Goal: Information Seeking & Learning: Learn about a topic

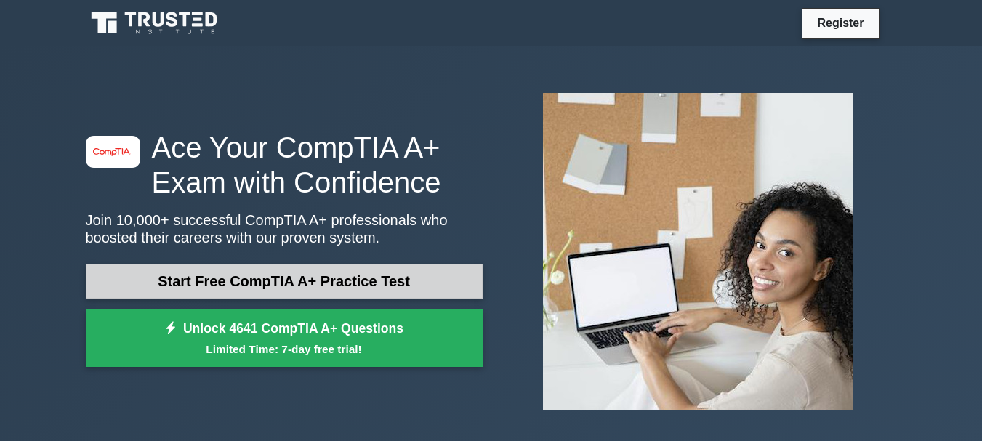
click at [385, 281] on link "Start Free CompTIA A+ Practice Test" at bounding box center [284, 281] width 397 height 35
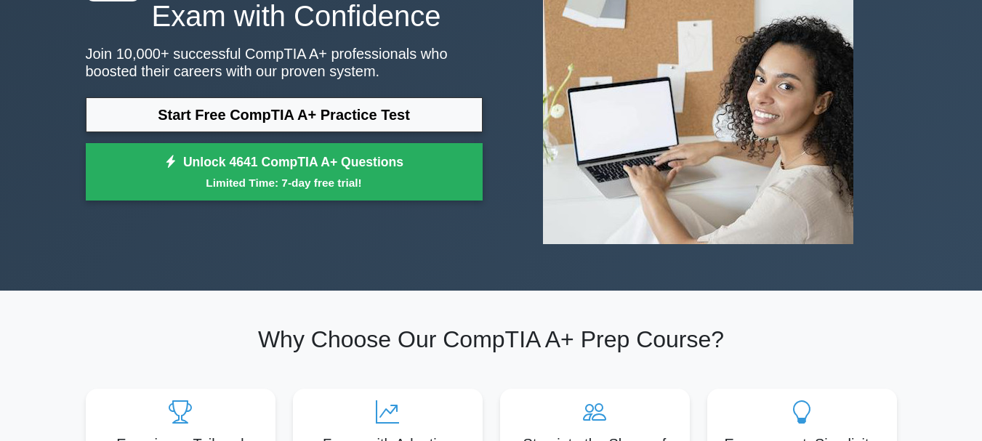
scroll to position [145, 0]
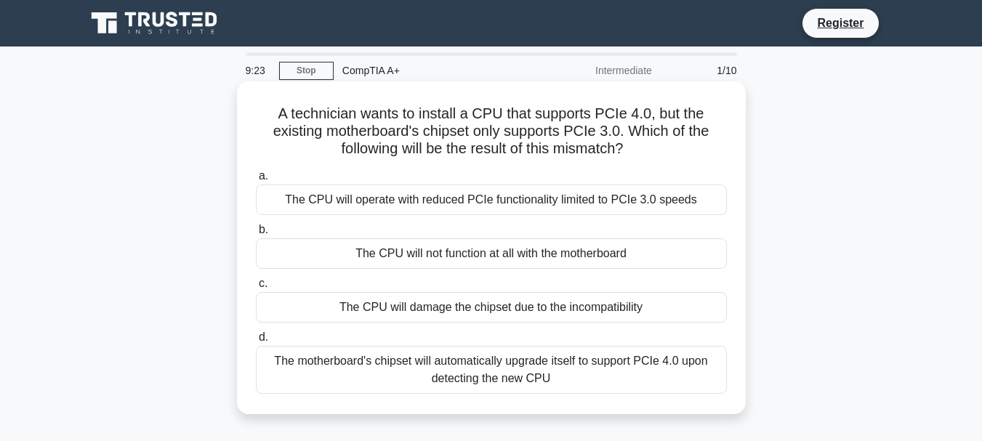
click at [368, 307] on div "The CPU will damage the chipset due to the incompatibility" at bounding box center [491, 307] width 471 height 31
click at [256, 289] on input "c. The CPU will damage the chipset due to the incompatibility" at bounding box center [256, 283] width 0 height 9
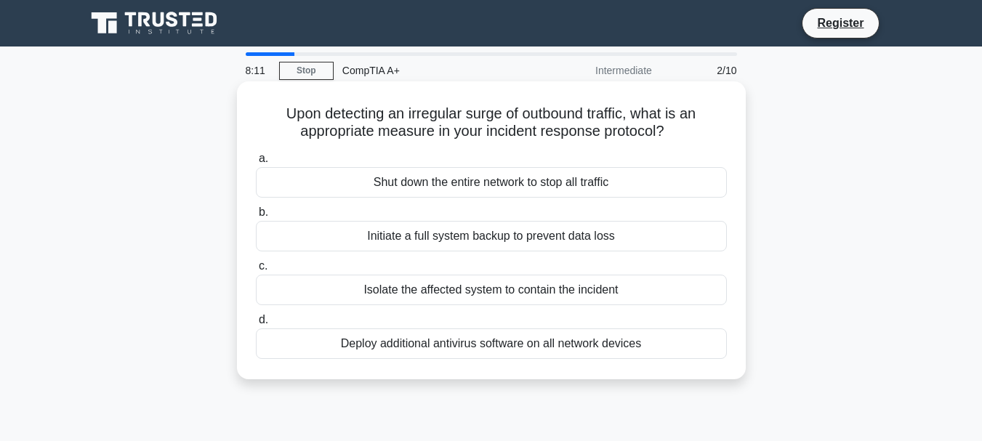
click at [648, 231] on div "Initiate a full system backup to prevent data loss" at bounding box center [491, 236] width 471 height 31
click at [256, 217] on input "b. Initiate a full system backup to prevent data loss" at bounding box center [256, 212] width 0 height 9
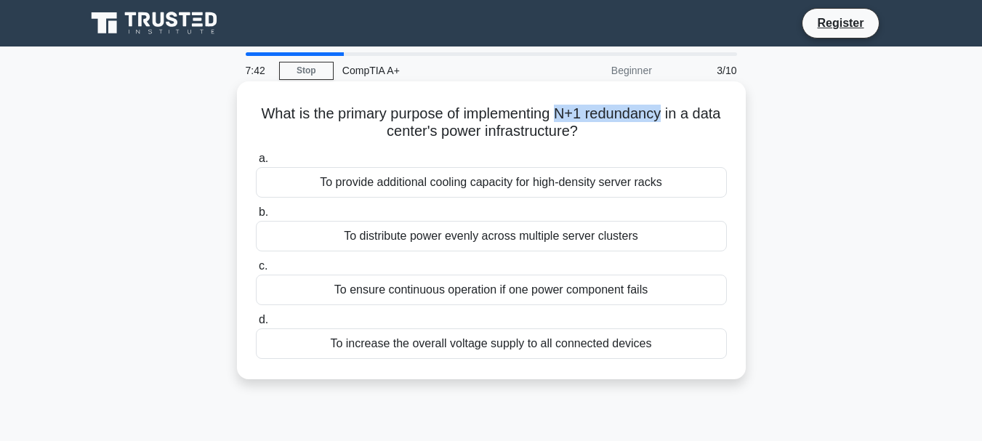
drag, startPoint x: 576, startPoint y: 115, endPoint x: 681, endPoint y: 116, distance: 105.5
click at [681, 116] on h5 "What is the primary purpose of implementing N+1 redundancy in a data center's p…" at bounding box center [492, 123] width 474 height 36
copy h5 "N+1 redundancy"
click at [601, 283] on div "To ensure continuous operation if one power component fails" at bounding box center [491, 290] width 471 height 31
click at [256, 271] on input "c. To ensure continuous operation if one power component fails" at bounding box center [256, 266] width 0 height 9
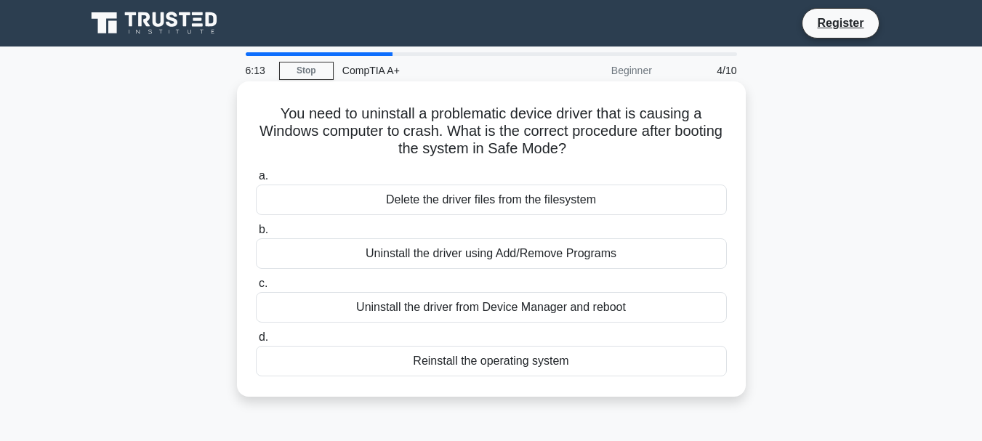
click at [468, 198] on div "Delete the driver files from the filesystem" at bounding box center [491, 200] width 471 height 31
click at [256, 181] on input "a. Delete the driver files from the filesystem" at bounding box center [256, 176] width 0 height 9
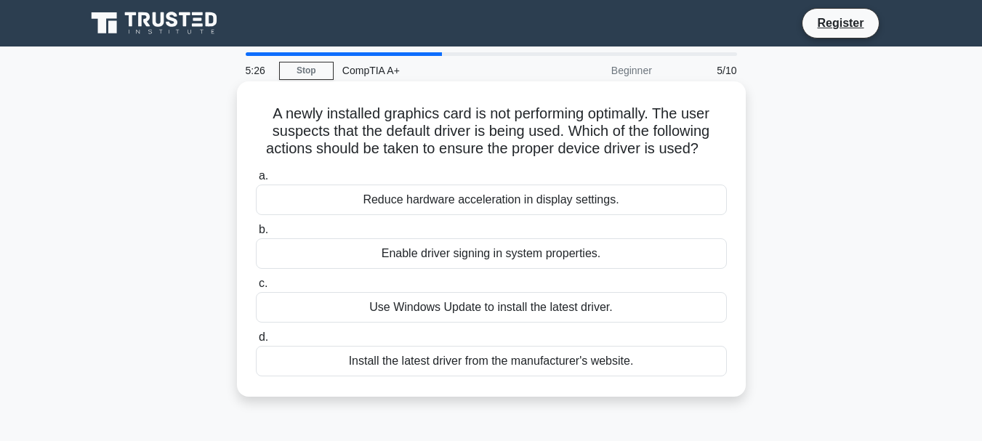
click at [496, 253] on div "Enable driver signing in system properties." at bounding box center [491, 254] width 471 height 31
click at [256, 235] on input "b. Enable driver signing in system properties." at bounding box center [256, 229] width 0 height 9
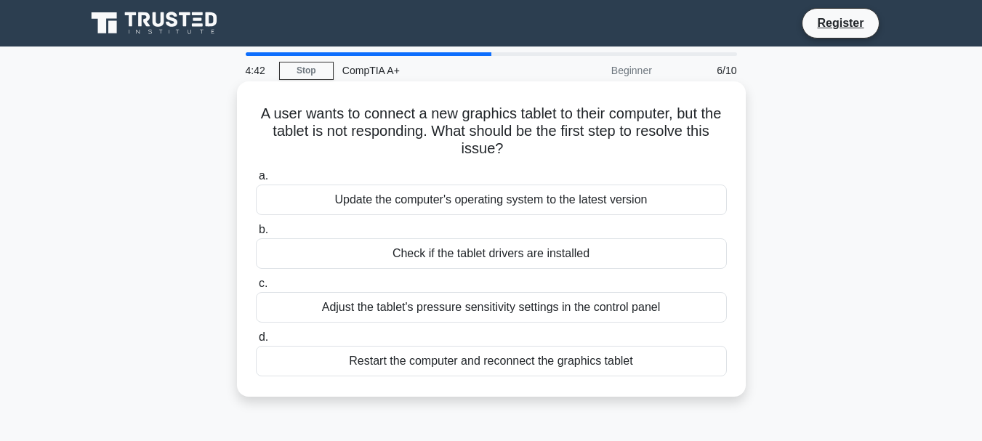
click at [562, 358] on div "Restart the computer and reconnect the graphics tablet" at bounding box center [491, 361] width 471 height 31
click at [256, 343] on input "d. Restart the computer and reconnect the graphics tablet" at bounding box center [256, 337] width 0 height 9
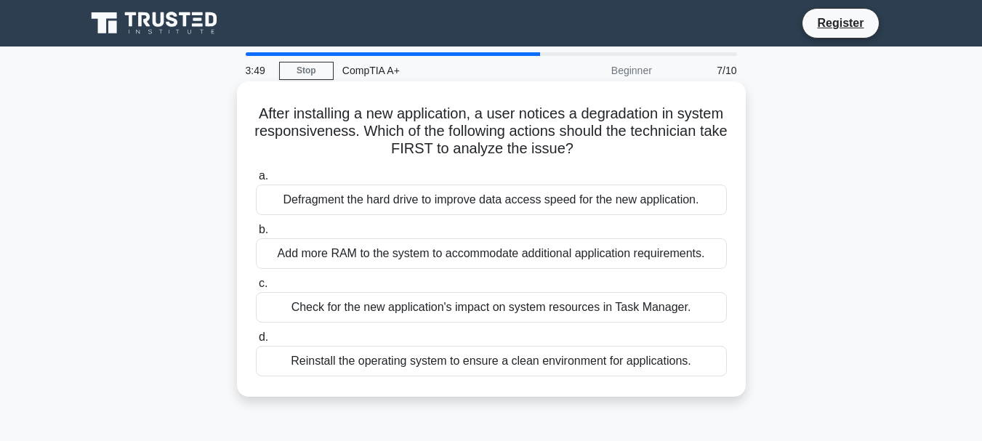
click at [551, 310] on div "Check for the new application's impact on system resources in Task Manager." at bounding box center [491, 307] width 471 height 31
click at [256, 289] on input "c. Check for the new application's impact on system resources in Task Manager." at bounding box center [256, 283] width 0 height 9
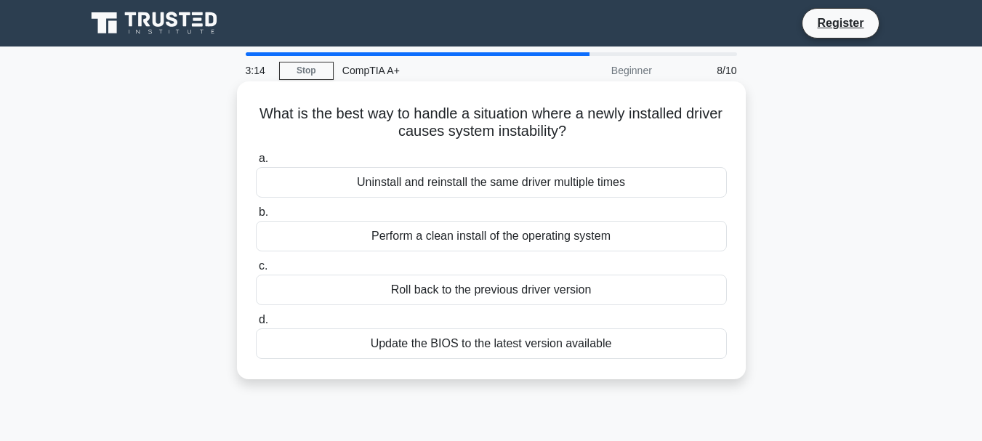
click at [550, 293] on div "Roll back to the previous driver version" at bounding box center [491, 290] width 471 height 31
click at [256, 271] on input "c. Roll back to the previous driver version" at bounding box center [256, 266] width 0 height 9
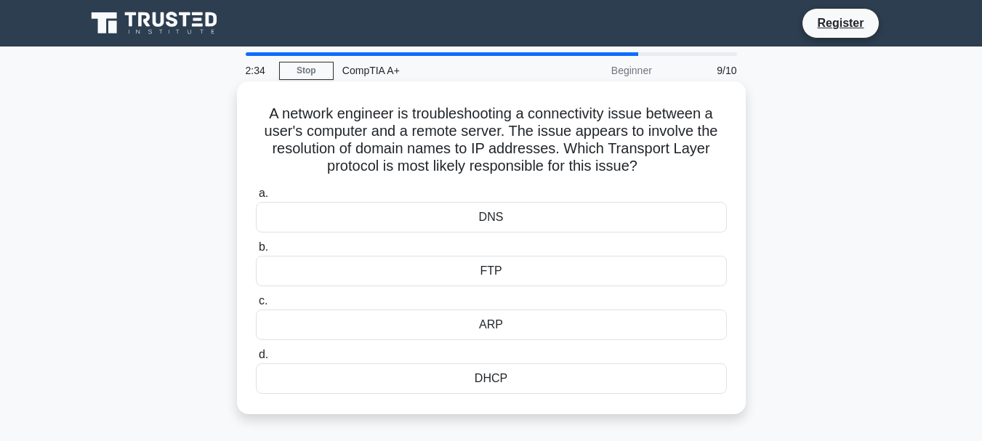
click at [537, 223] on div "DNS" at bounding box center [491, 217] width 471 height 31
click at [256, 199] on input "a. DNS" at bounding box center [256, 193] width 0 height 9
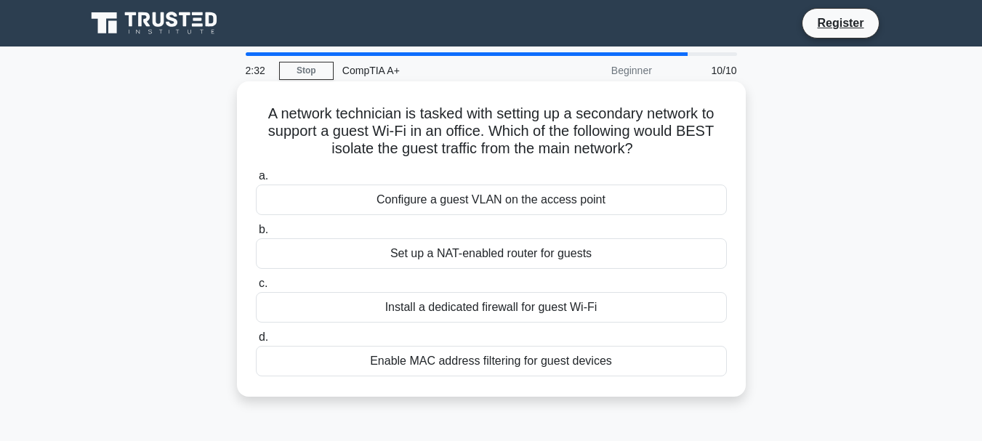
scroll to position [73, 0]
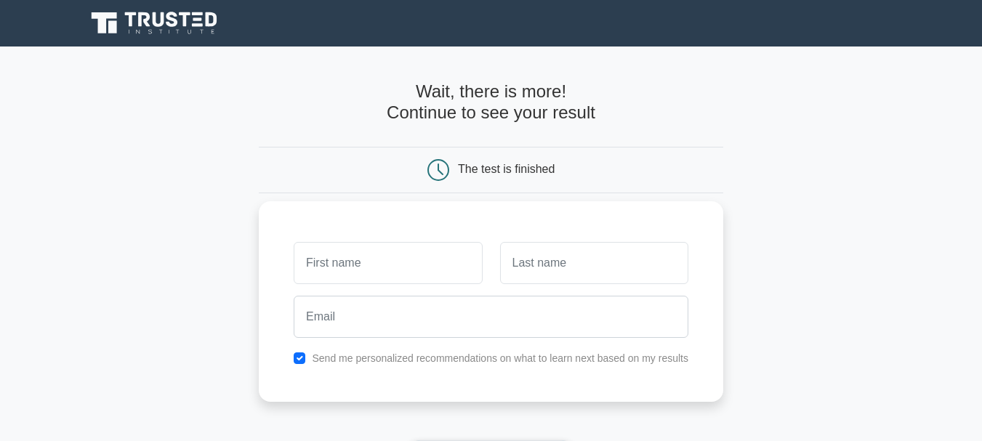
click at [353, 261] on input "text" at bounding box center [388, 263] width 188 height 42
click at [569, 265] on input "text" at bounding box center [594, 263] width 188 height 42
click at [371, 260] on input "Bosupi" at bounding box center [388, 263] width 188 height 42
type input "Bosupi Evidence"
click at [553, 272] on input "text" at bounding box center [594, 263] width 188 height 42
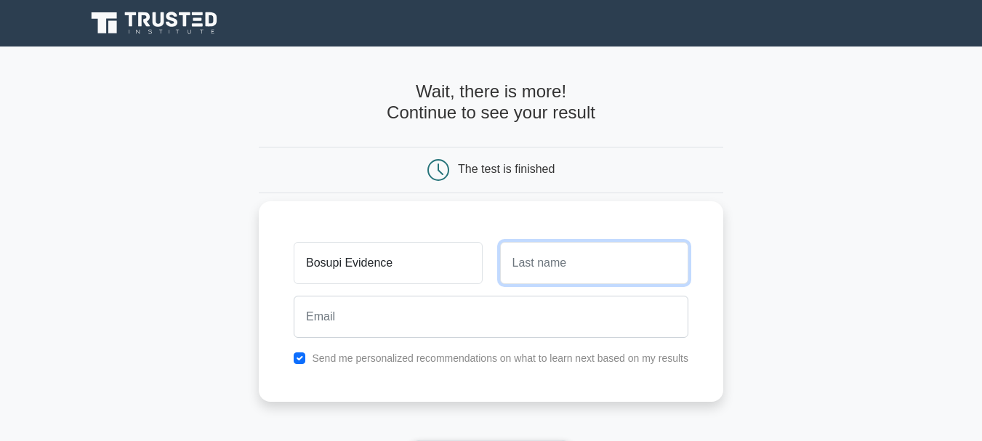
type input "Mogapi"
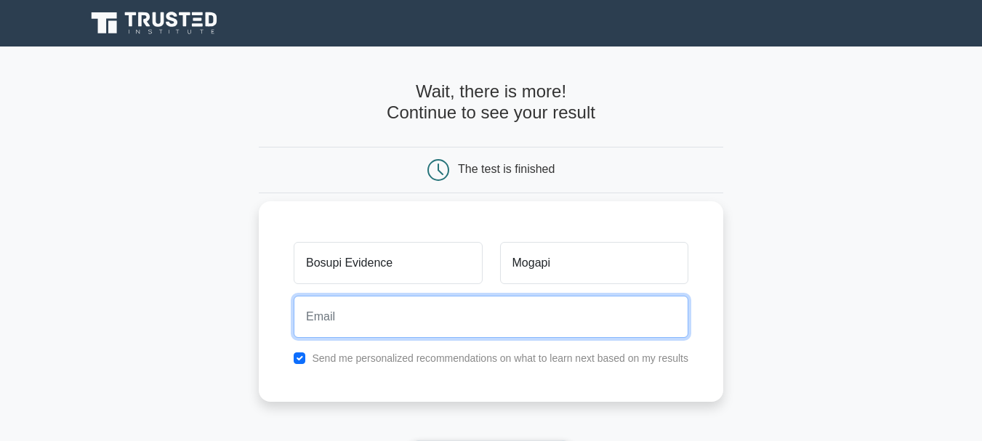
click at [377, 313] on input "email" at bounding box center [491, 317] width 395 height 42
type input "mbosupi@gmial.com"
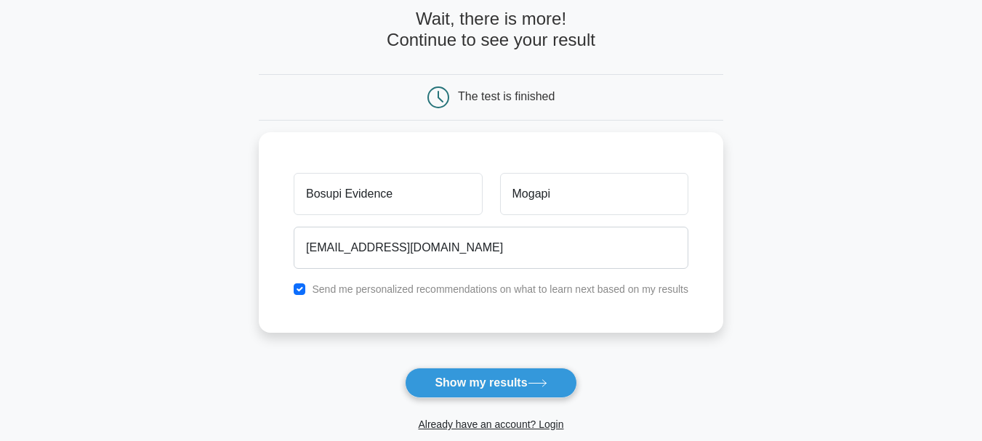
drag, startPoint x: 473, startPoint y: 385, endPoint x: 252, endPoint y: 278, distance: 245.6
click at [250, 278] on main "Wait, there is more! Continue to see your result The test is finished Mogapi" at bounding box center [491, 236] width 982 height 524
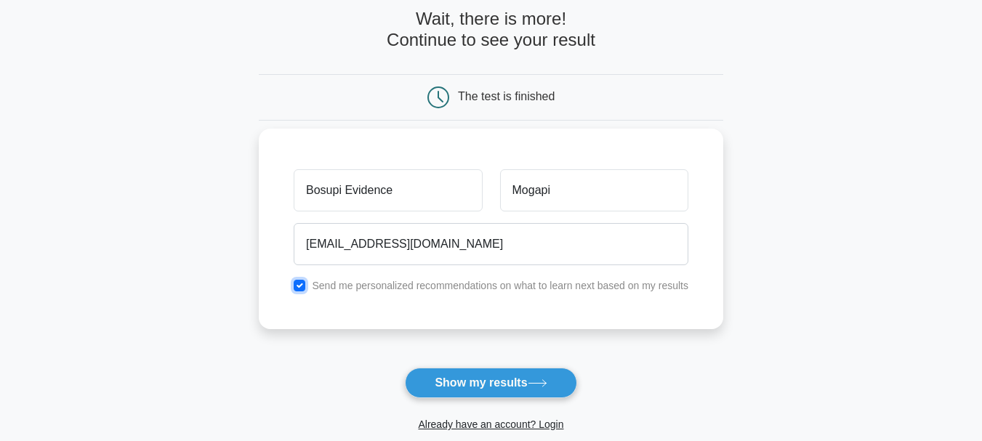
click at [302, 285] on input "checkbox" at bounding box center [300, 286] width 12 height 12
checkbox input "false"
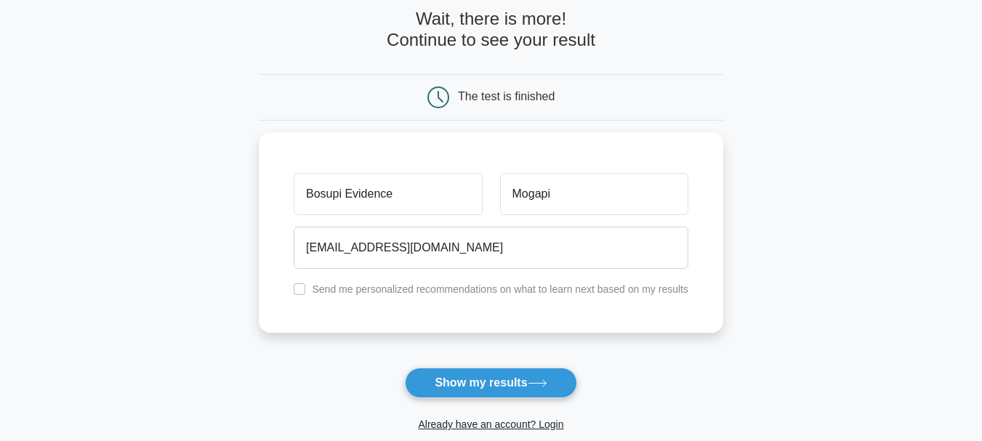
click at [505, 379] on button "Show my results" at bounding box center [491, 383] width 172 height 31
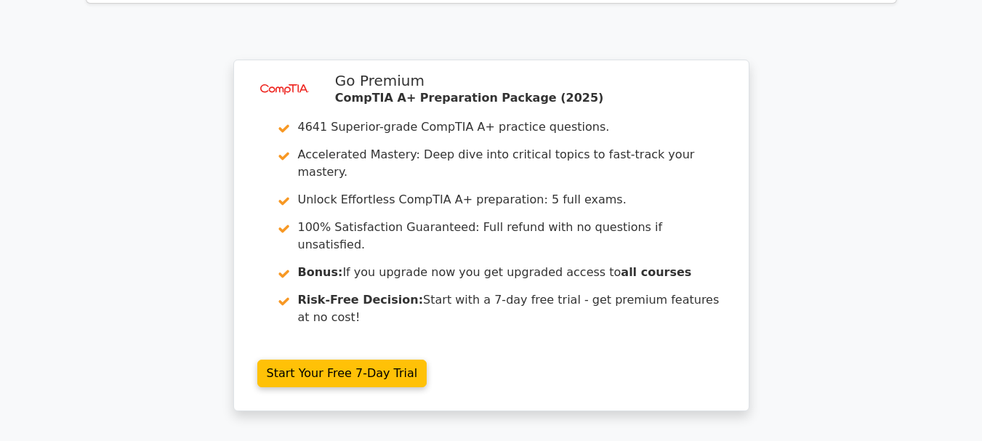
scroll to position [2327, 0]
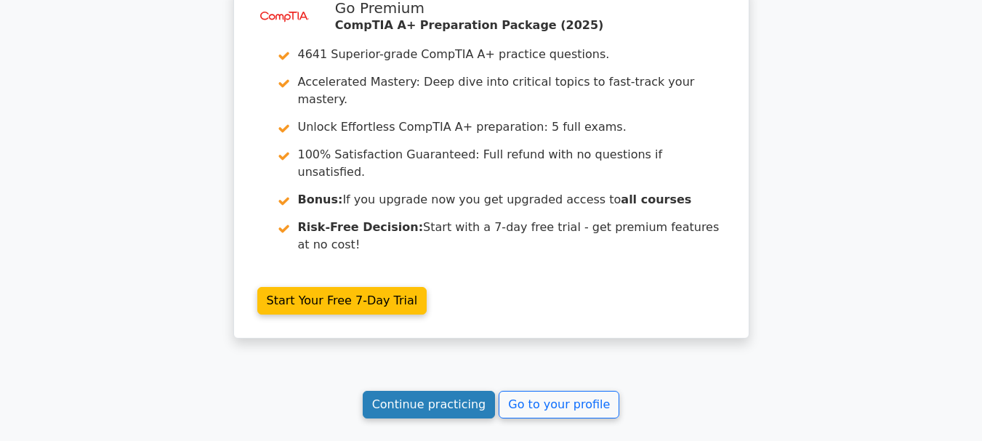
click at [439, 391] on link "Continue practicing" at bounding box center [429, 405] width 133 height 28
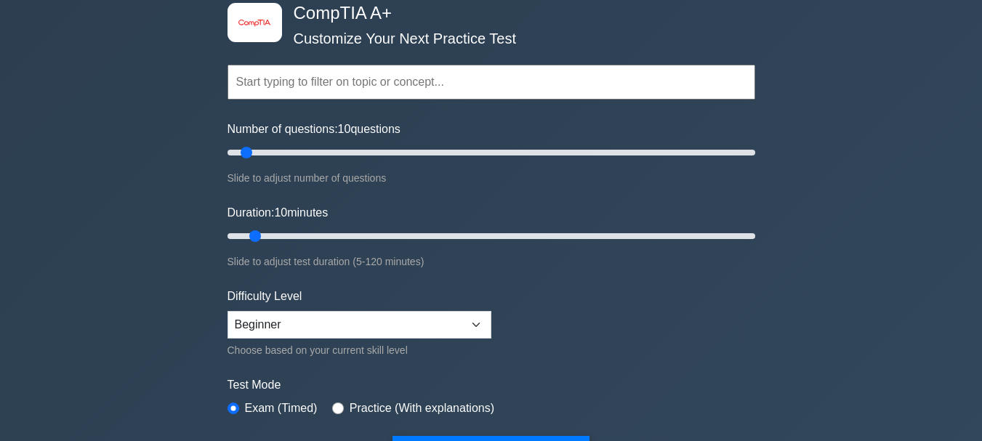
scroll to position [73, 0]
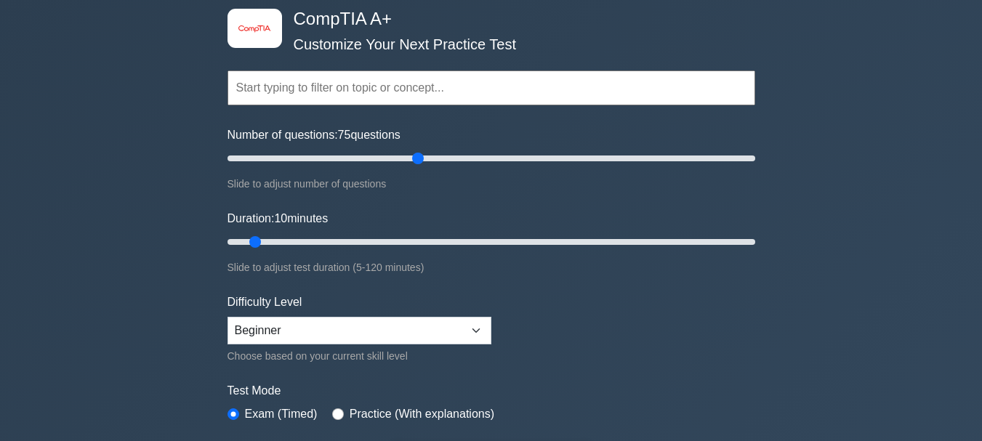
drag, startPoint x: 247, startPoint y: 153, endPoint x: 415, endPoint y: 152, distance: 168.0
type input "75"
click at [415, 152] on input "Number of questions: 75 questions" at bounding box center [492, 158] width 528 height 17
click at [368, 84] on input "text" at bounding box center [492, 88] width 528 height 35
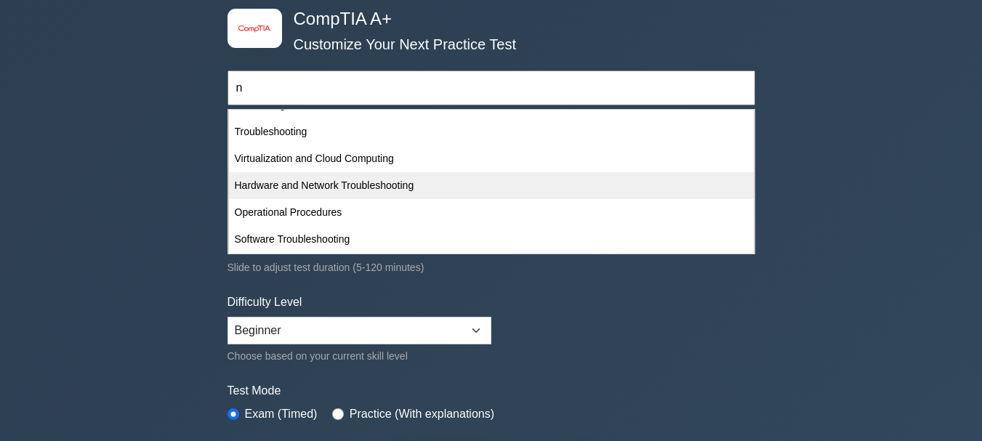
click at [350, 187] on div "Hardware and Network Troubleshooting" at bounding box center [491, 185] width 525 height 27
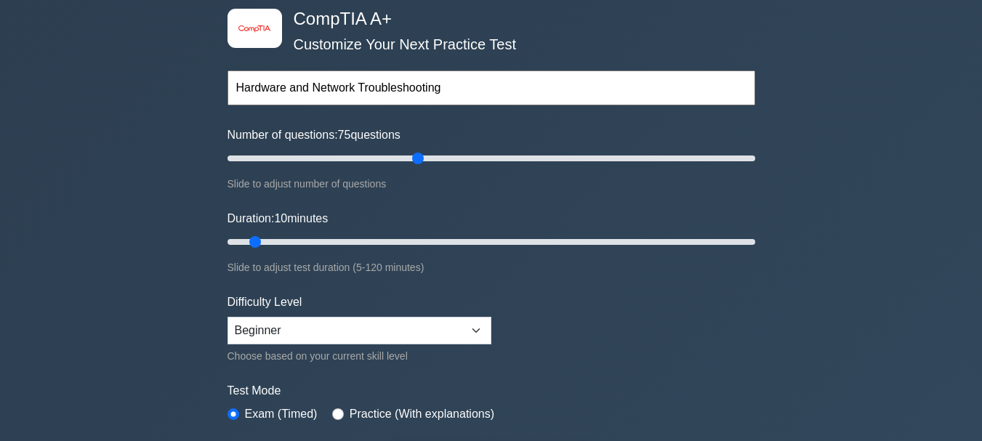
click at [477, 93] on input "Hardware and Network Troubleshooting" at bounding box center [492, 88] width 528 height 35
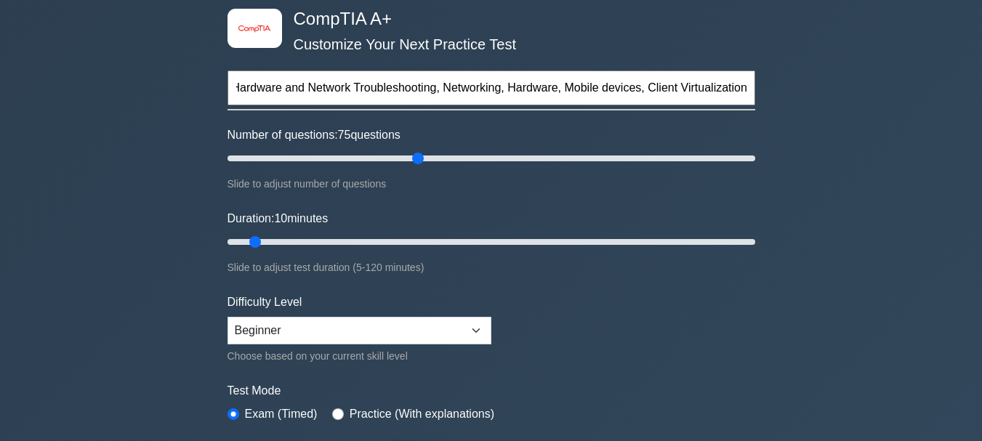
scroll to position [0, 8]
type input "Hardware and Network Troubleshooting, Networking, Hardware, Mobile devices, Cli…"
type input "25"
click at [332, 237] on input "Duration: 25 minutes" at bounding box center [492, 241] width 528 height 17
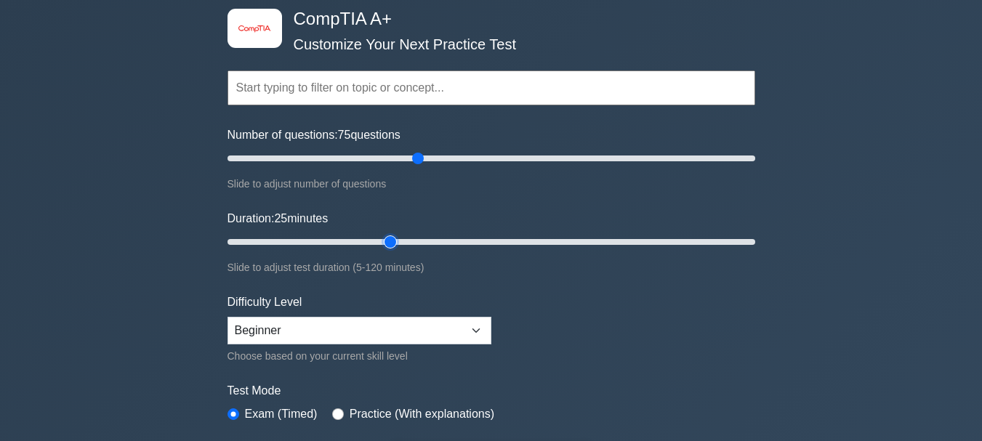
click at [383, 242] on input "Duration: 25 minutes" at bounding box center [492, 241] width 528 height 17
click at [399, 239] on input "Duration: 40 minutes" at bounding box center [492, 241] width 528 height 17
click at [386, 241] on input "Duration: 40 minutes" at bounding box center [492, 241] width 528 height 17
drag, startPoint x: 384, startPoint y: 242, endPoint x: 369, endPoint y: 247, distance: 15.9
type input "35"
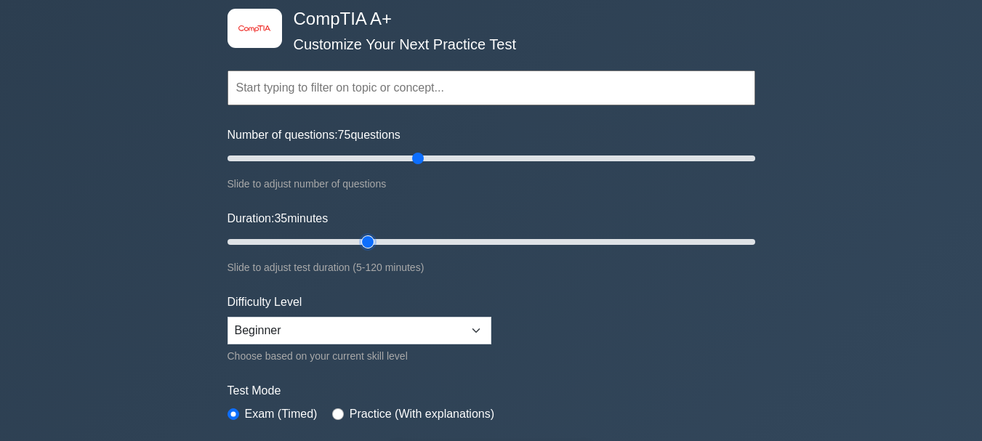
click at [369, 247] on input "Duration: 35 minutes" at bounding box center [492, 241] width 528 height 17
click at [404, 326] on select "Beginner Intermediate Expert" at bounding box center [360, 331] width 264 height 28
select select "intermediate"
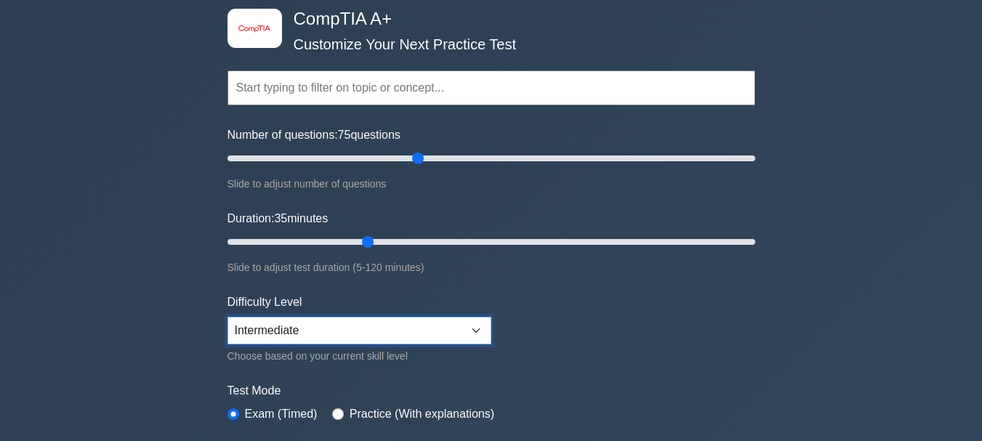
click at [228, 317] on select "Beginner Intermediate Expert" at bounding box center [360, 331] width 264 height 28
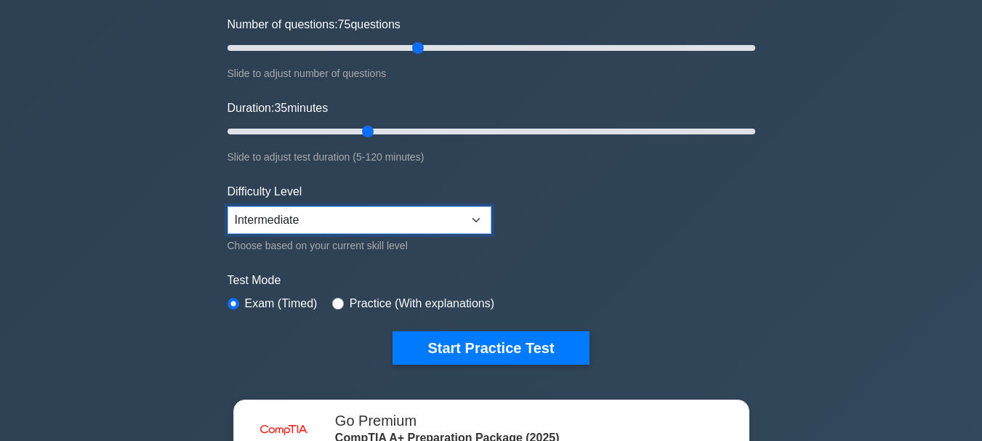
scroll to position [218, 0]
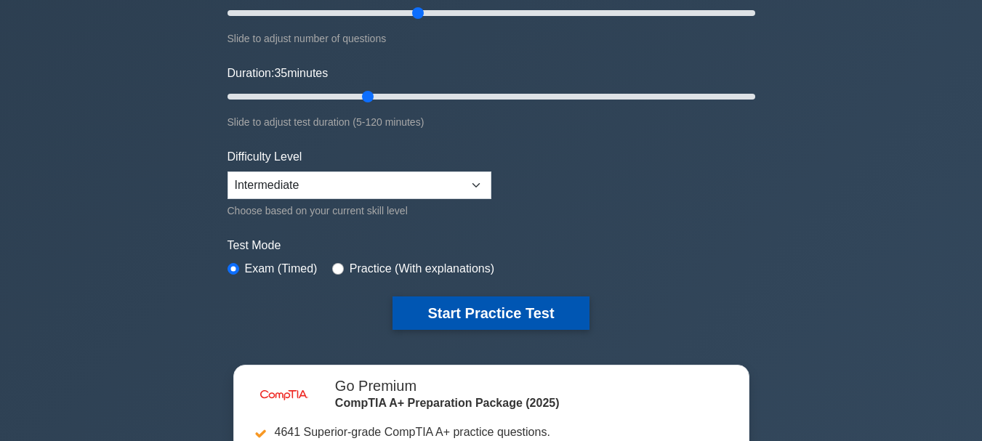
click at [496, 301] on button "Start Practice Test" at bounding box center [491, 313] width 196 height 33
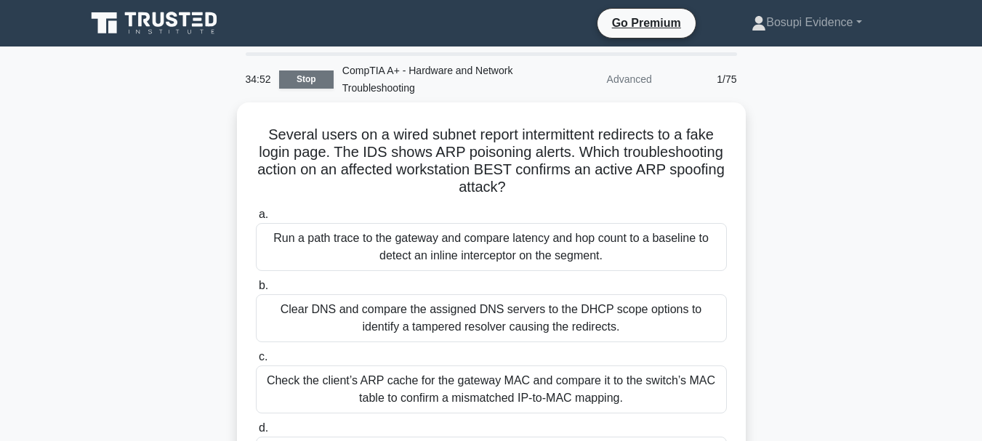
click at [293, 79] on link "Stop" at bounding box center [306, 80] width 55 height 18
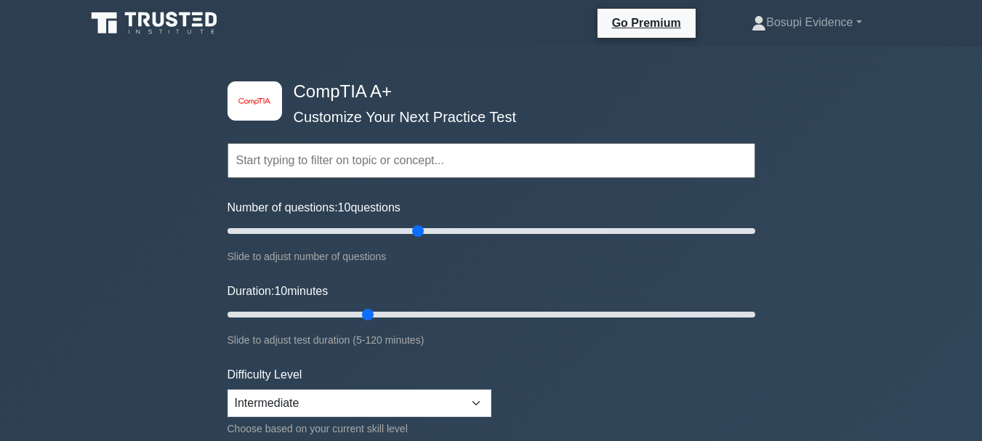
click at [425, 161] on input "text" at bounding box center [492, 160] width 528 height 35
click at [424, 159] on input "text" at bounding box center [492, 160] width 528 height 35
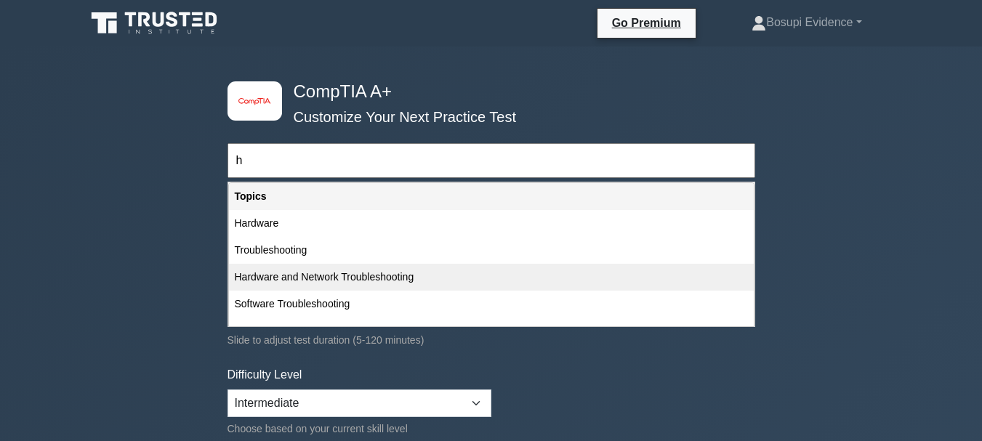
click at [425, 282] on div "Hardware and Network Troubleshooting" at bounding box center [491, 277] width 525 height 27
type input "Hardware and Network Troubleshooting"
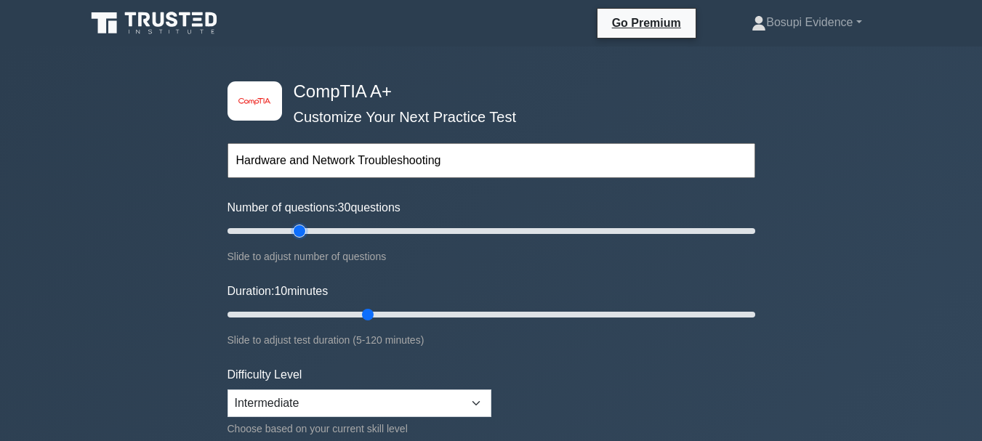
drag, startPoint x: 415, startPoint y: 227, endPoint x: 300, endPoint y: 235, distance: 115.2
type input "30"
click at [300, 235] on input "Number of questions: 30 questions" at bounding box center [492, 231] width 528 height 17
drag, startPoint x: 368, startPoint y: 310, endPoint x: 307, endPoint y: 318, distance: 61.6
type input "20"
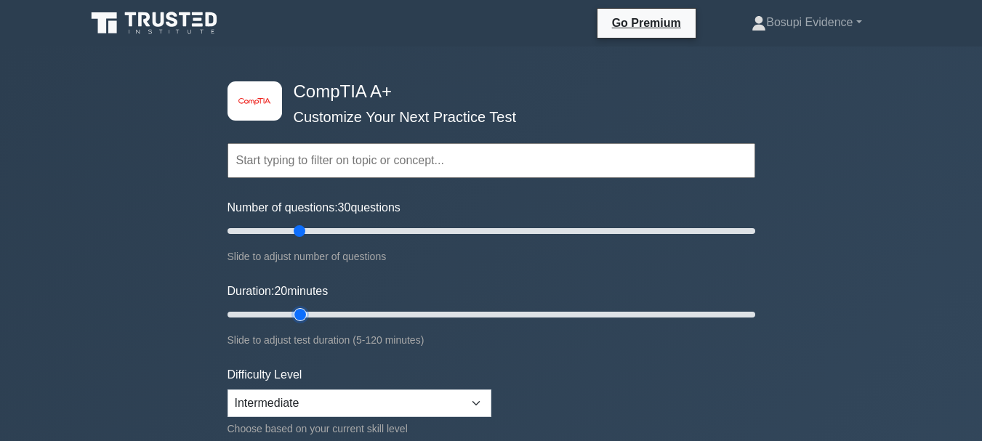
click at [307, 318] on input "Duration: 20 minutes" at bounding box center [492, 314] width 528 height 17
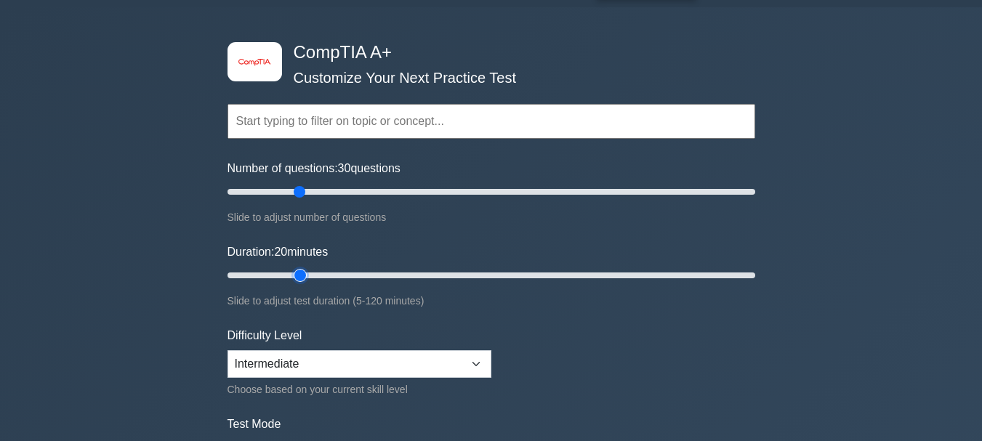
scroll to position [218, 0]
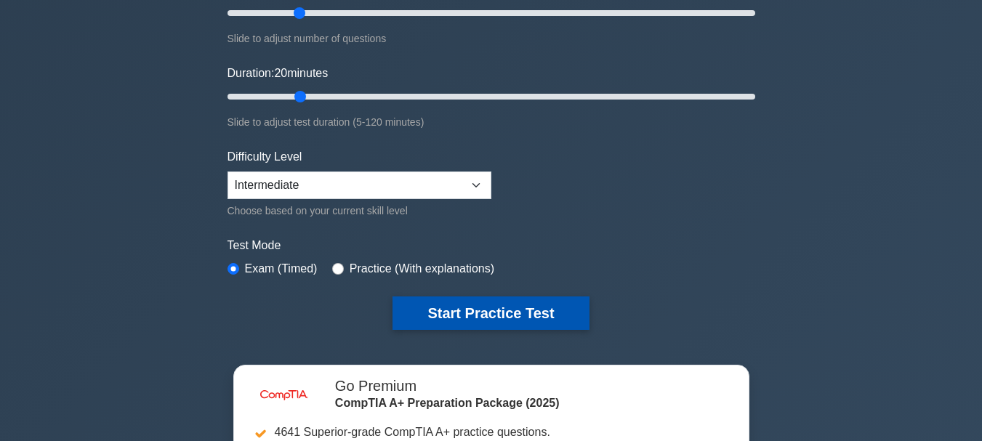
click at [473, 311] on button "Start Practice Test" at bounding box center [491, 313] width 196 height 33
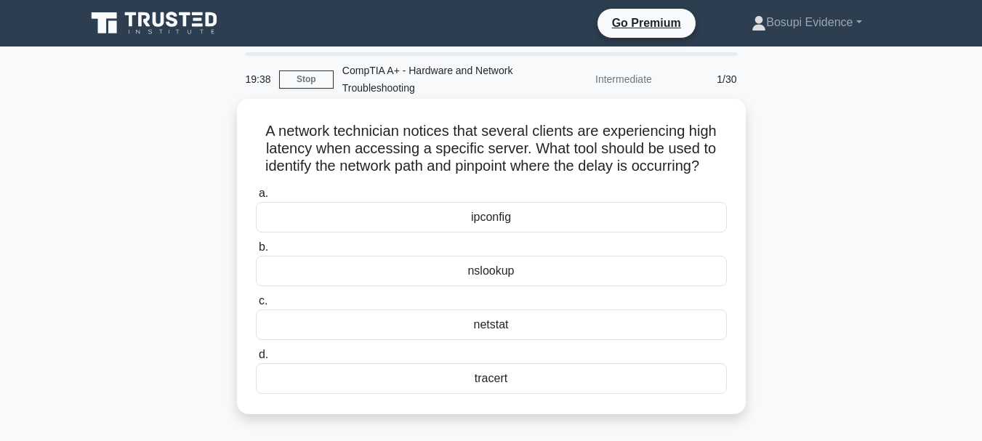
scroll to position [73, 0]
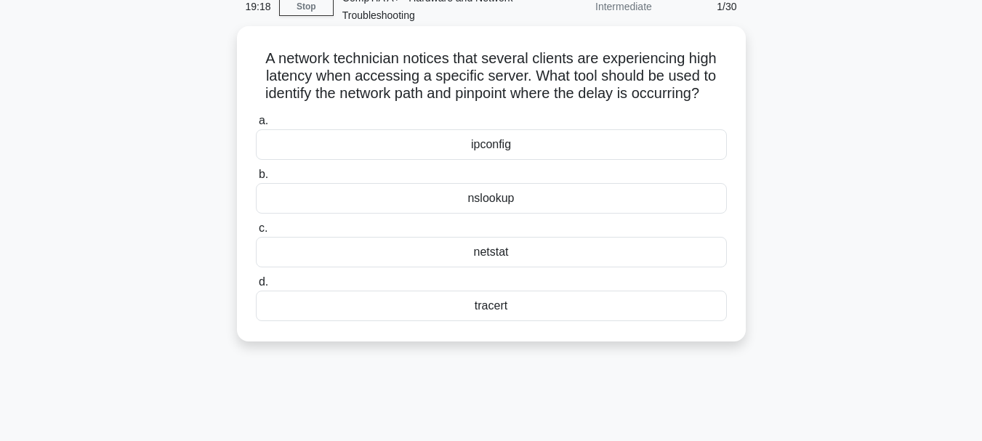
click at [503, 160] on div "ipconfig" at bounding box center [491, 144] width 471 height 31
click at [256, 126] on input "a. ipconfig" at bounding box center [256, 120] width 0 height 9
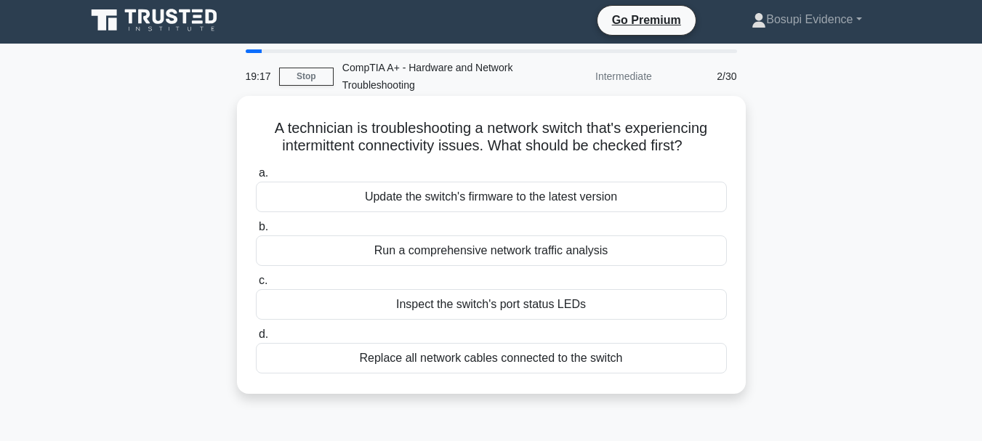
scroll to position [0, 0]
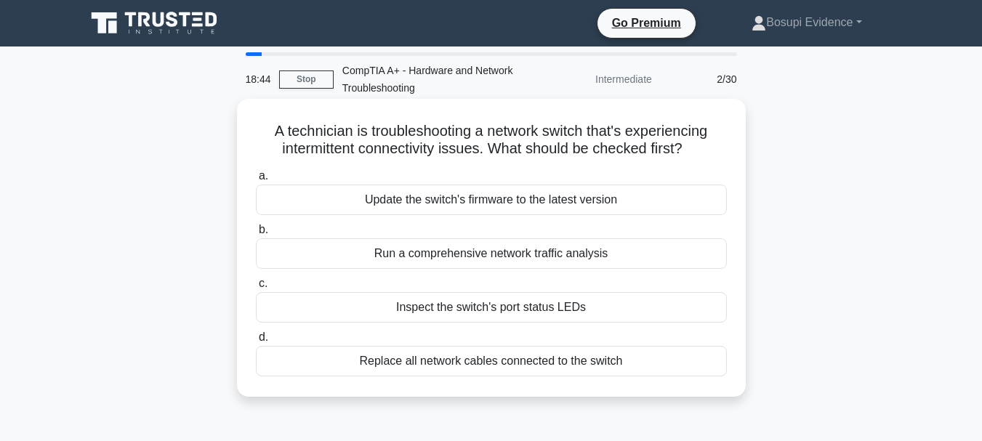
click at [516, 309] on div "Inspect the switch's port status LEDs" at bounding box center [491, 307] width 471 height 31
click at [256, 289] on input "c. Inspect the switch's port status LEDs" at bounding box center [256, 283] width 0 height 9
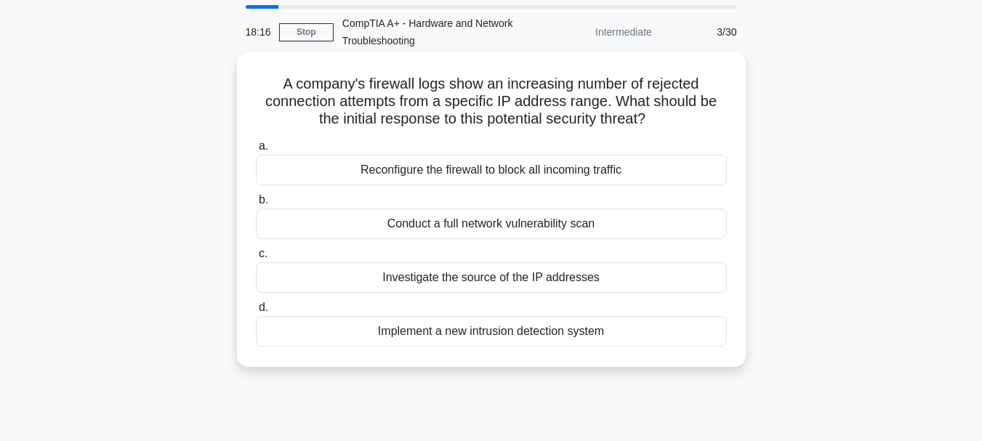
scroll to position [73, 0]
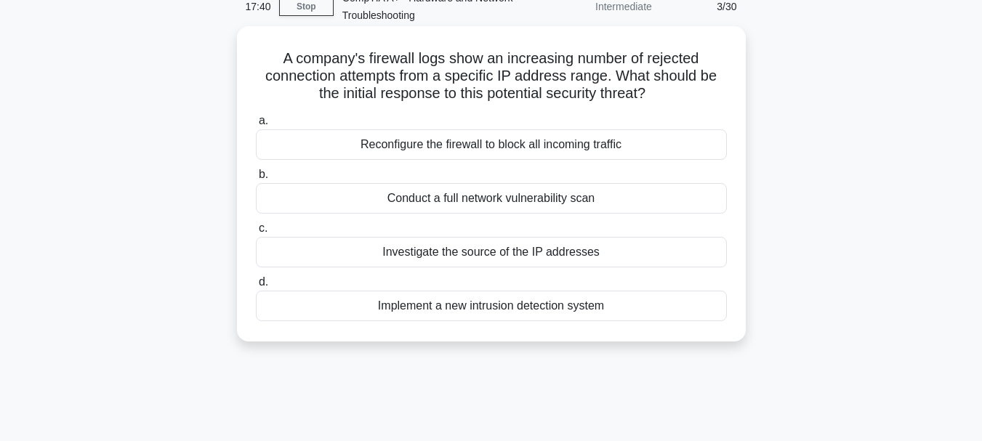
click at [463, 207] on div "Conduct a full network vulnerability scan" at bounding box center [491, 198] width 471 height 31
click at [256, 180] on input "b. Conduct a full network vulnerability scan" at bounding box center [256, 174] width 0 height 9
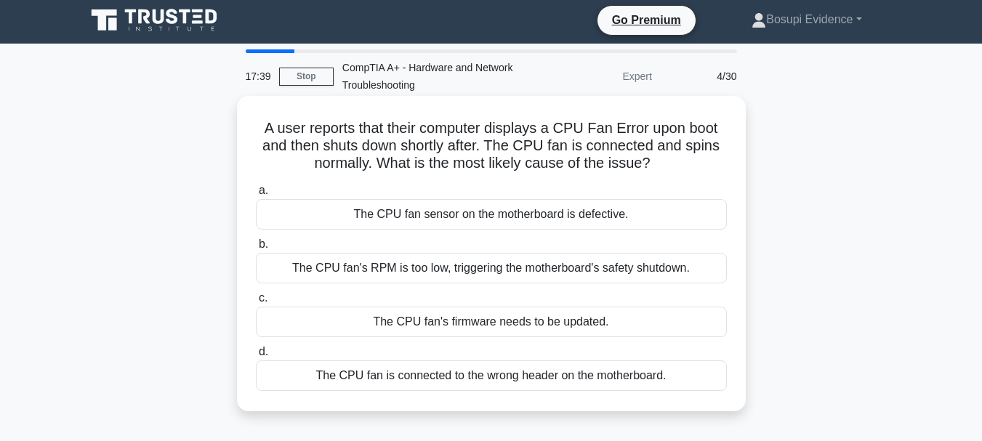
scroll to position [0, 0]
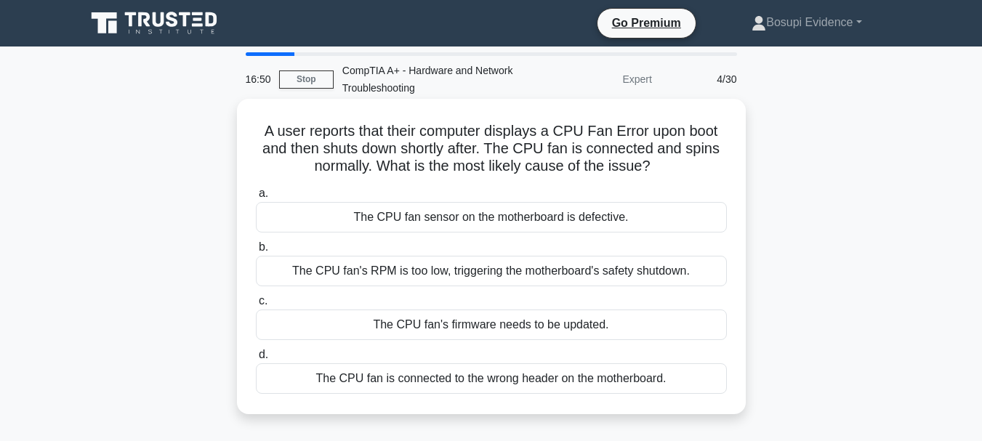
click at [411, 272] on div "The CPU fan's RPM is too low, triggering the motherboard's safety shutdown." at bounding box center [491, 271] width 471 height 31
click at [256, 252] on input "b. The CPU fan's RPM is too low, triggering the motherboard's safety shutdown." at bounding box center [256, 247] width 0 height 9
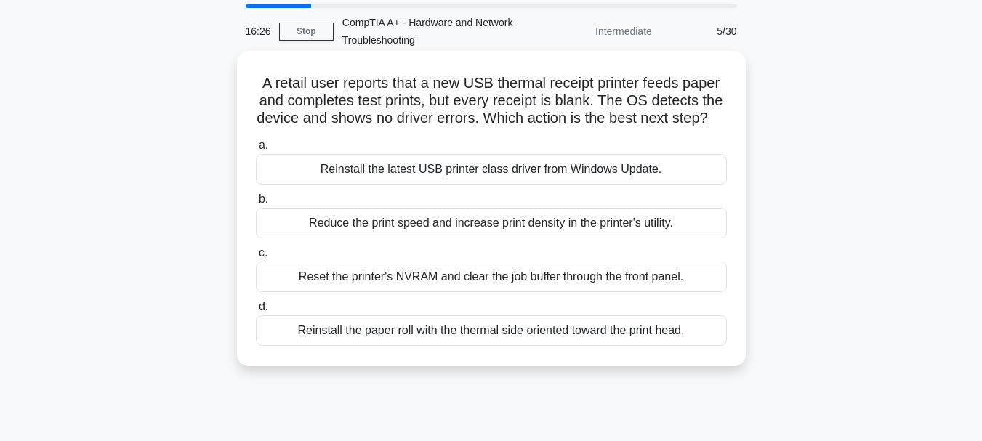
scroll to position [73, 0]
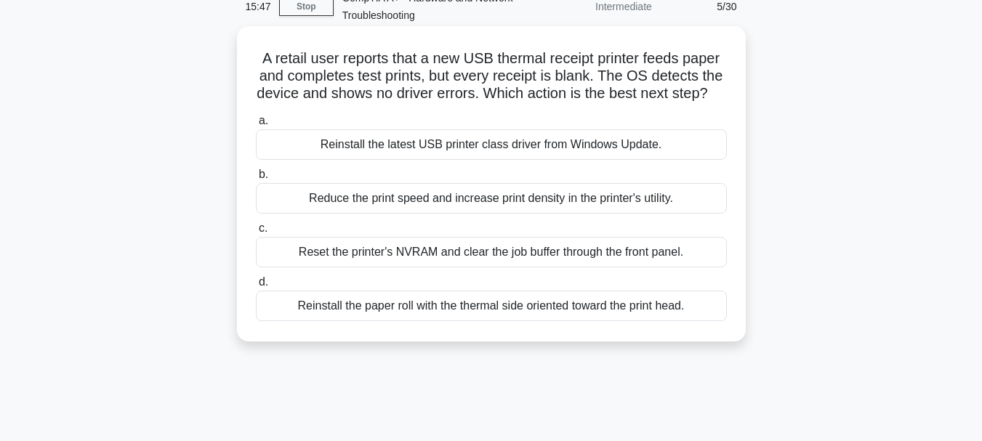
click at [580, 321] on div "Reinstall the paper roll with the thermal side oriented toward the print head." at bounding box center [491, 306] width 471 height 31
click at [256, 287] on input "d. Reinstall the paper roll with the thermal side oriented toward the print hea…" at bounding box center [256, 282] width 0 height 9
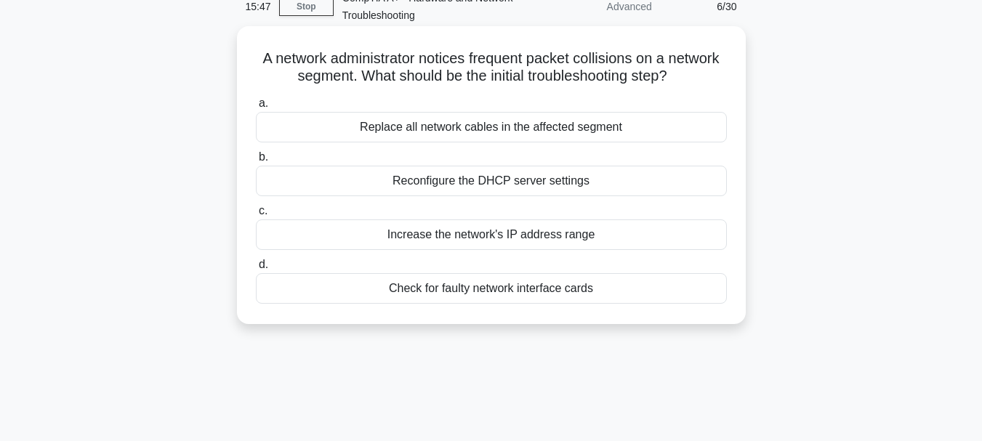
scroll to position [0, 0]
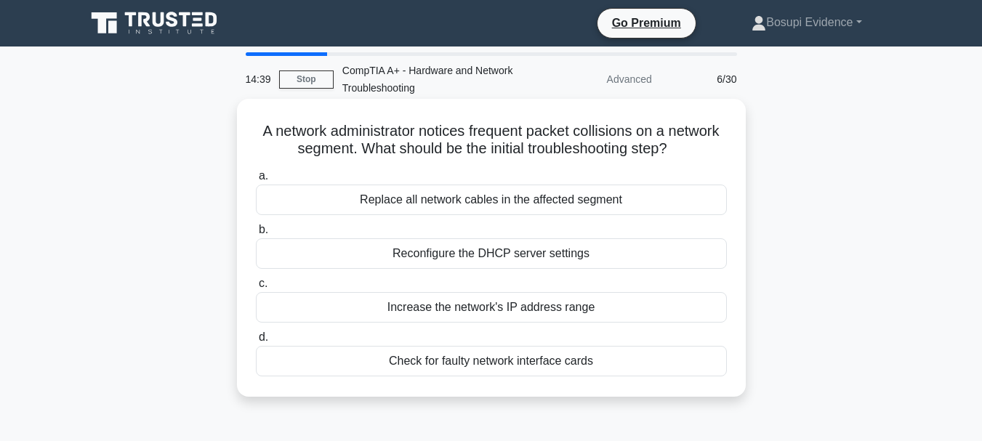
click at [507, 306] on div "Increase the network's IP address range" at bounding box center [491, 307] width 471 height 31
click at [256, 289] on input "c. Increase the network's IP address range" at bounding box center [256, 283] width 0 height 9
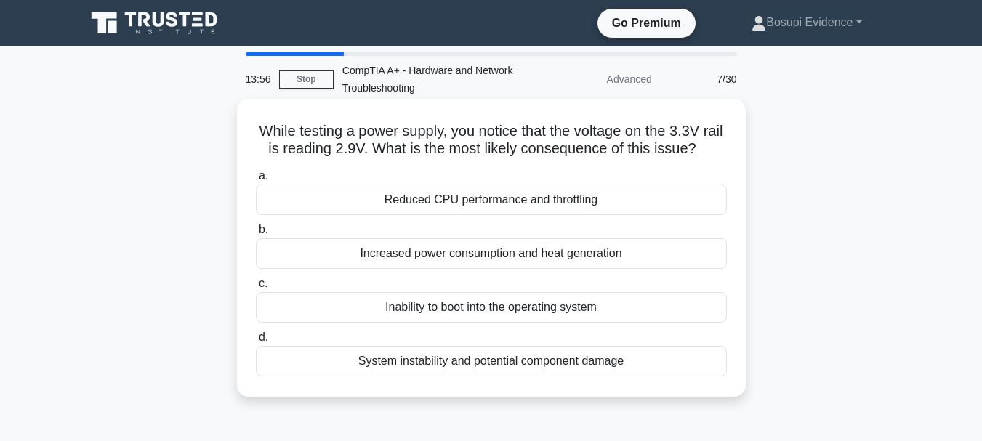
click at [516, 377] on div "System instability and potential component damage" at bounding box center [491, 361] width 471 height 31
click at [256, 343] on input "d. System instability and potential component damage" at bounding box center [256, 337] width 0 height 9
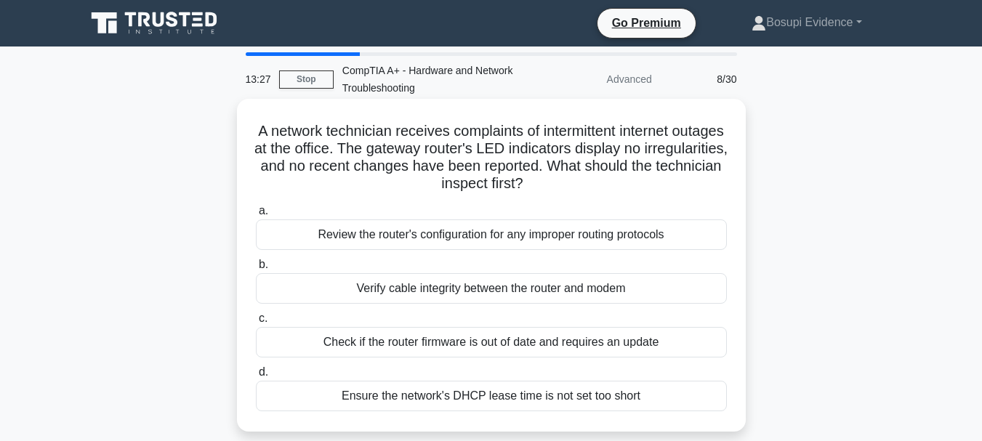
scroll to position [73, 0]
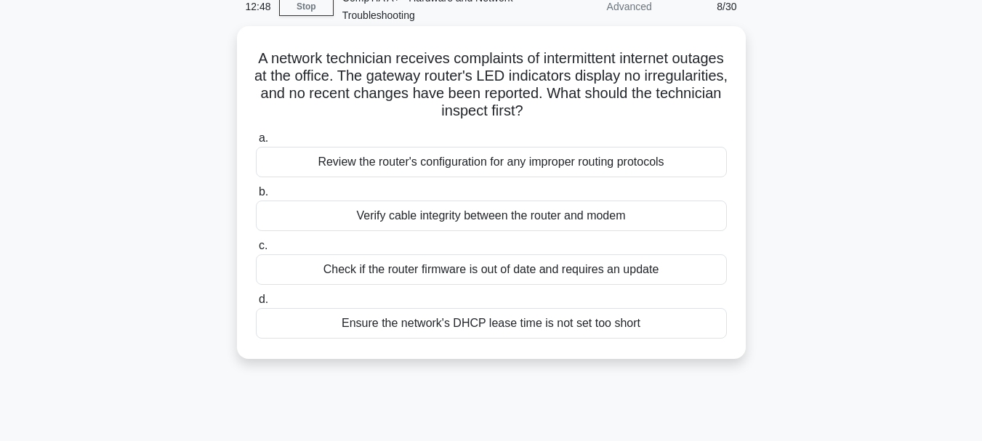
click at [513, 216] on div "Verify cable integrity between the router and modem" at bounding box center [491, 216] width 471 height 31
click at [256, 197] on input "b. Verify cable integrity between the router and modem" at bounding box center [256, 192] width 0 height 9
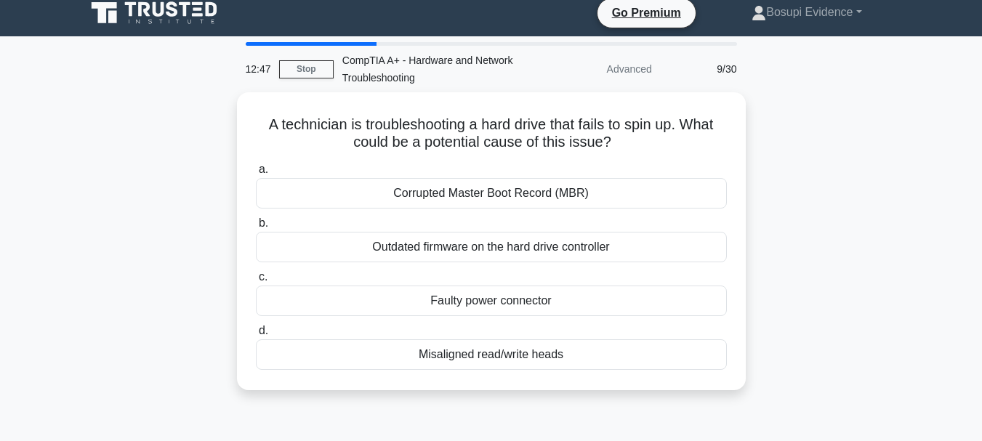
scroll to position [0, 0]
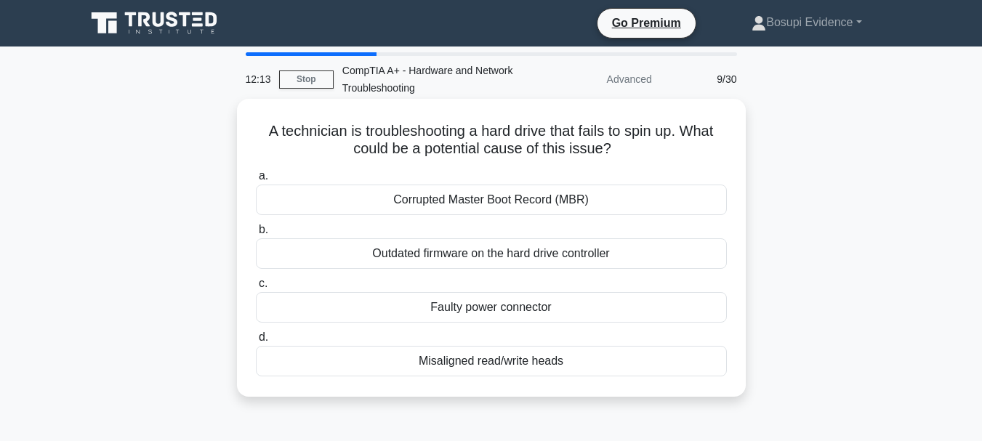
click at [479, 362] on div "Misaligned read/write heads" at bounding box center [491, 361] width 471 height 31
click at [256, 343] on input "d. Misaligned read/write heads" at bounding box center [256, 337] width 0 height 9
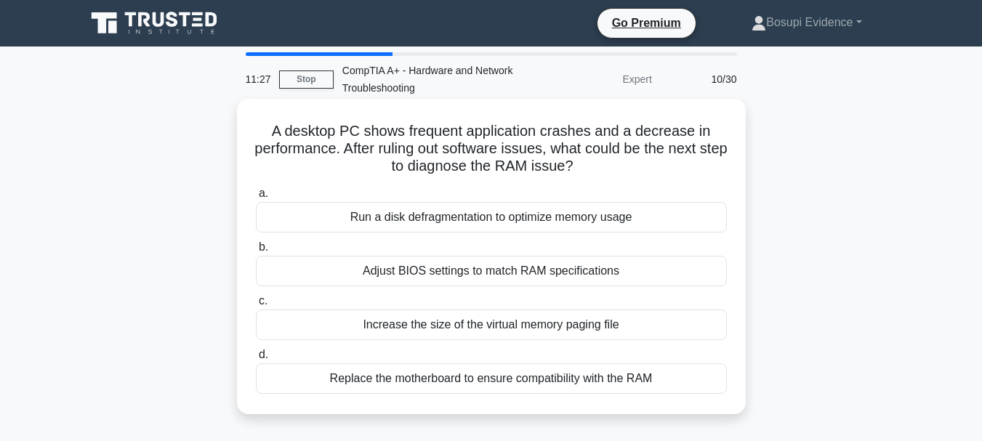
click at [414, 268] on div "Adjust BIOS settings to match RAM specifications" at bounding box center [491, 271] width 471 height 31
click at [256, 252] on input "b. Adjust BIOS settings to match RAM specifications" at bounding box center [256, 247] width 0 height 9
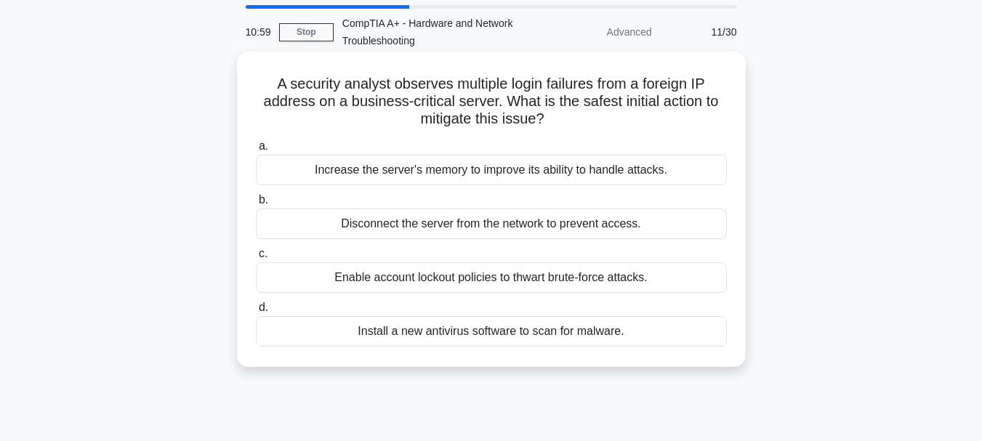
scroll to position [73, 0]
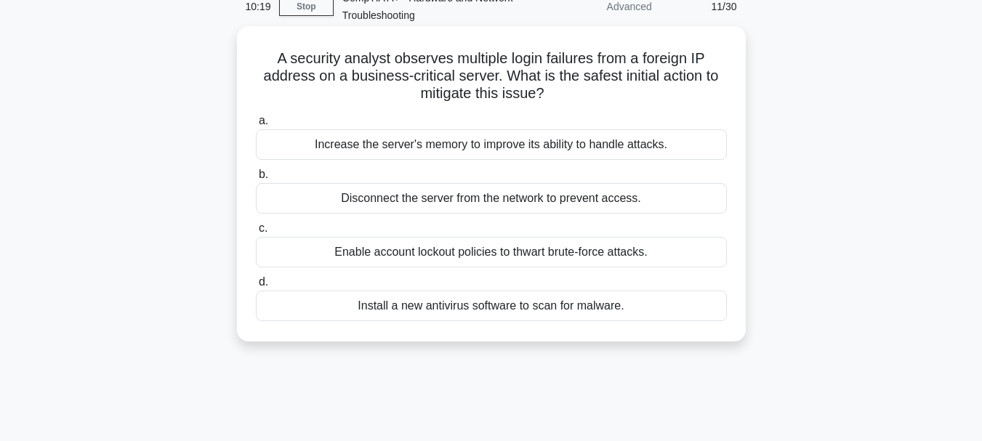
click at [487, 255] on div "Enable account lockout policies to thwart brute-force attacks." at bounding box center [491, 252] width 471 height 31
click at [256, 233] on input "c. Enable account lockout policies to thwart brute-force attacks." at bounding box center [256, 228] width 0 height 9
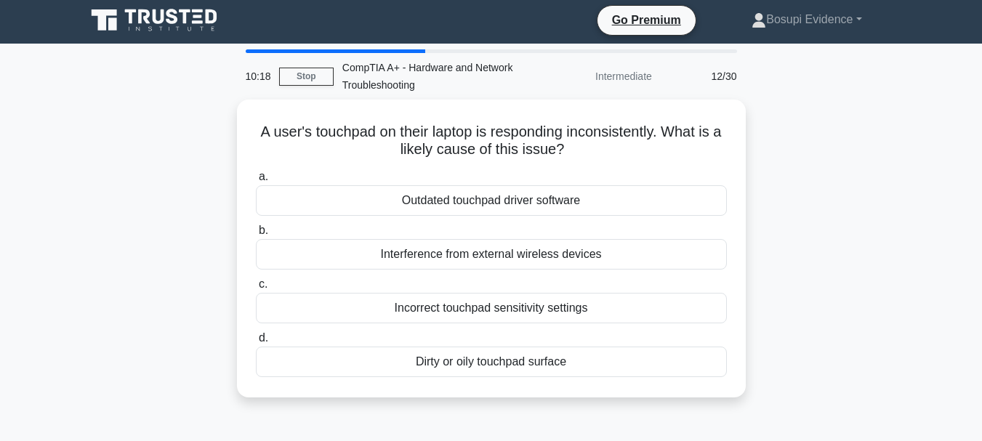
scroll to position [0, 0]
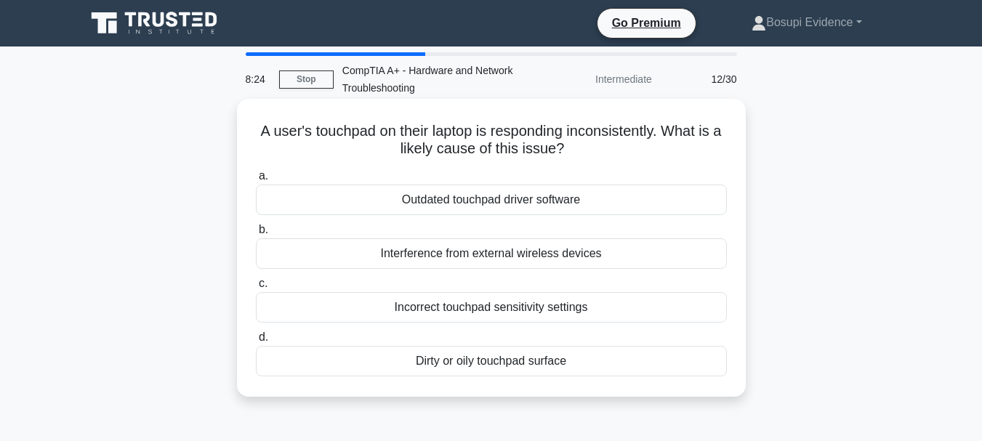
click at [530, 201] on div "Outdated touchpad driver software" at bounding box center [491, 200] width 471 height 31
click at [256, 181] on input "a. Outdated touchpad driver software" at bounding box center [256, 176] width 0 height 9
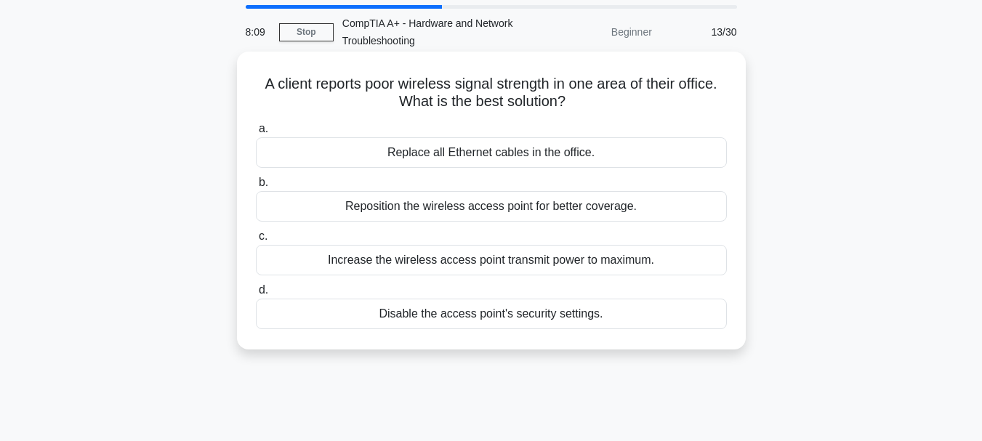
scroll to position [73, 0]
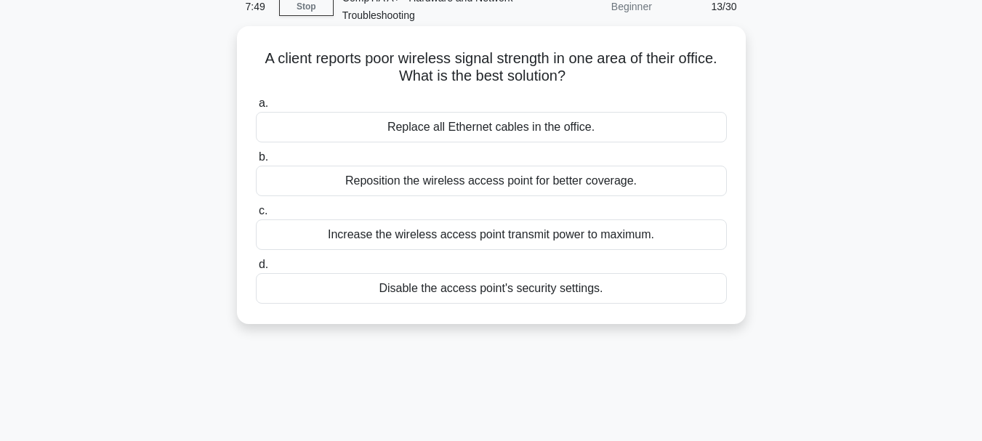
click at [494, 180] on div "Reposition the wireless access point for better coverage." at bounding box center [491, 181] width 471 height 31
click at [256, 162] on input "b. Reposition the wireless access point for better coverage." at bounding box center [256, 157] width 0 height 9
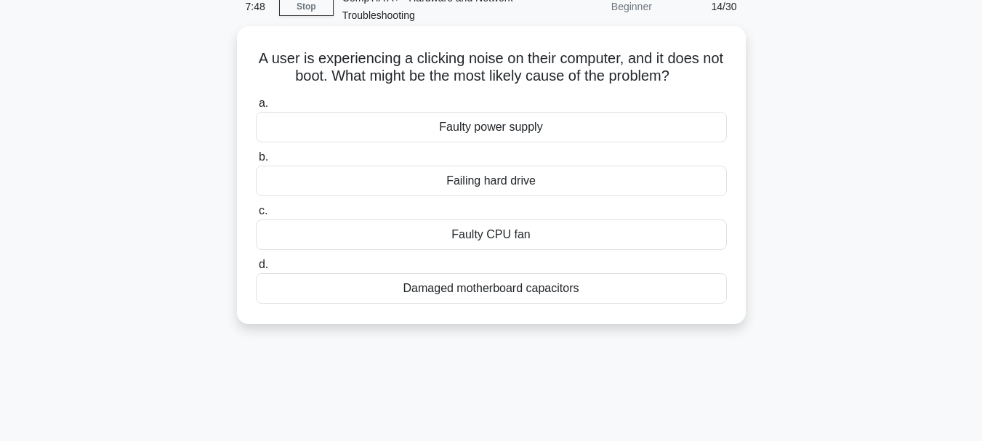
scroll to position [0, 0]
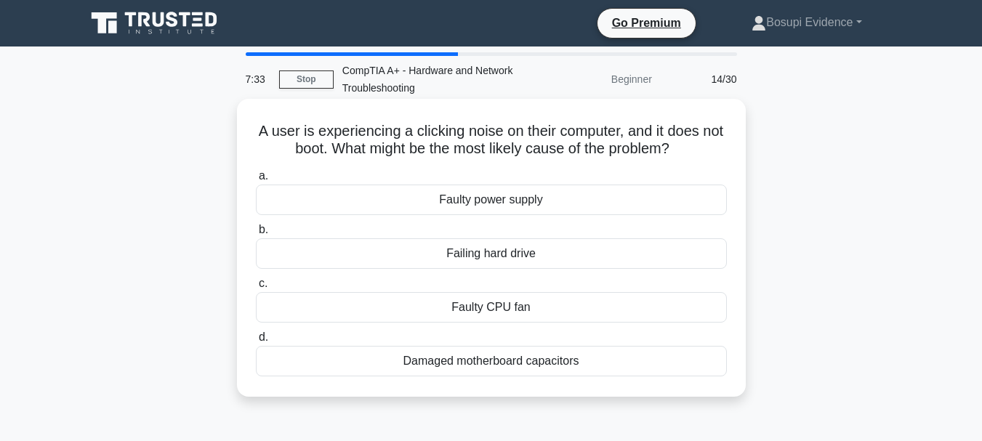
click at [518, 254] on div "Failing hard drive" at bounding box center [491, 254] width 471 height 31
click at [256, 235] on input "b. Failing hard drive" at bounding box center [256, 229] width 0 height 9
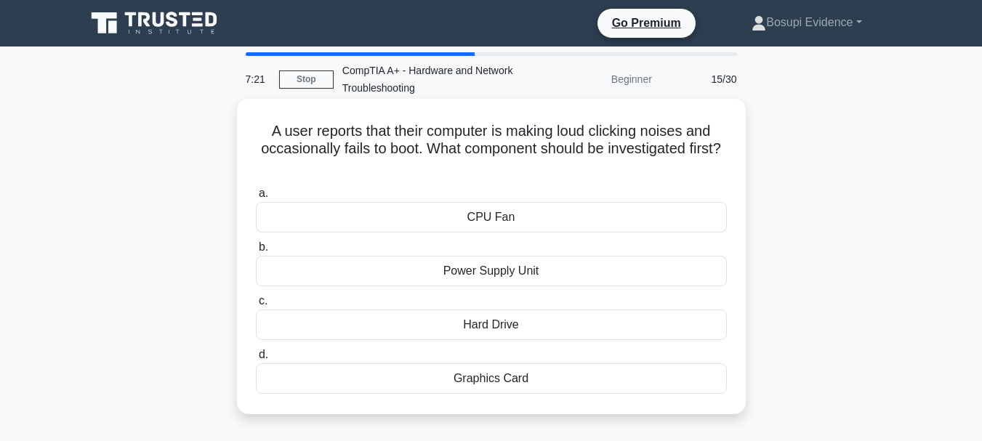
click at [511, 321] on div "Hard Drive" at bounding box center [491, 325] width 471 height 31
click at [256, 306] on input "c. Hard Drive" at bounding box center [256, 301] width 0 height 9
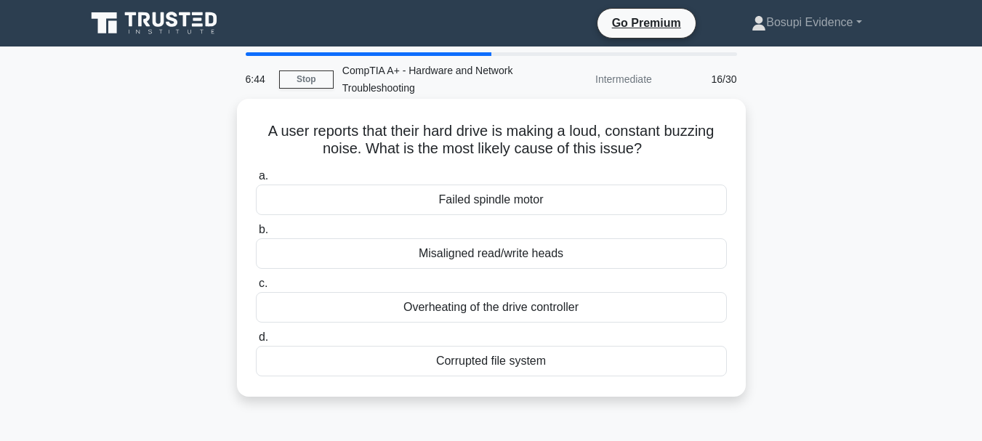
click at [492, 201] on div "Failed spindle motor" at bounding box center [491, 200] width 471 height 31
click at [256, 181] on input "a. Failed spindle motor" at bounding box center [256, 176] width 0 height 9
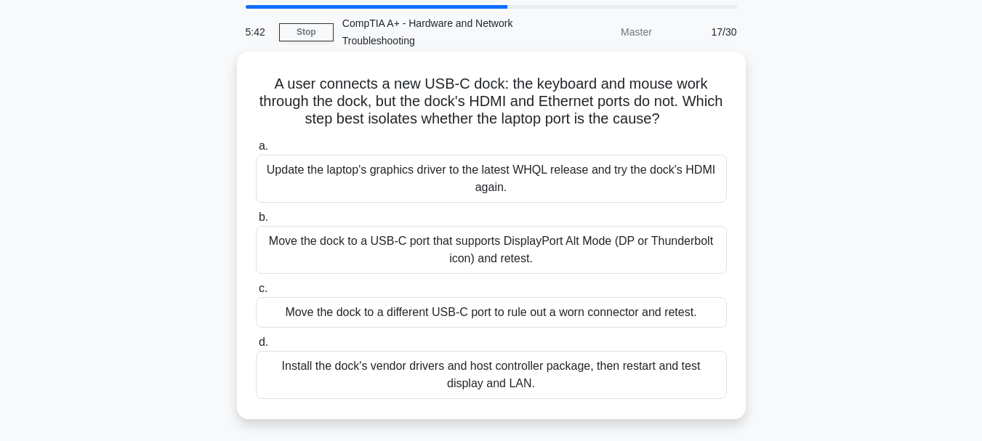
scroll to position [73, 0]
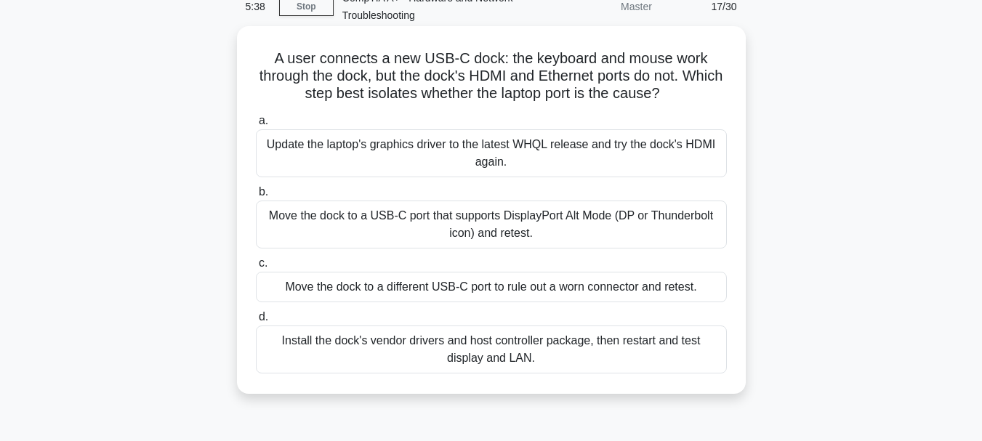
click at [581, 303] on div "a. Update the laptop's graphics driver to the latest WHQL release and try the d…" at bounding box center [491, 243] width 489 height 268
click at [583, 294] on div "Move the dock to a different USB-C port to rule out a worn connector and retest." at bounding box center [491, 287] width 471 height 31
click at [256, 268] on input "c. Move the dock to a different USB-C port to rule out a worn connector and ret…" at bounding box center [256, 263] width 0 height 9
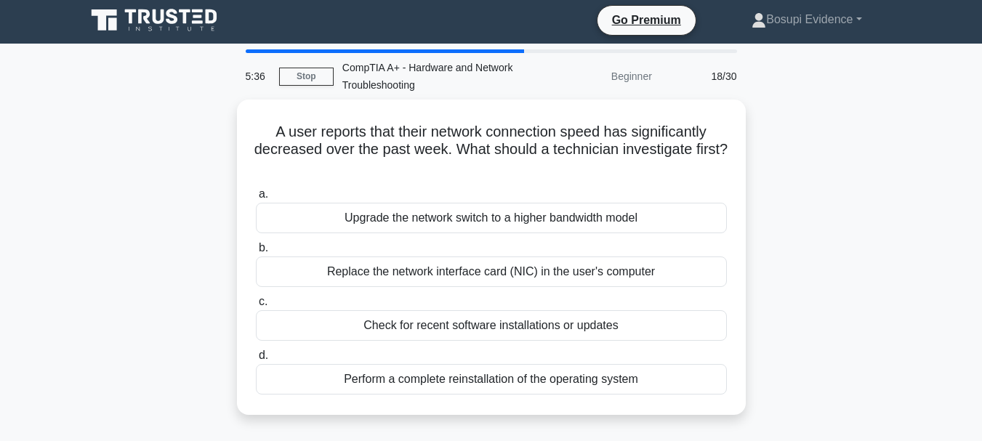
scroll to position [0, 0]
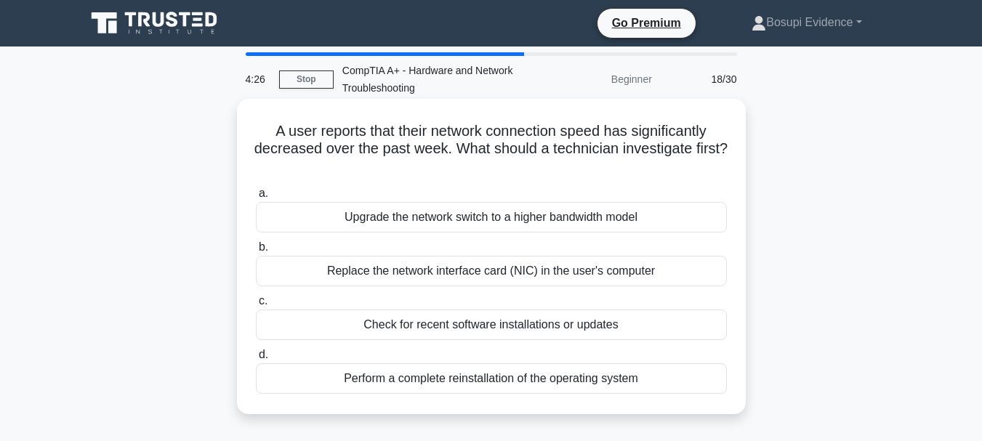
click at [498, 325] on div "Check for recent software installations or updates" at bounding box center [491, 325] width 471 height 31
click at [256, 306] on input "c. Check for recent software installations or updates" at bounding box center [256, 301] width 0 height 9
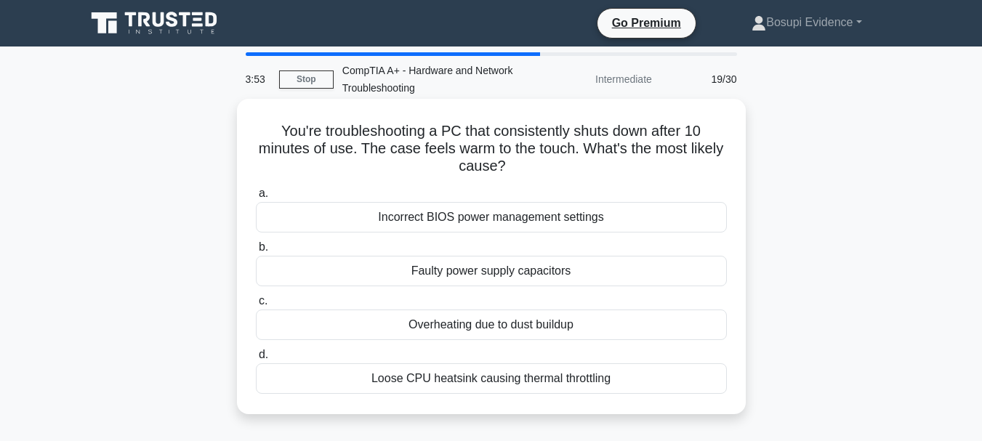
click at [449, 327] on div "Overheating due to dust buildup" at bounding box center [491, 325] width 471 height 31
click at [256, 306] on input "c. Overheating due to dust buildup" at bounding box center [256, 301] width 0 height 9
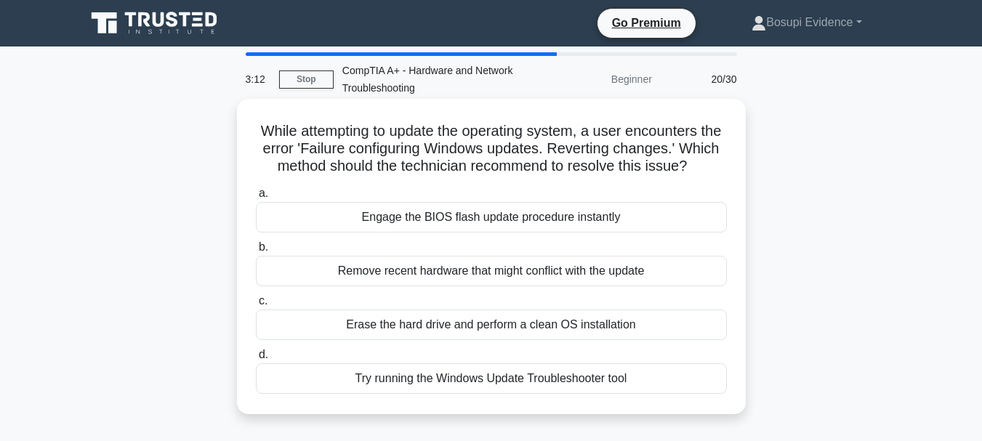
click at [497, 394] on div "Try running the Windows Update Troubleshooter tool" at bounding box center [491, 379] width 471 height 31
click at [256, 360] on input "d. Try running the Windows Update Troubleshooter tool" at bounding box center [256, 355] width 0 height 9
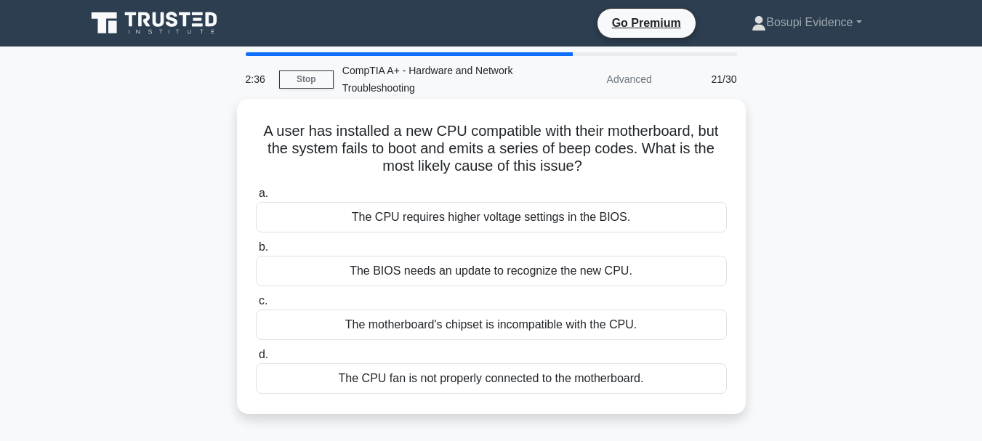
click at [482, 220] on div "The CPU requires higher voltage settings in the BIOS." at bounding box center [491, 217] width 471 height 31
click at [256, 199] on input "a. The CPU requires higher voltage settings in the BIOS." at bounding box center [256, 193] width 0 height 9
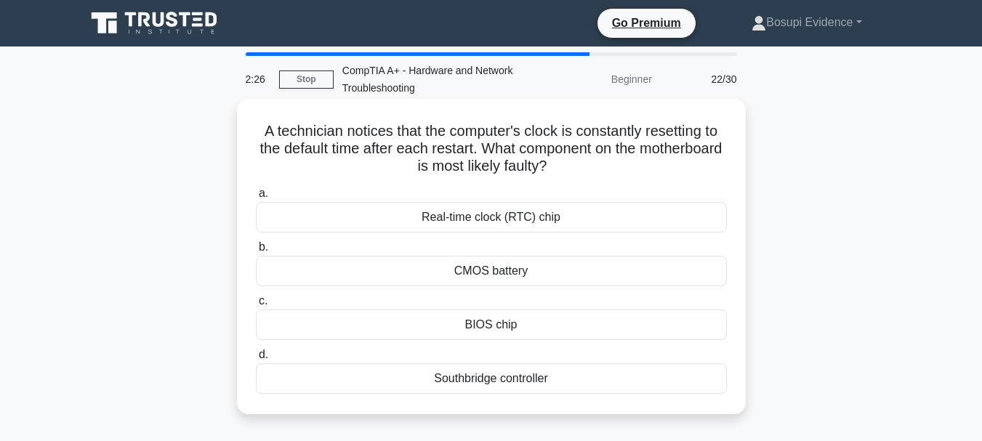
click at [524, 271] on div "CMOS battery" at bounding box center [491, 271] width 471 height 31
click at [256, 252] on input "b. CMOS battery" at bounding box center [256, 247] width 0 height 9
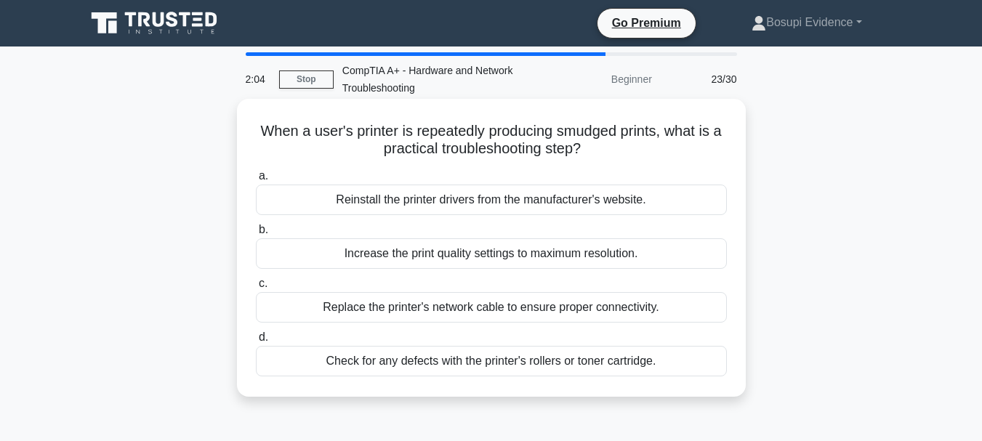
click at [442, 360] on div "Check for any defects with the printer's rollers or toner cartridge." at bounding box center [491, 361] width 471 height 31
click at [256, 343] on input "d. Check for any defects with the printer's rollers or toner cartridge." at bounding box center [256, 337] width 0 height 9
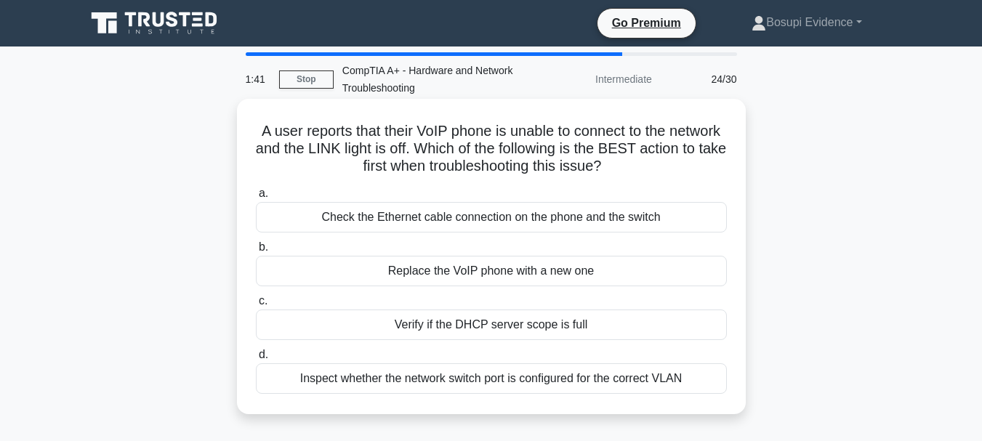
click at [501, 378] on div "Inspect whether the network switch port is configured for the correct VLAN" at bounding box center [491, 379] width 471 height 31
click at [256, 360] on input "d. Inspect whether the network switch port is configured for the correct VLAN" at bounding box center [256, 355] width 0 height 9
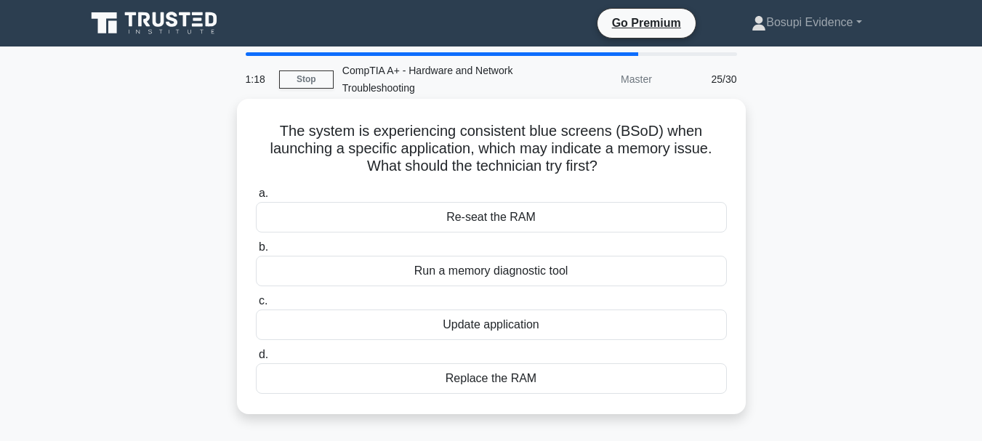
click at [487, 277] on div "Run a memory diagnostic tool" at bounding box center [491, 271] width 471 height 31
click at [256, 252] on input "b. Run a memory diagnostic tool" at bounding box center [256, 247] width 0 height 9
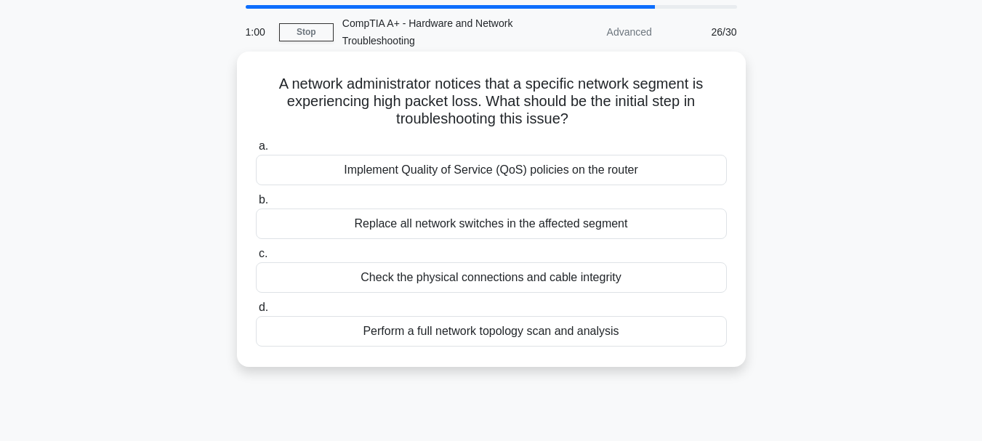
scroll to position [73, 0]
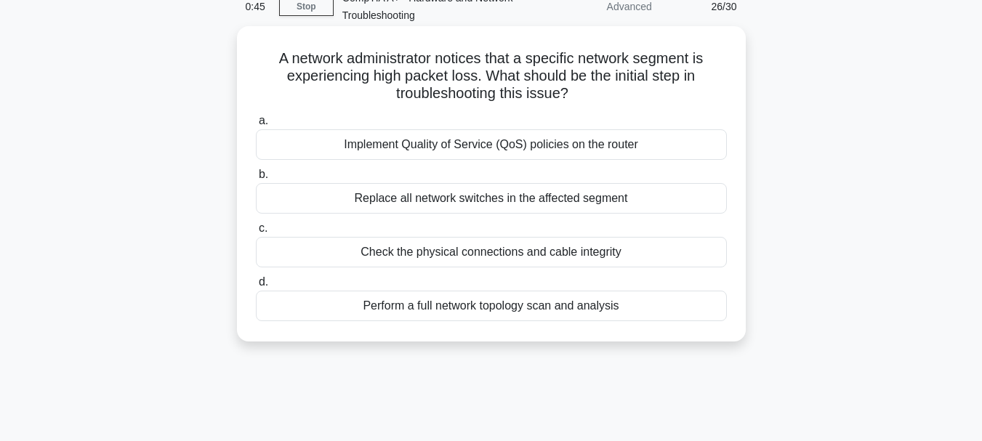
click at [493, 148] on div "Implement Quality of Service (QoS) policies on the router" at bounding box center [491, 144] width 471 height 31
click at [256, 126] on input "a. Implement Quality of Service (QoS) policies on the router" at bounding box center [256, 120] width 0 height 9
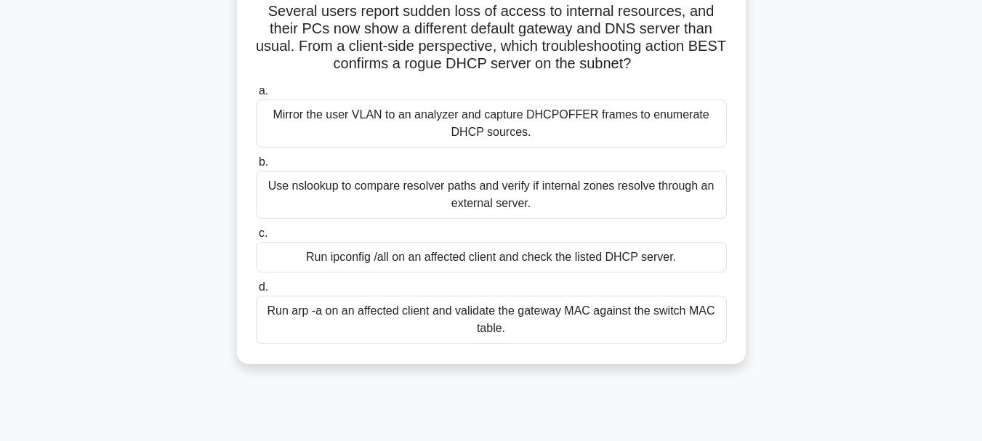
scroll to position [145, 0]
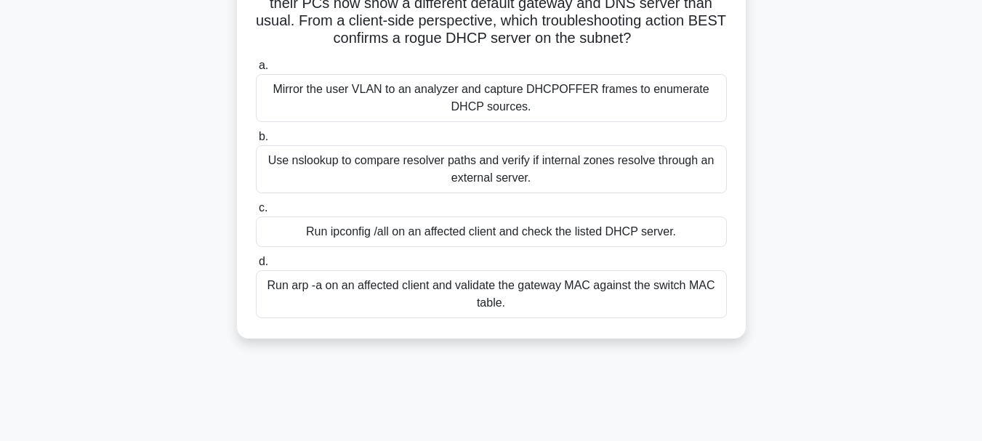
click at [521, 253] on div "a. Mirror the user VLAN to an analyzer and capture DHCPOFFER frames to enumerat…" at bounding box center [491, 188] width 489 height 268
click at [531, 232] on div "Run ipconfig /all on an affected client and check the listed DHCP server." at bounding box center [491, 232] width 471 height 31
click at [256, 213] on input "c. Run ipconfig /all on an affected client and check the listed DHCP server." at bounding box center [256, 208] width 0 height 9
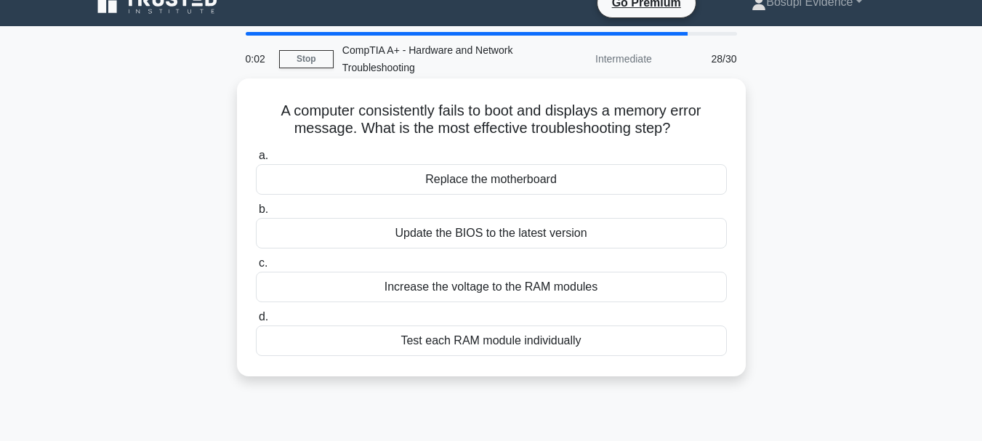
scroll to position [0, 0]
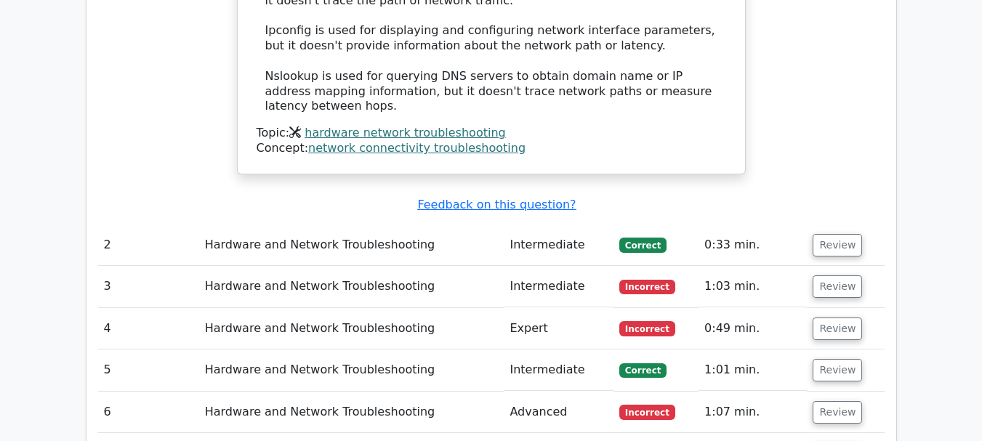
scroll to position [1673, 0]
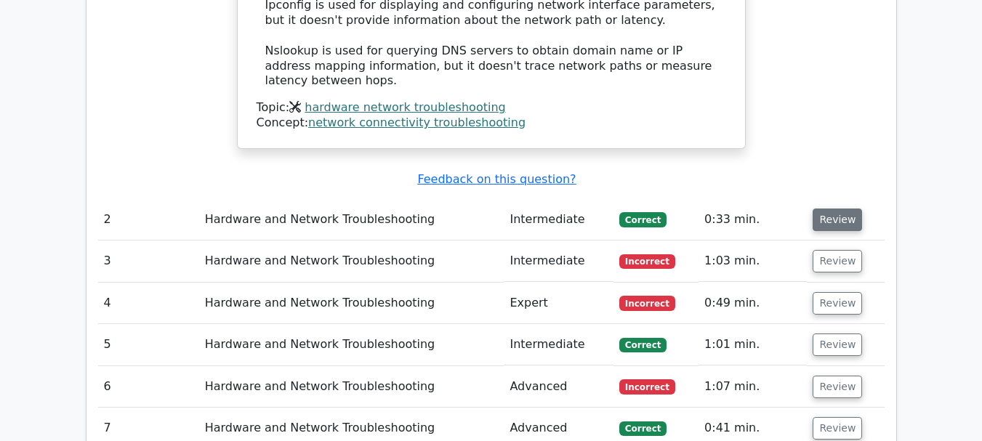
click at [839, 209] on button "Review" at bounding box center [837, 220] width 49 height 23
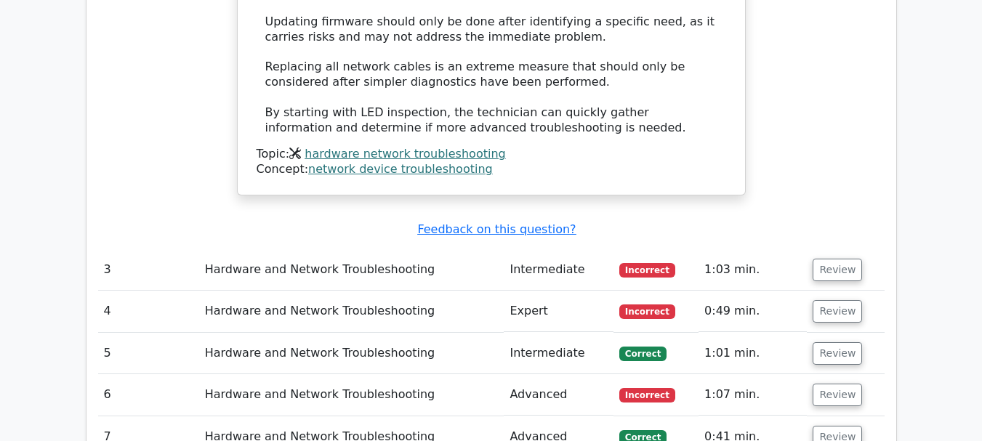
scroll to position [2545, 0]
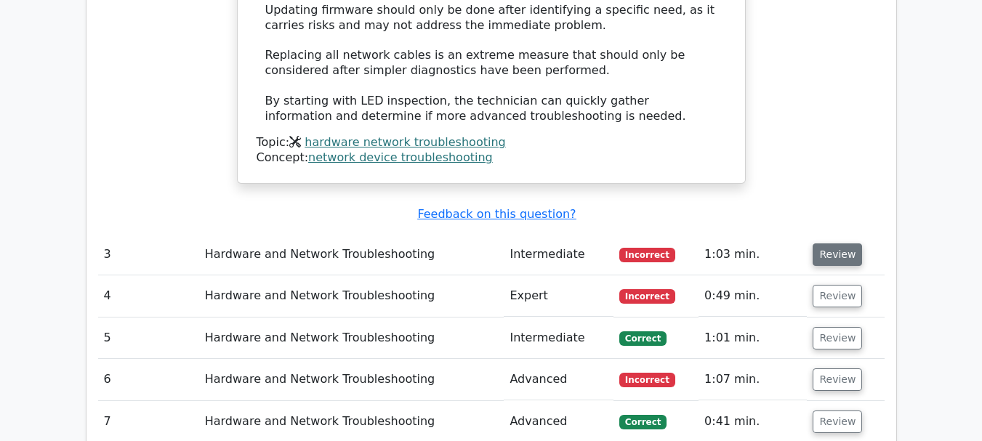
click at [851, 244] on button "Review" at bounding box center [837, 255] width 49 height 23
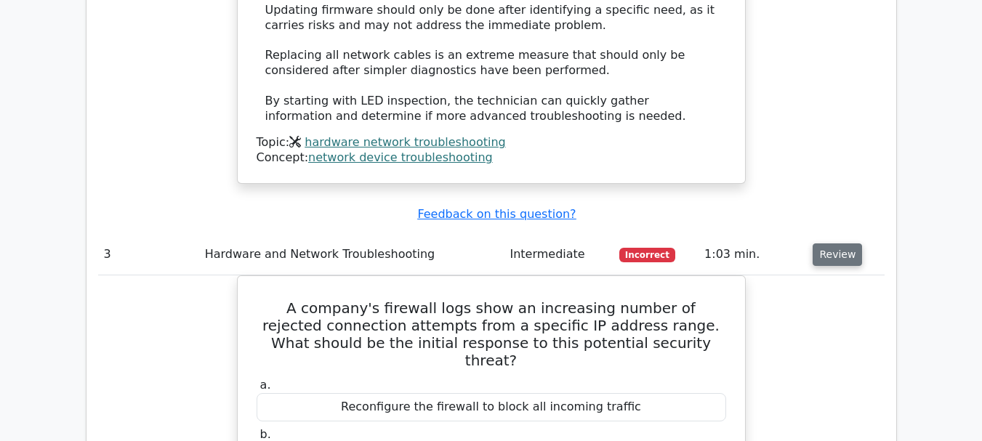
click at [849, 244] on button "Review" at bounding box center [837, 255] width 49 height 23
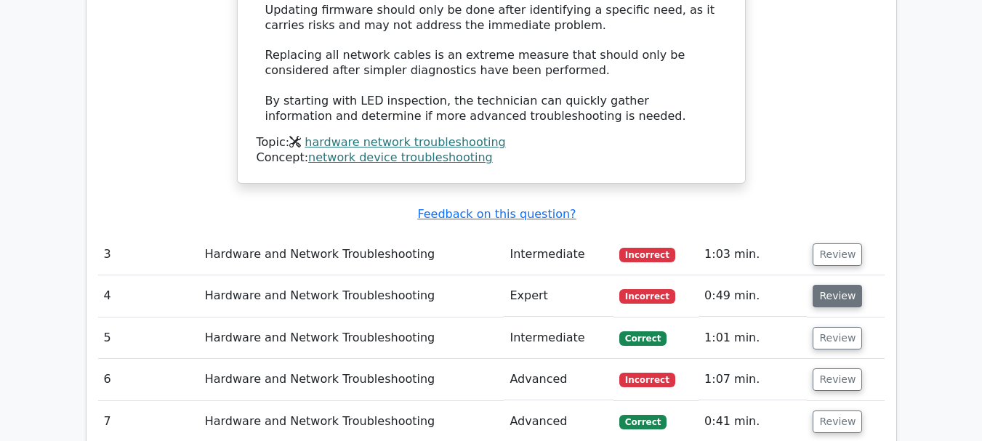
click at [842, 285] on button "Review" at bounding box center [837, 296] width 49 height 23
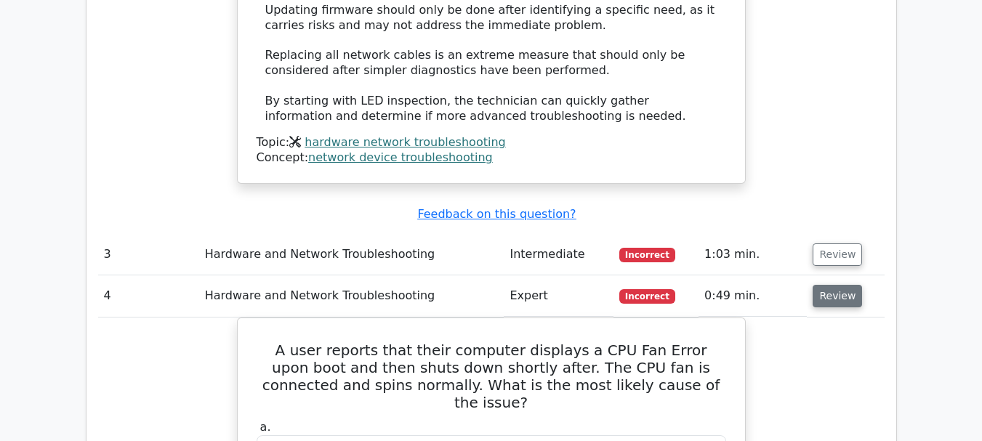
click at [825, 285] on button "Review" at bounding box center [837, 296] width 49 height 23
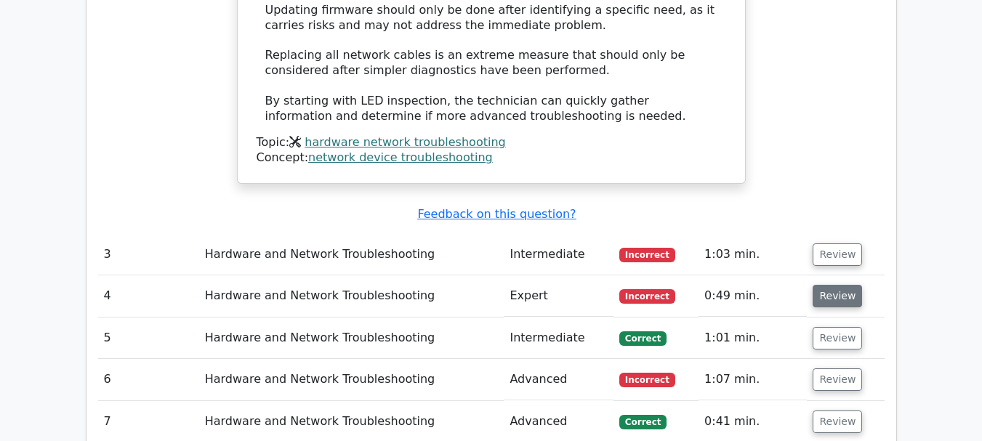
click at [830, 285] on button "Review" at bounding box center [837, 296] width 49 height 23
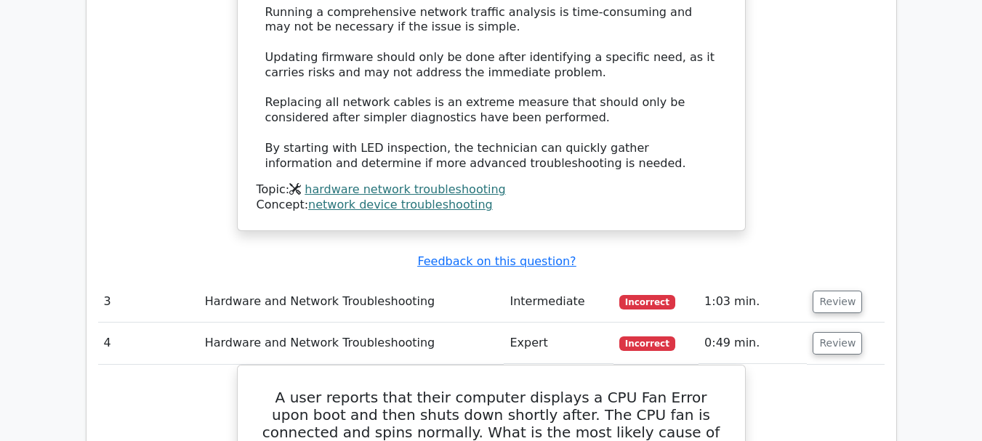
scroll to position [2473, 0]
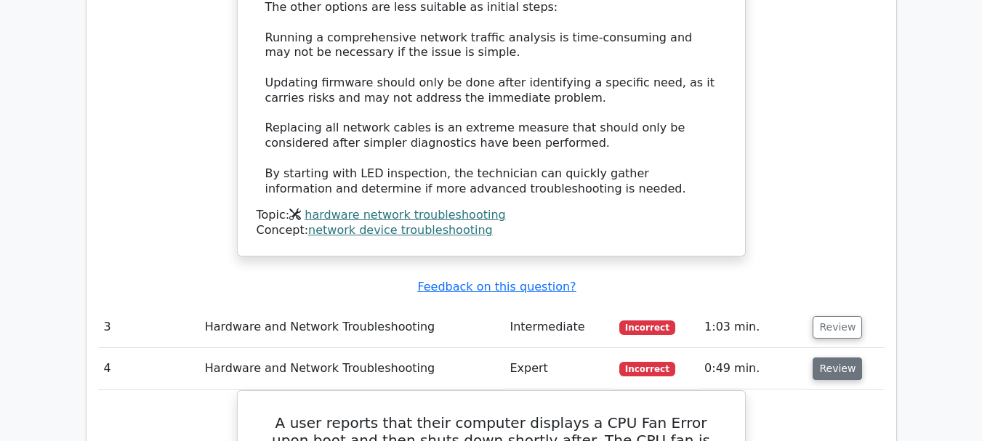
click at [825, 358] on button "Review" at bounding box center [837, 369] width 49 height 23
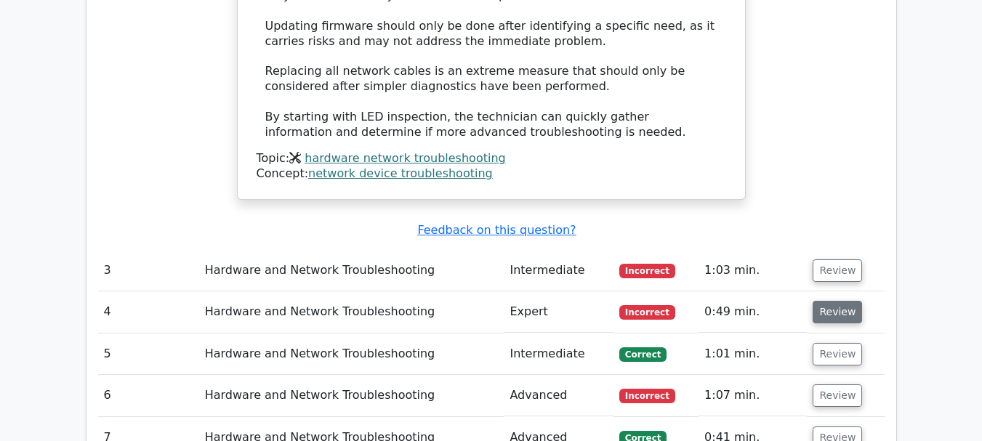
scroll to position [2618, 0]
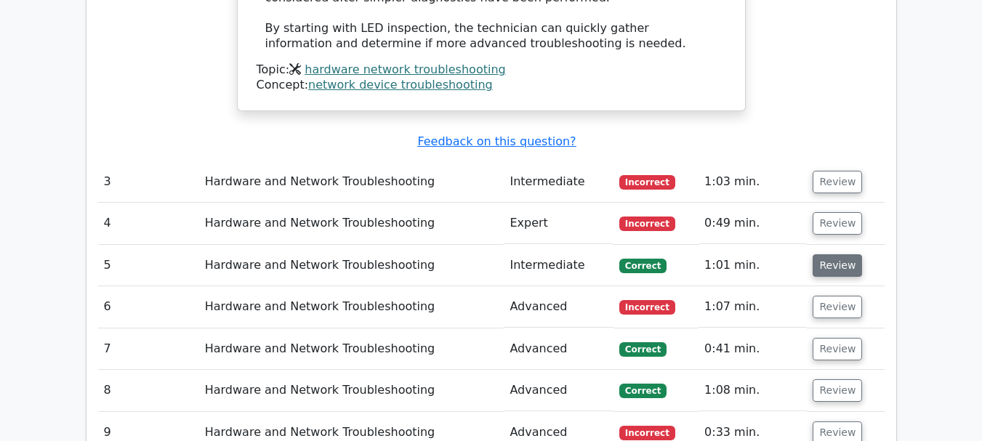
click at [841, 255] on button "Review" at bounding box center [837, 266] width 49 height 23
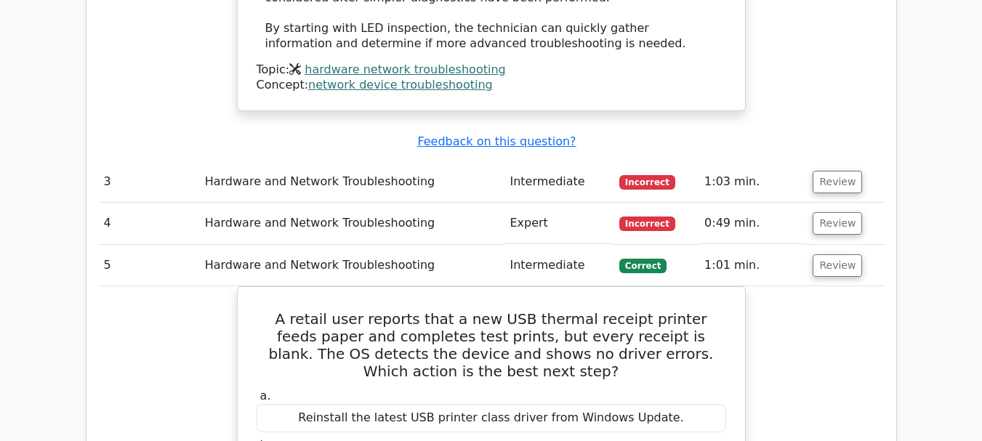
scroll to position [2691, 0]
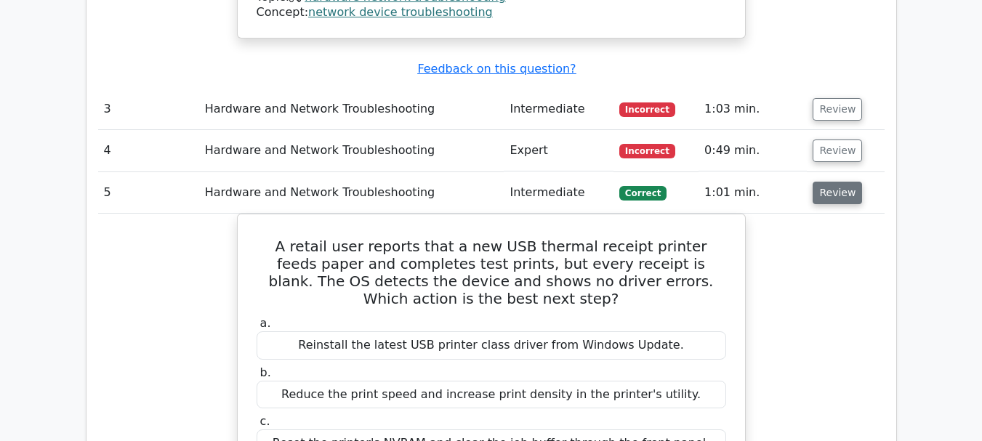
click at [833, 182] on button "Review" at bounding box center [837, 193] width 49 height 23
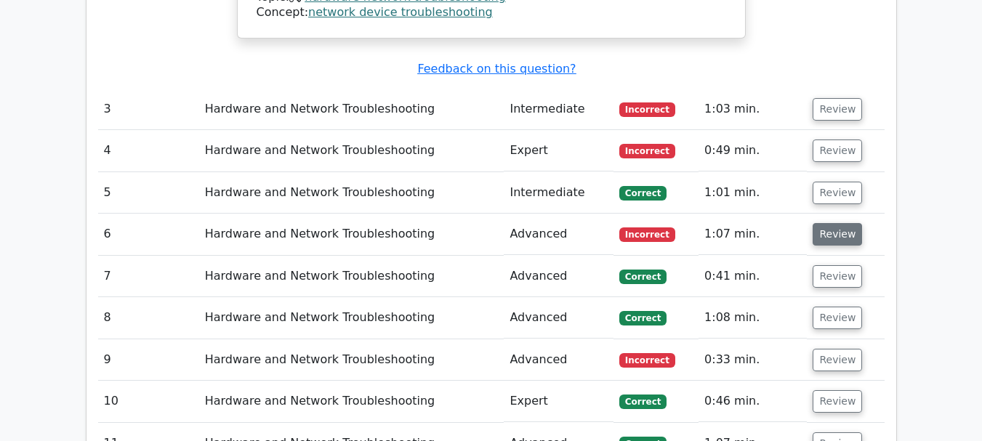
click at [831, 223] on button "Review" at bounding box center [837, 234] width 49 height 23
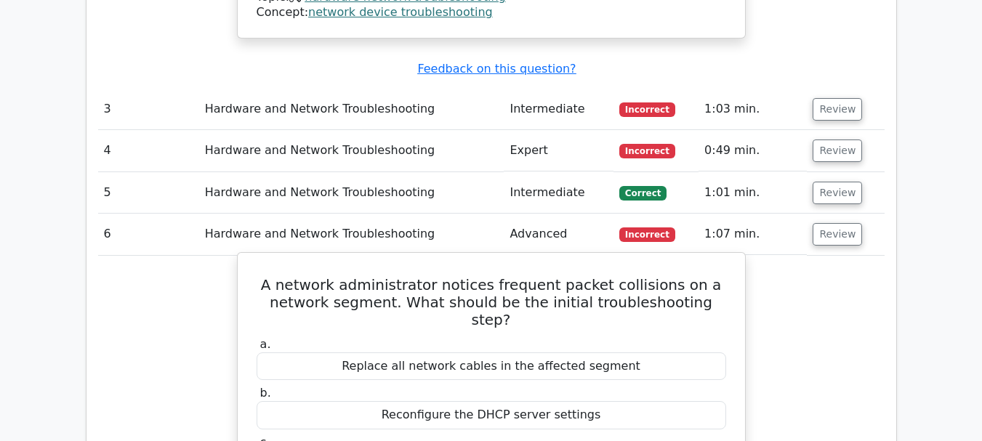
scroll to position [2763, 0]
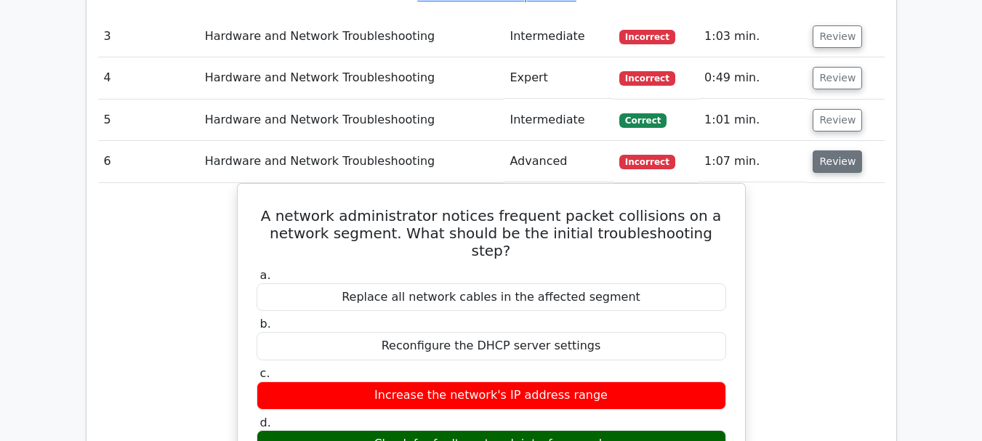
click at [825, 151] on button "Review" at bounding box center [837, 162] width 49 height 23
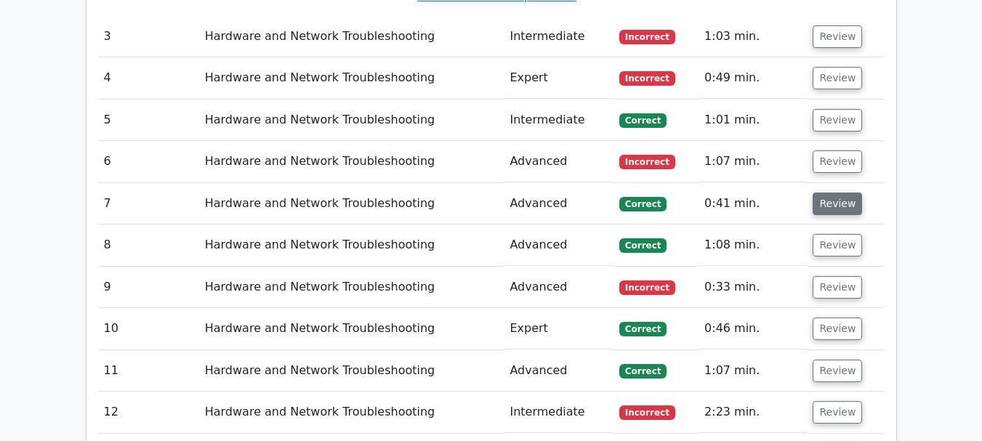
click at [832, 193] on button "Review" at bounding box center [837, 204] width 49 height 23
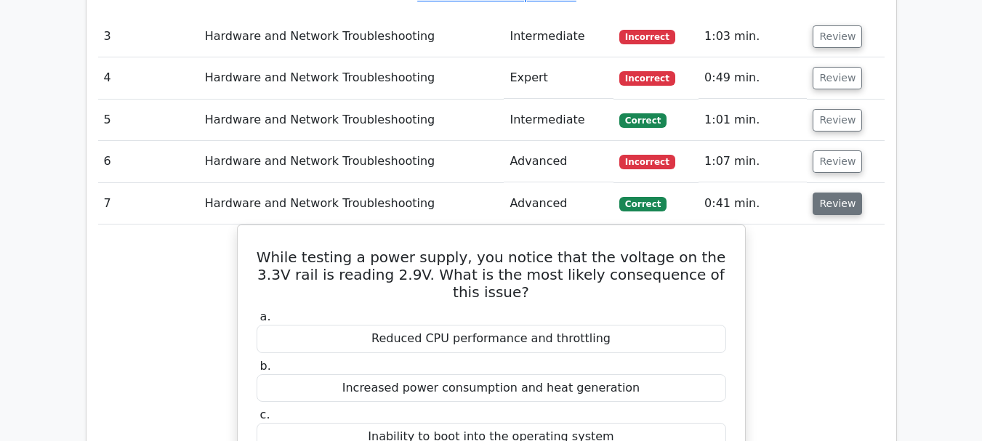
click at [841, 193] on button "Review" at bounding box center [837, 204] width 49 height 23
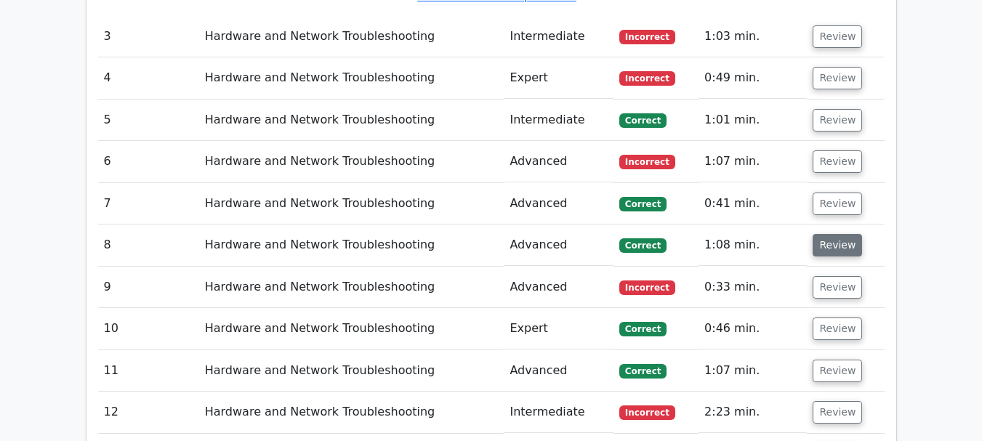
click at [845, 234] on button "Review" at bounding box center [837, 245] width 49 height 23
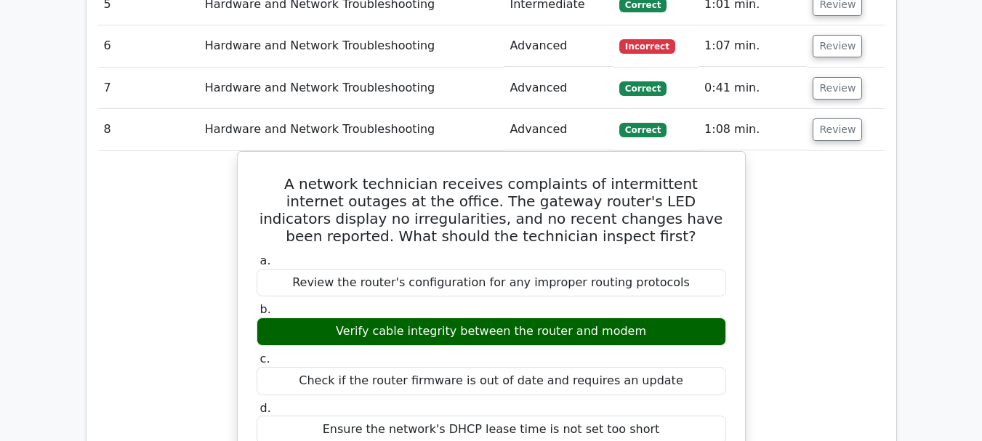
scroll to position [2836, 0]
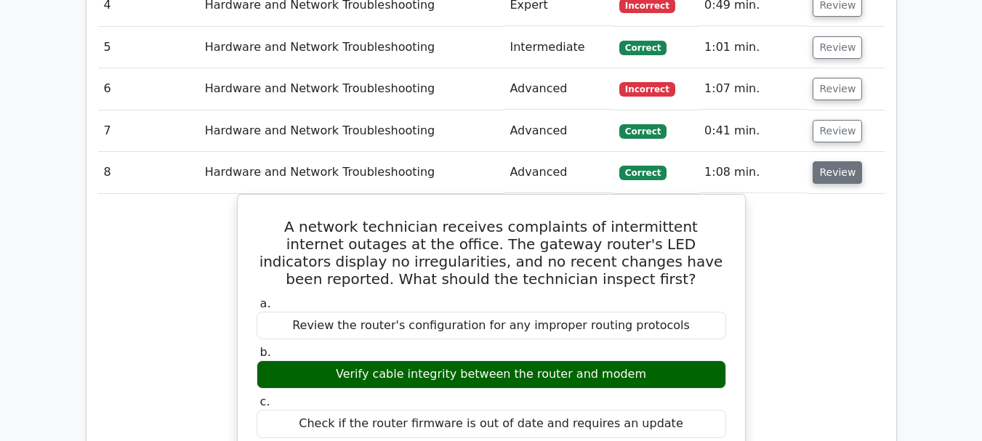
click at [843, 161] on button "Review" at bounding box center [837, 172] width 49 height 23
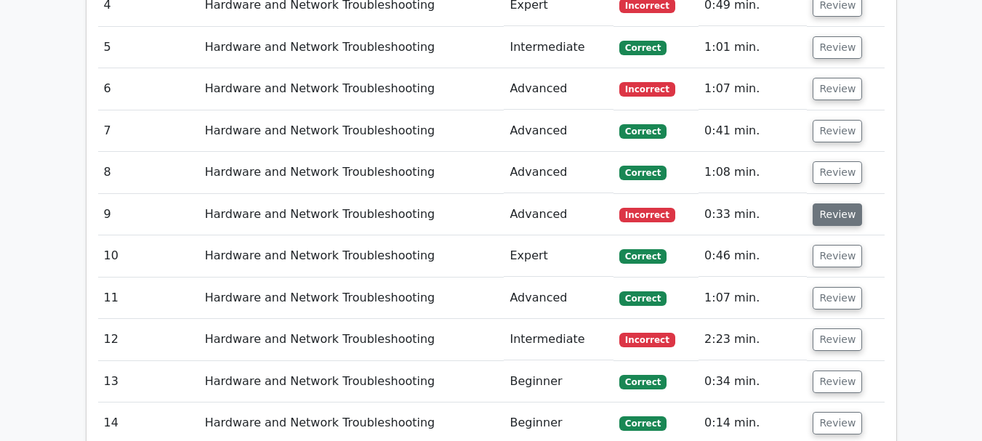
click at [837, 204] on button "Review" at bounding box center [837, 215] width 49 height 23
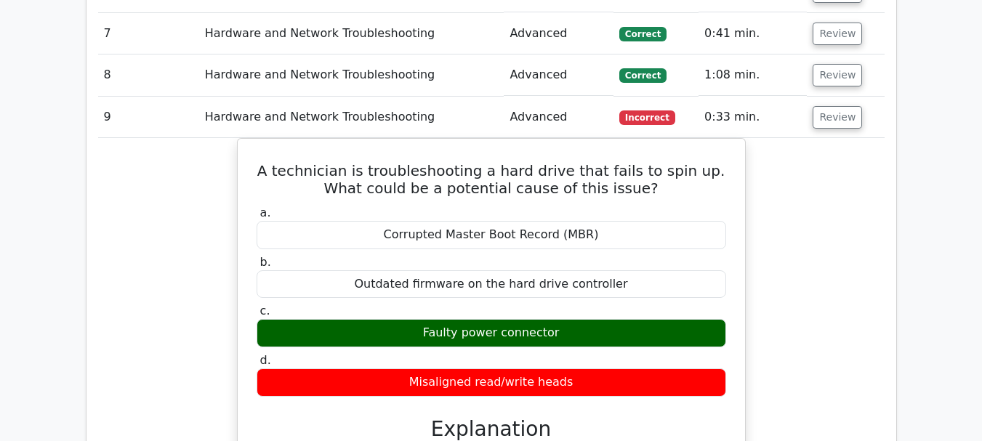
scroll to position [2909, 0]
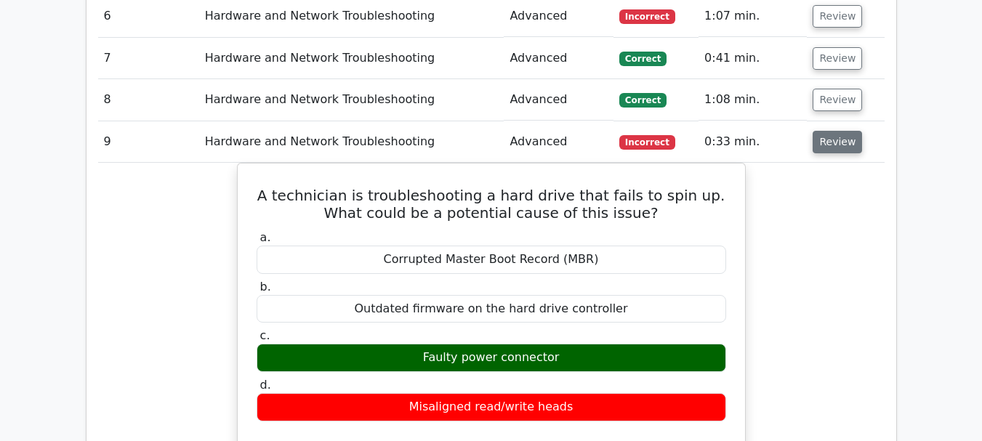
click at [830, 131] on button "Review" at bounding box center [837, 142] width 49 height 23
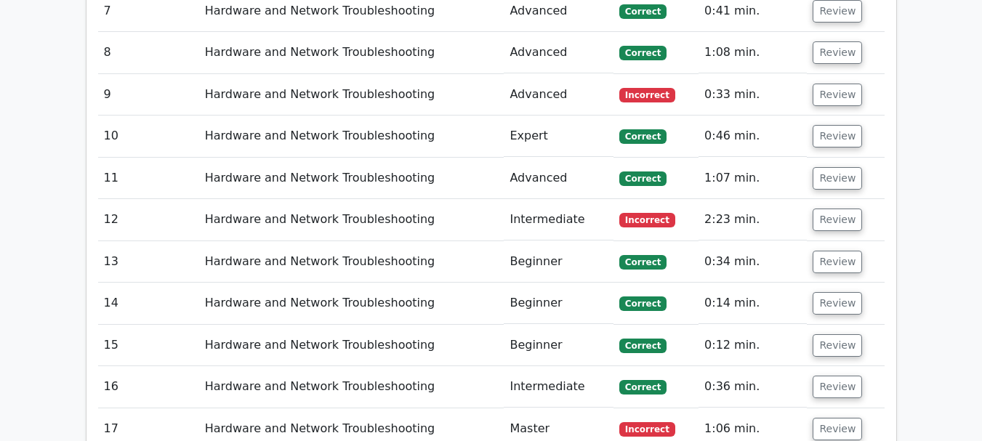
scroll to position [2982, 0]
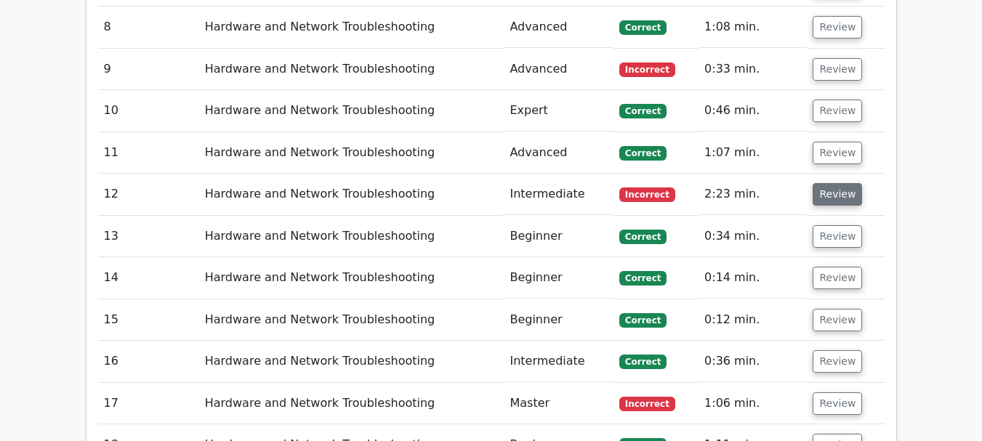
click at [828, 183] on button "Review" at bounding box center [837, 194] width 49 height 23
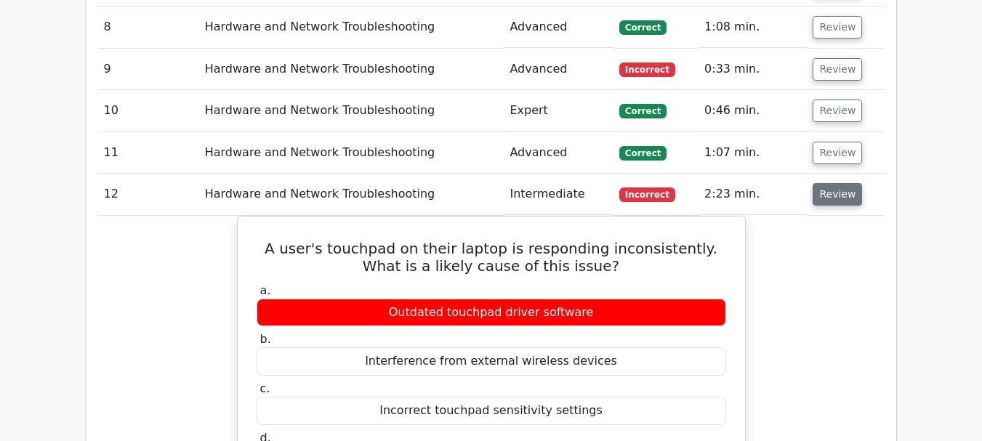
click at [833, 183] on button "Review" at bounding box center [837, 194] width 49 height 23
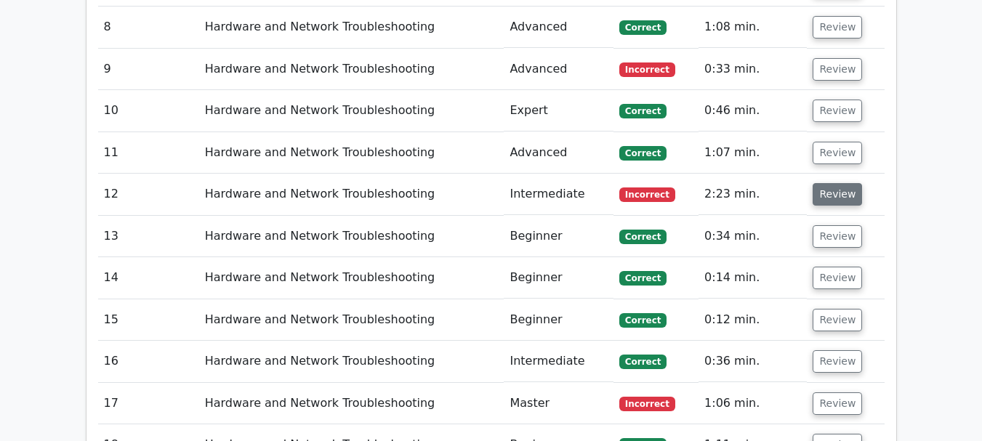
click at [846, 183] on button "Review" at bounding box center [837, 194] width 49 height 23
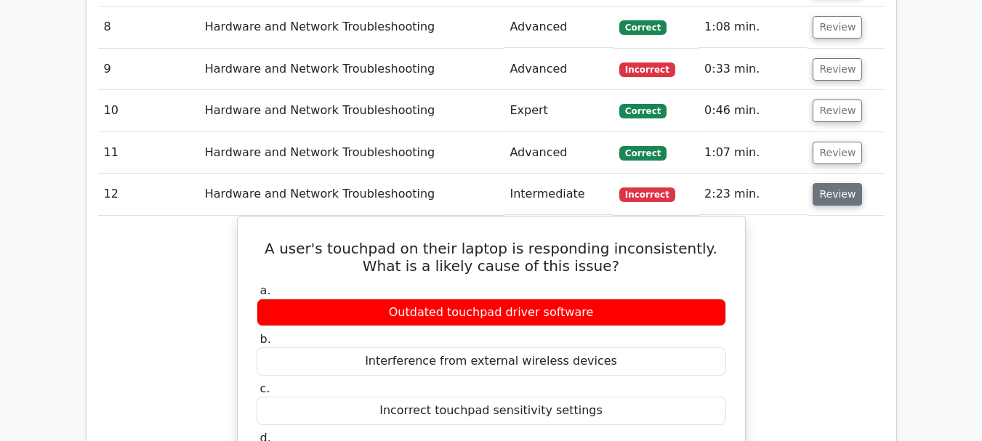
click at [838, 183] on button "Review" at bounding box center [837, 194] width 49 height 23
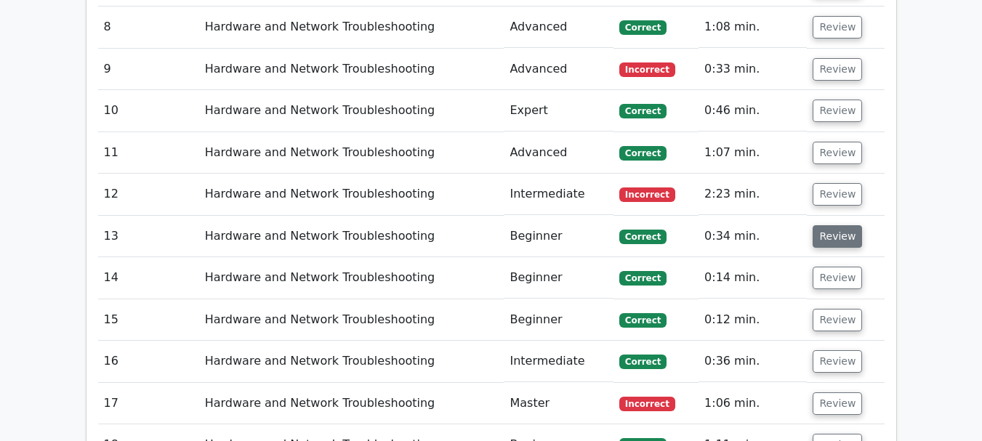
click at [830, 225] on button "Review" at bounding box center [837, 236] width 49 height 23
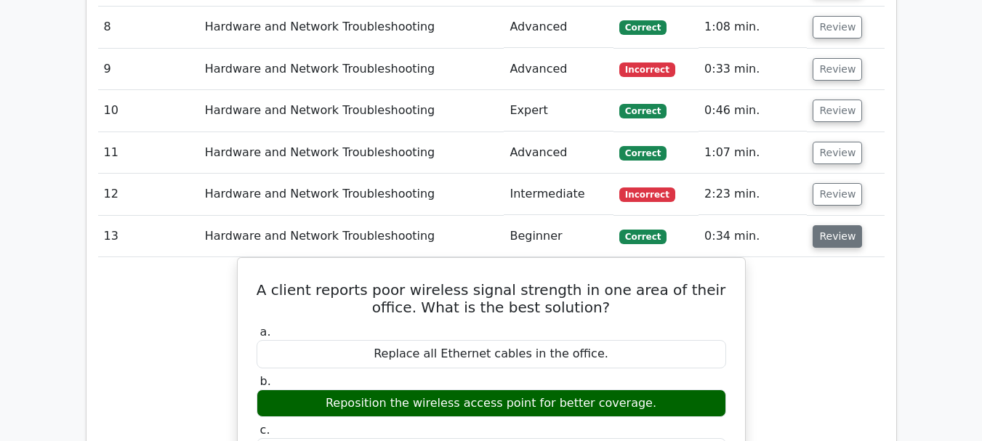
click at [829, 225] on button "Review" at bounding box center [837, 236] width 49 height 23
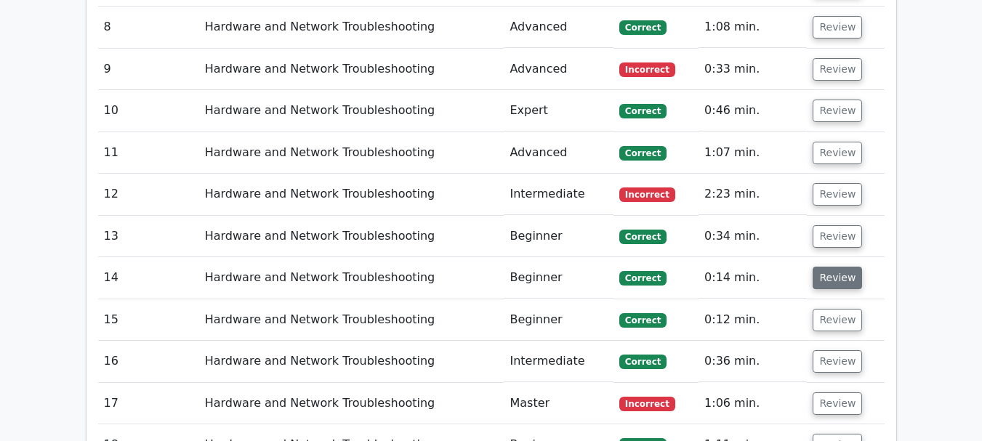
click at [834, 267] on button "Review" at bounding box center [837, 278] width 49 height 23
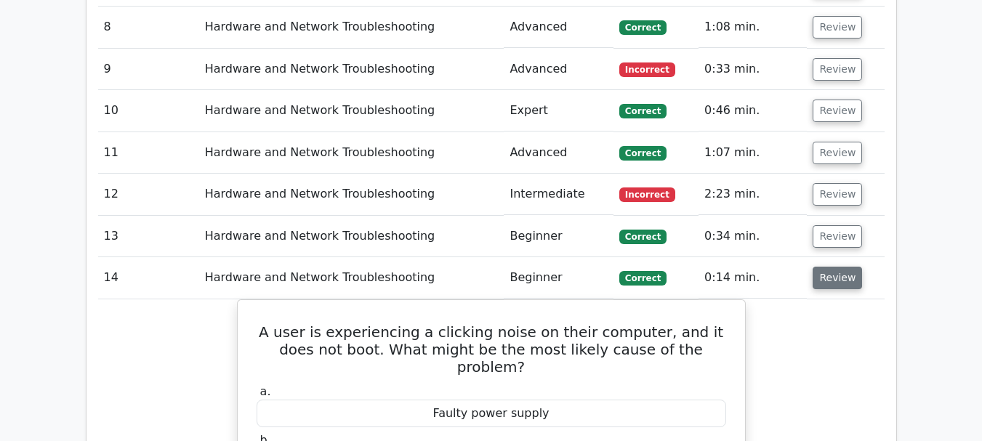
click at [830, 267] on button "Review" at bounding box center [837, 278] width 49 height 23
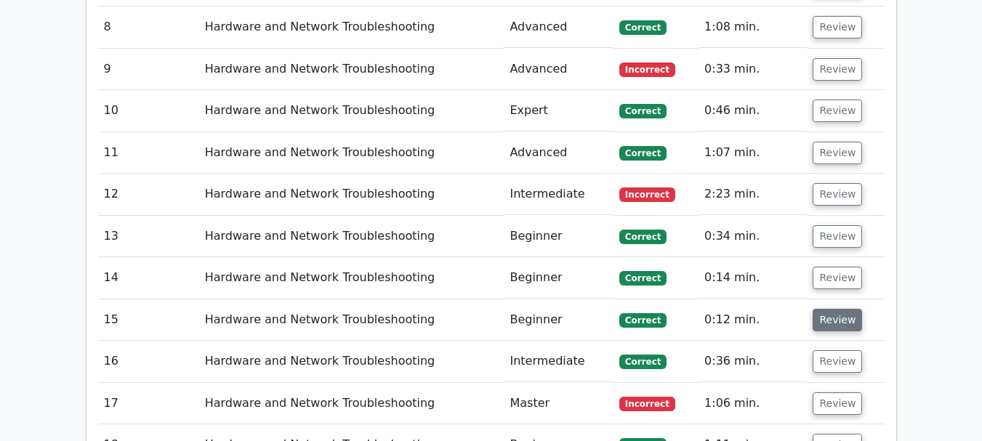
click at [830, 309] on button "Review" at bounding box center [837, 320] width 49 height 23
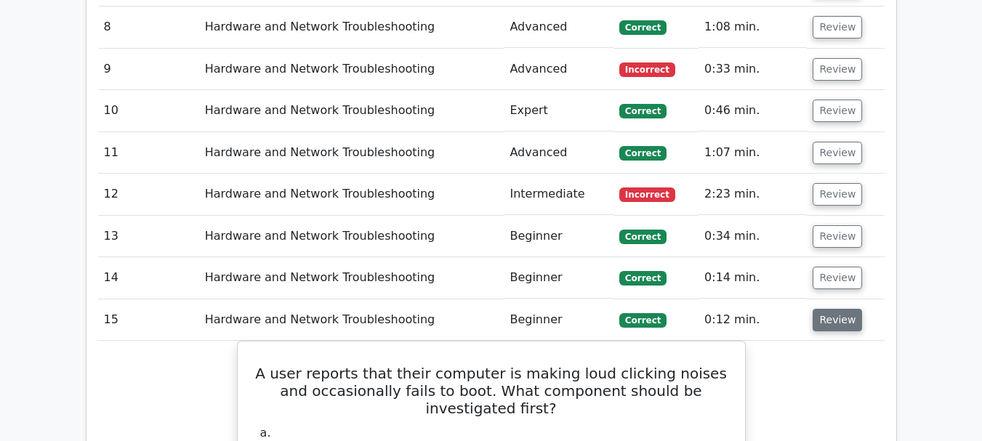
click at [841, 309] on button "Review" at bounding box center [837, 320] width 49 height 23
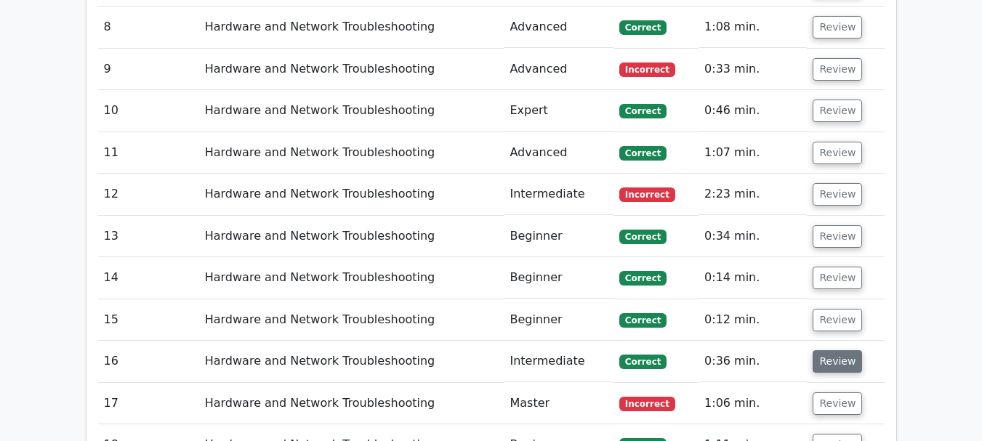
click at [838, 351] on button "Review" at bounding box center [837, 362] width 49 height 23
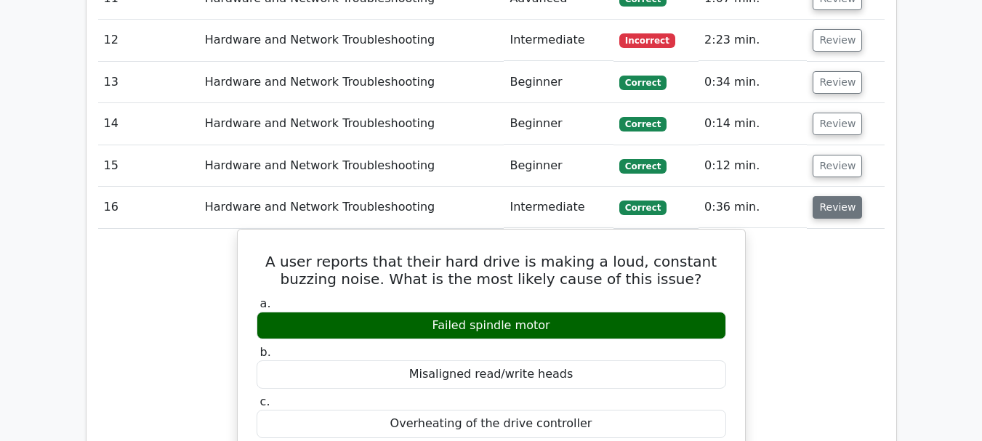
scroll to position [3200, 0]
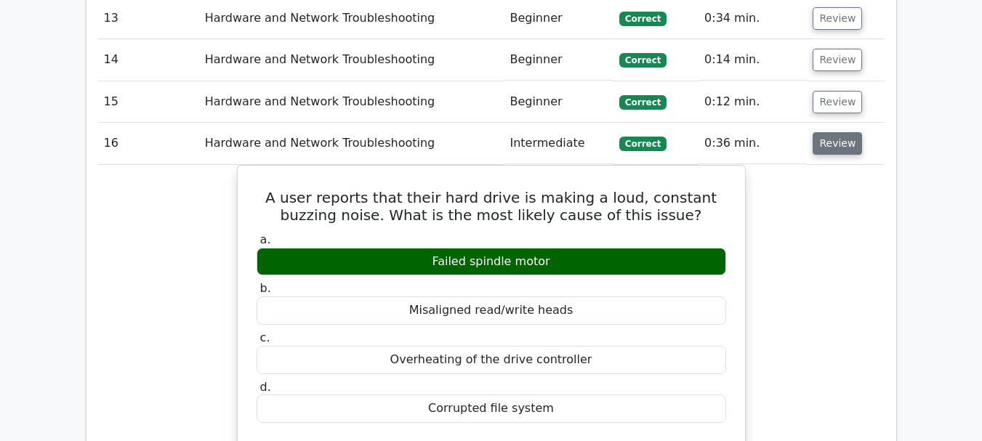
click at [822, 132] on button "Review" at bounding box center [837, 143] width 49 height 23
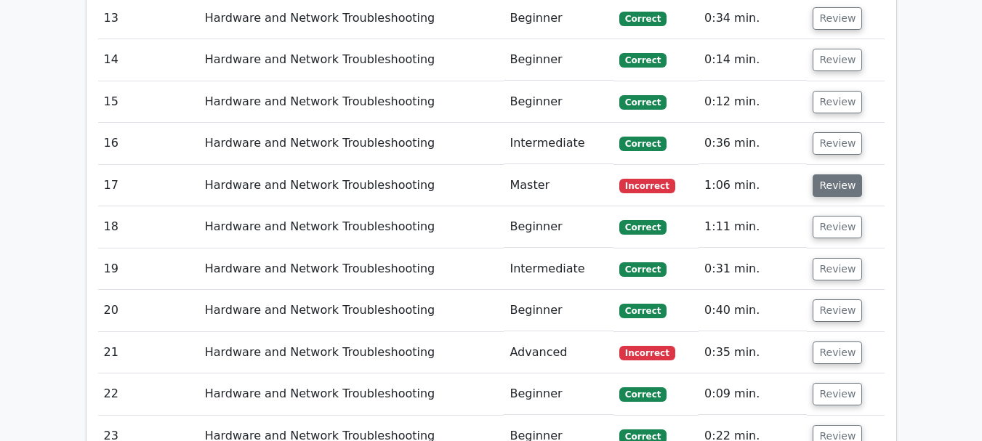
click at [830, 175] on button "Review" at bounding box center [837, 186] width 49 height 23
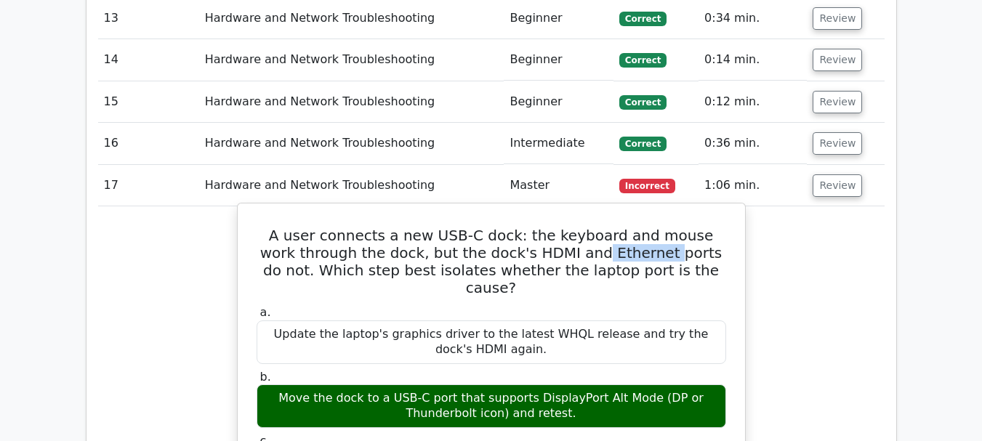
drag, startPoint x: 562, startPoint y: 152, endPoint x: 623, endPoint y: 157, distance: 61.3
click at [623, 227] on h5 "A user connects a new USB-C dock: the keyboard and mouse work through the dock,…" at bounding box center [491, 262] width 473 height 70
drag, startPoint x: 535, startPoint y: 152, endPoint x: 491, endPoint y: 153, distance: 43.7
click at [491, 227] on h5 "A user connects a new USB-C dock: the keyboard and mouse work through the dock,…" at bounding box center [491, 262] width 473 height 70
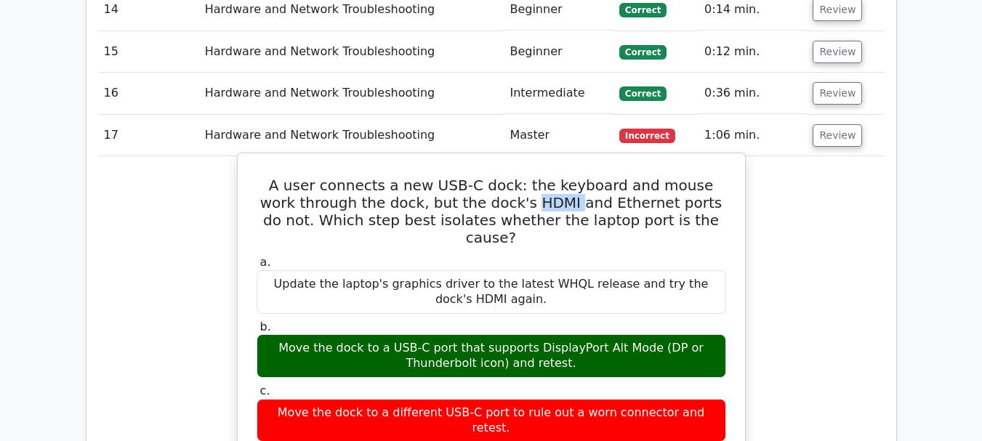
scroll to position [3272, 0]
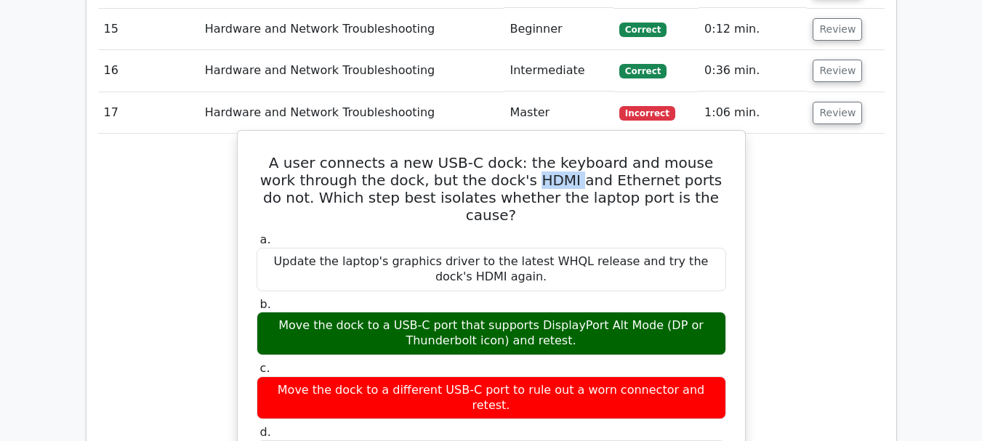
drag, startPoint x: 593, startPoint y: 286, endPoint x: 545, endPoint y: 273, distance: 50.3
click at [545, 273] on div "a. Update the laptop's graphics driver to the latest WHQL release and try the d…" at bounding box center [491, 358] width 487 height 257
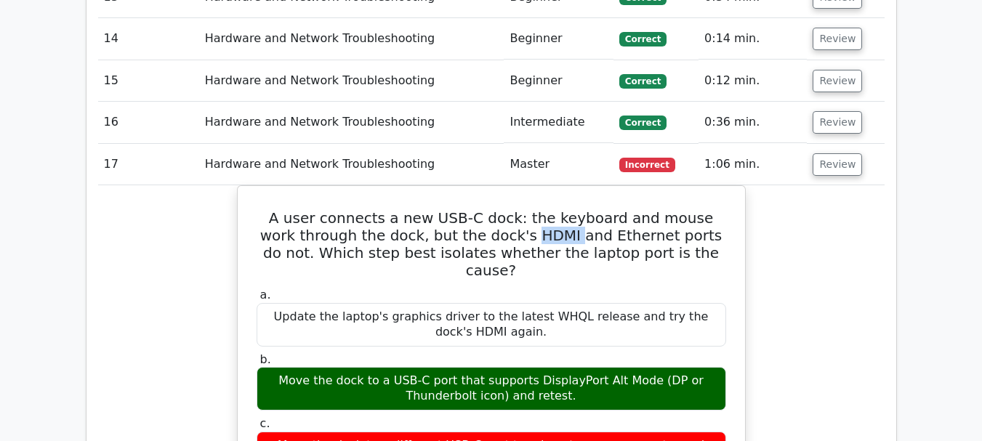
scroll to position [3200, 0]
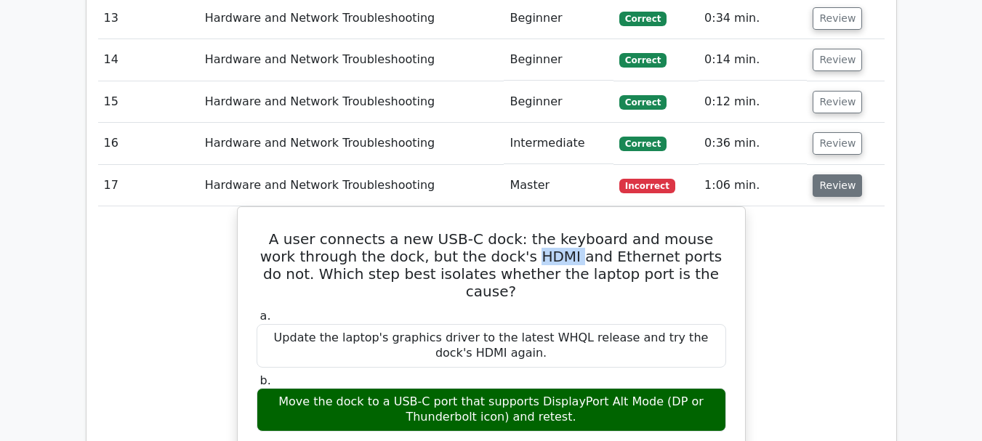
click at [820, 175] on button "Review" at bounding box center [837, 186] width 49 height 23
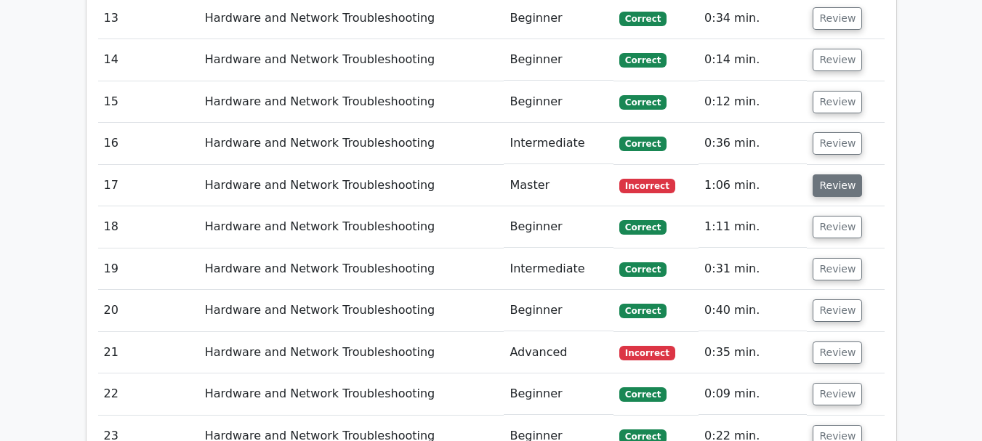
click at [825, 175] on button "Review" at bounding box center [837, 186] width 49 height 23
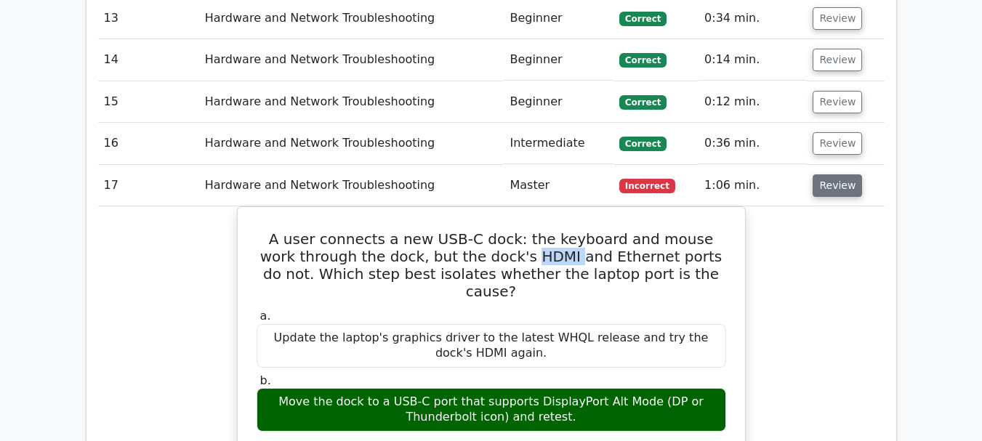
click at [824, 175] on button "Review" at bounding box center [837, 186] width 49 height 23
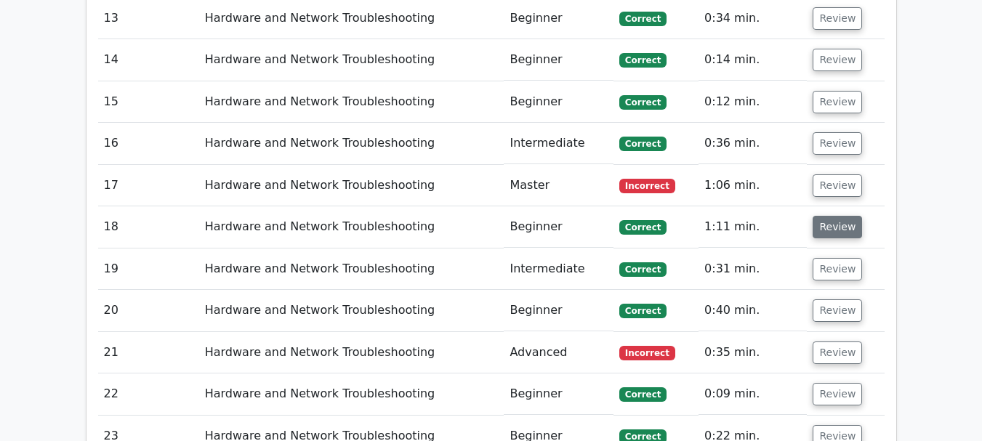
click at [818, 216] on button "Review" at bounding box center [837, 227] width 49 height 23
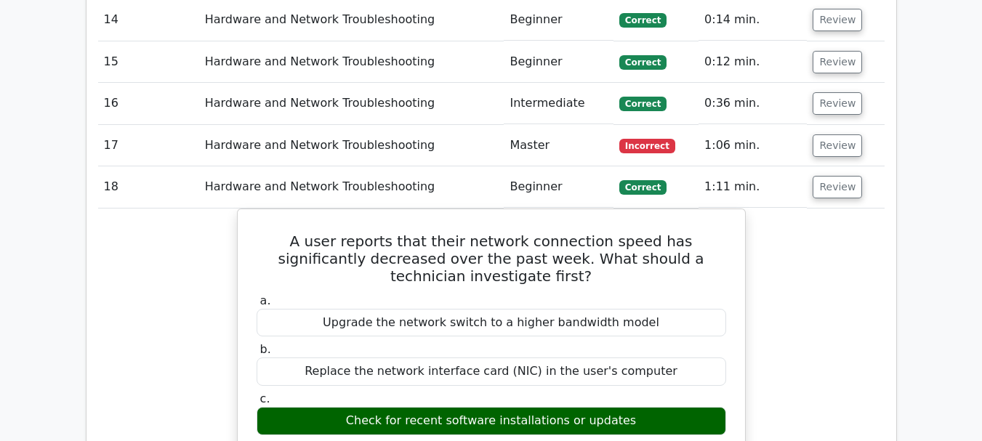
scroll to position [3272, 0]
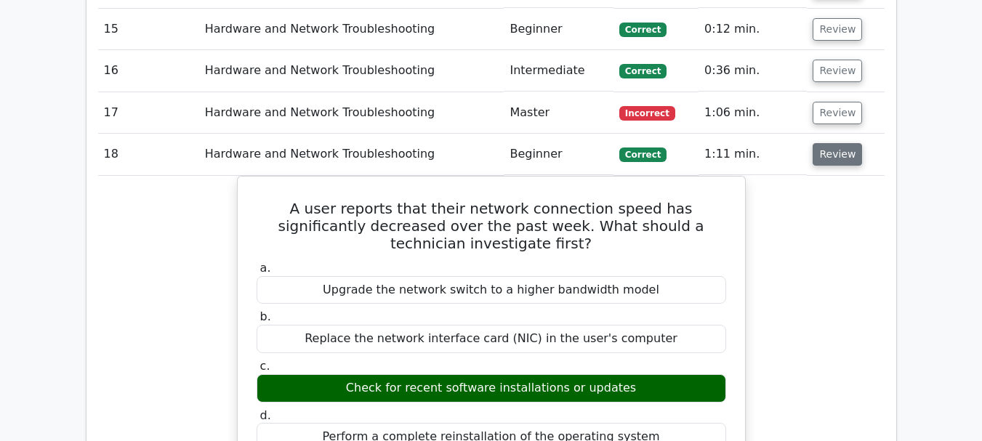
click at [828, 143] on button "Review" at bounding box center [837, 154] width 49 height 23
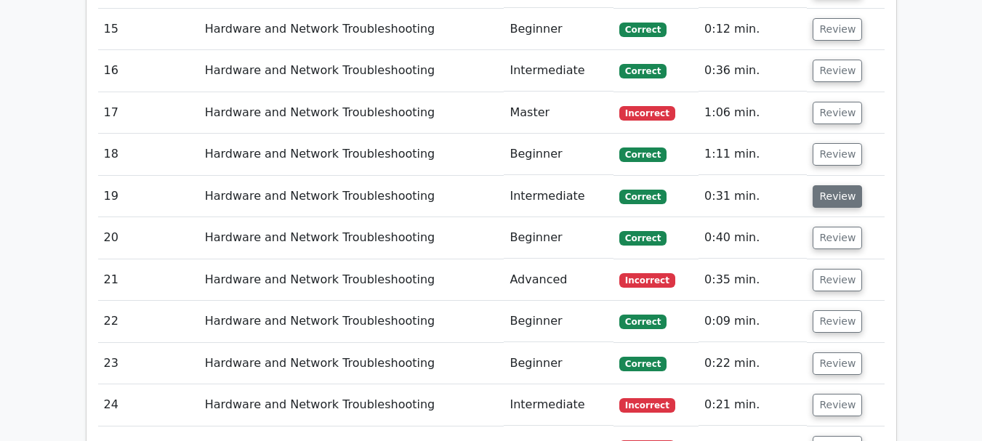
click at [836, 185] on button "Review" at bounding box center [837, 196] width 49 height 23
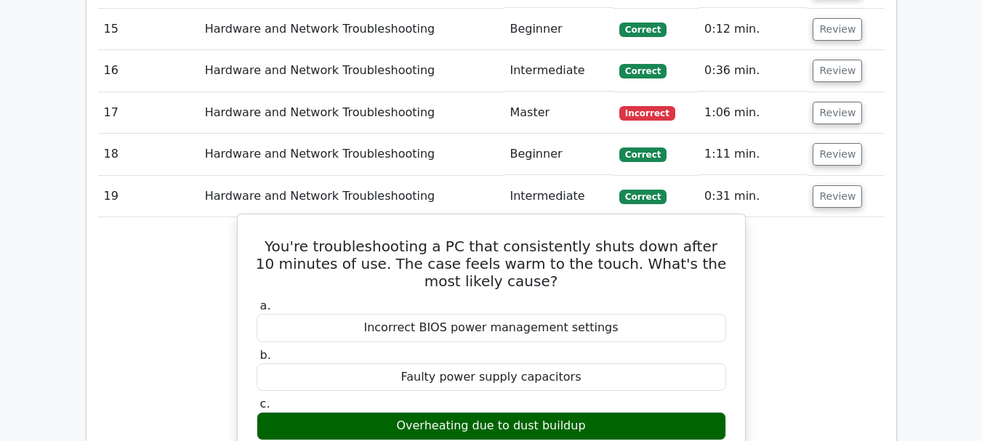
drag, startPoint x: 373, startPoint y: 375, endPoint x: 620, endPoint y: 380, distance: 247.3
copy div "Loose CPU heatsink causing thermal throttling"
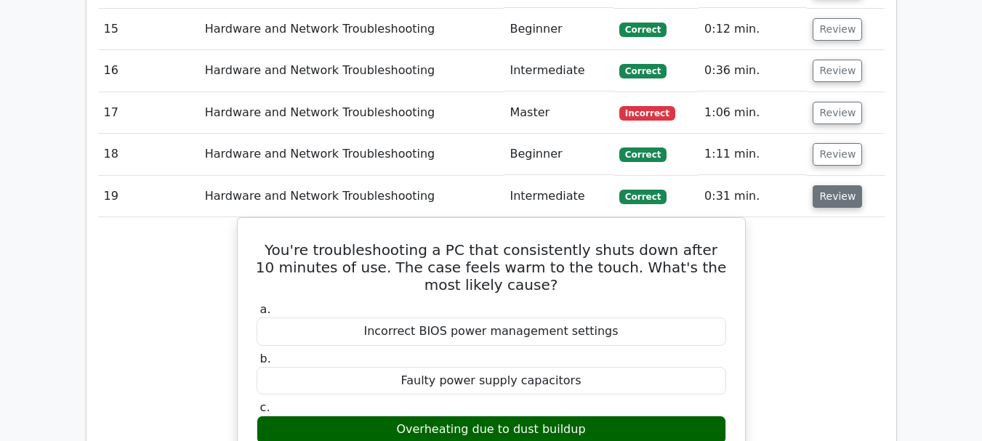
click at [831, 185] on button "Review" at bounding box center [837, 196] width 49 height 23
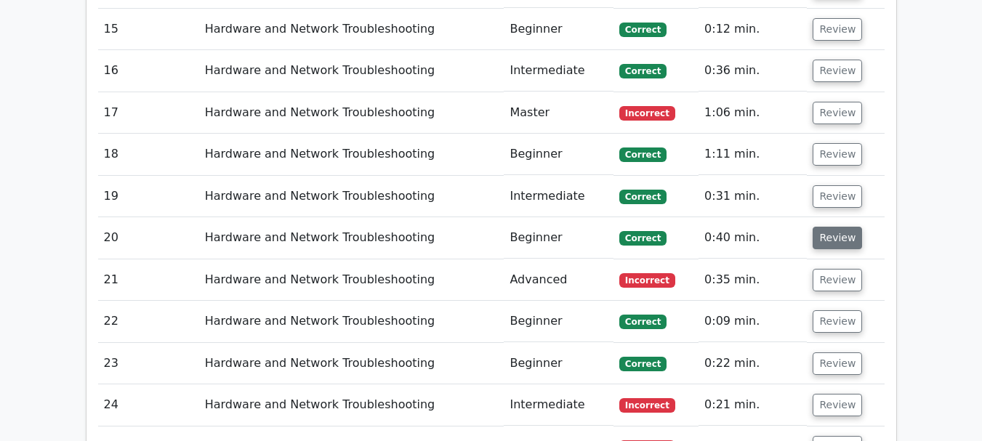
click at [830, 227] on button "Review" at bounding box center [837, 238] width 49 height 23
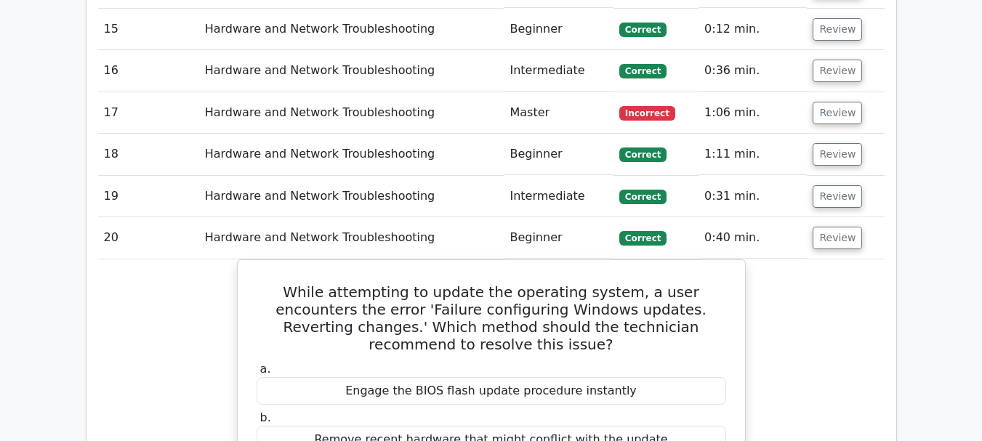
scroll to position [3345, 0]
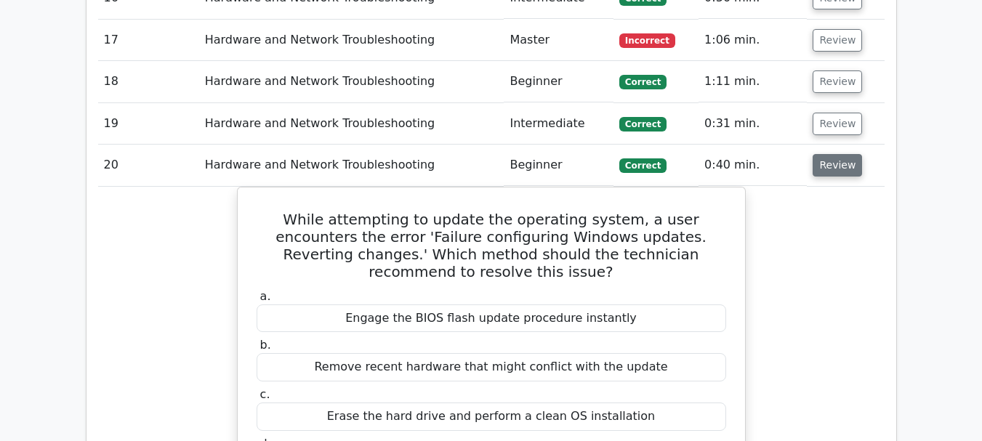
click at [827, 154] on button "Review" at bounding box center [837, 165] width 49 height 23
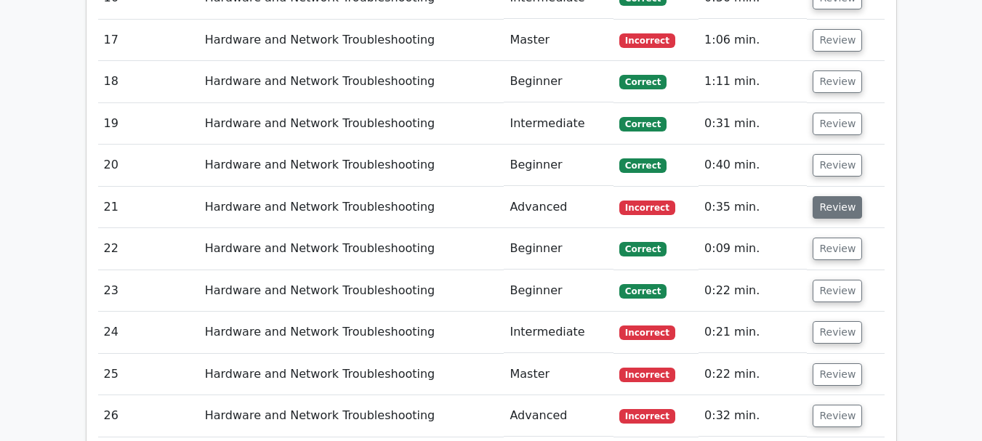
click at [833, 196] on button "Review" at bounding box center [837, 207] width 49 height 23
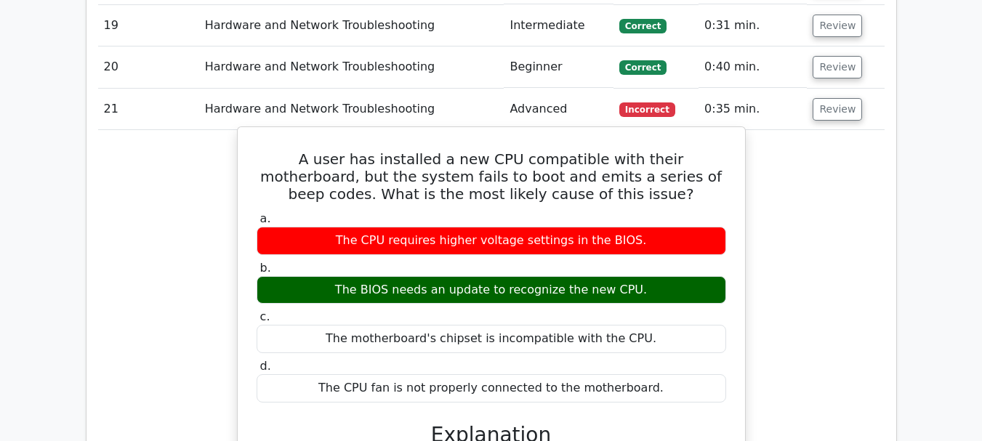
scroll to position [3418, 0]
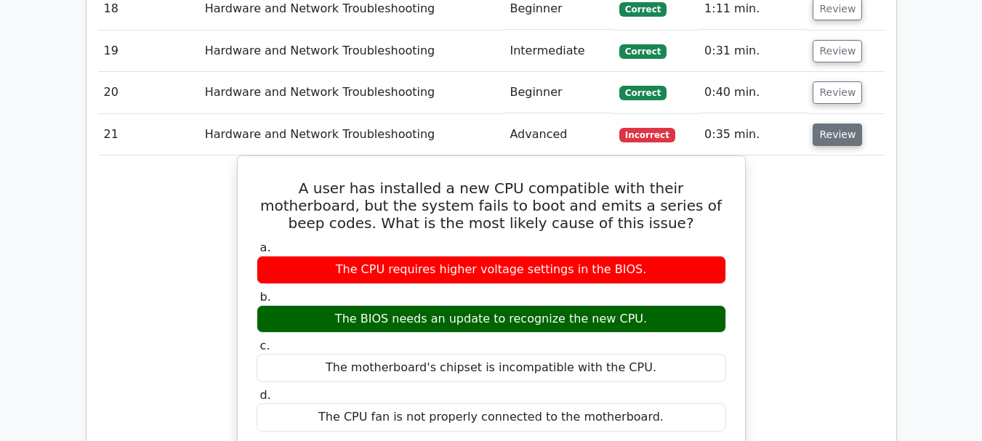
click at [829, 124] on button "Review" at bounding box center [837, 135] width 49 height 23
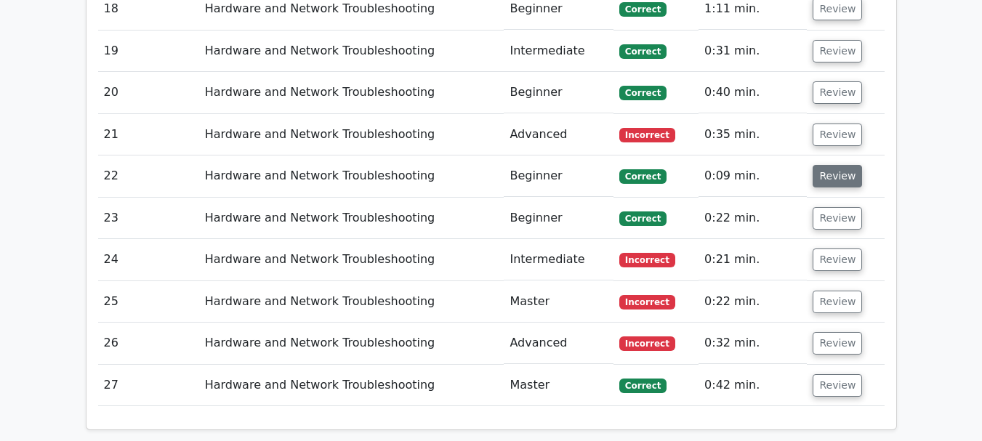
click at [833, 165] on button "Review" at bounding box center [837, 176] width 49 height 23
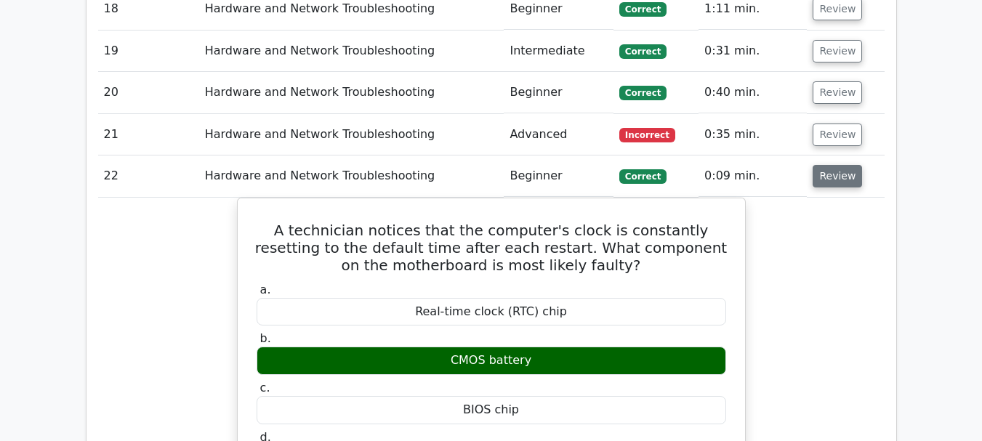
click at [822, 165] on button "Review" at bounding box center [837, 176] width 49 height 23
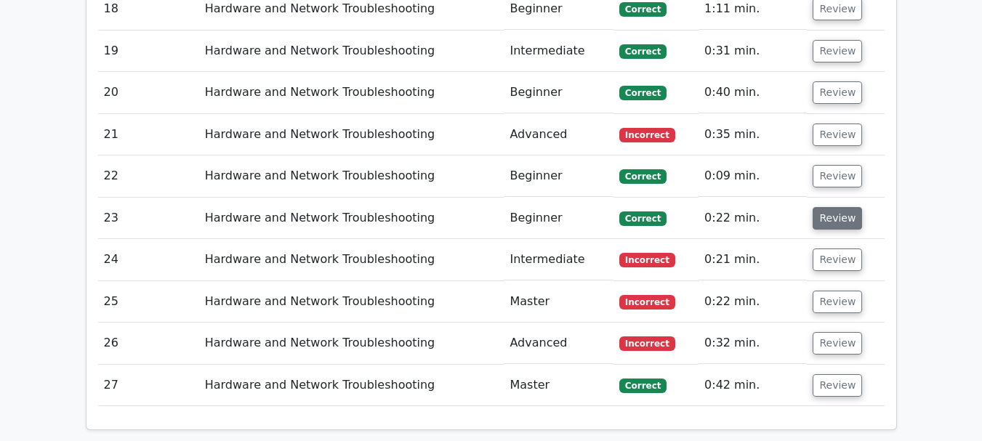
click at [831, 207] on button "Review" at bounding box center [837, 218] width 49 height 23
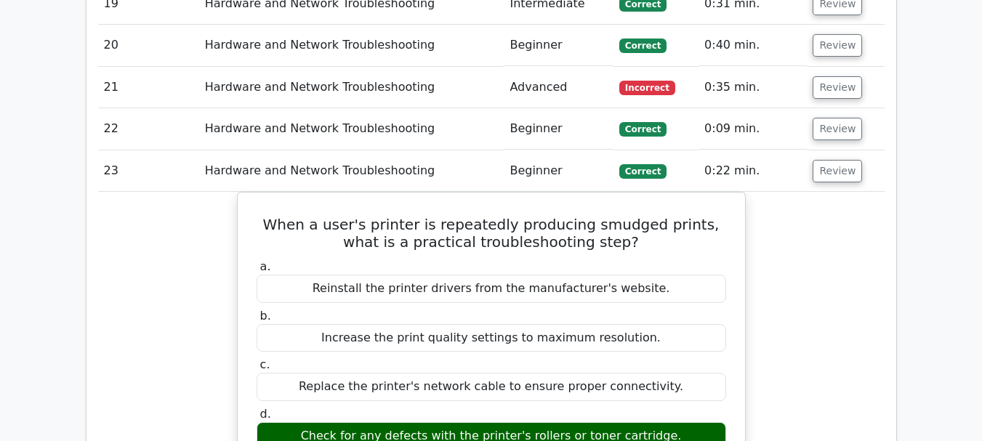
scroll to position [3491, 0]
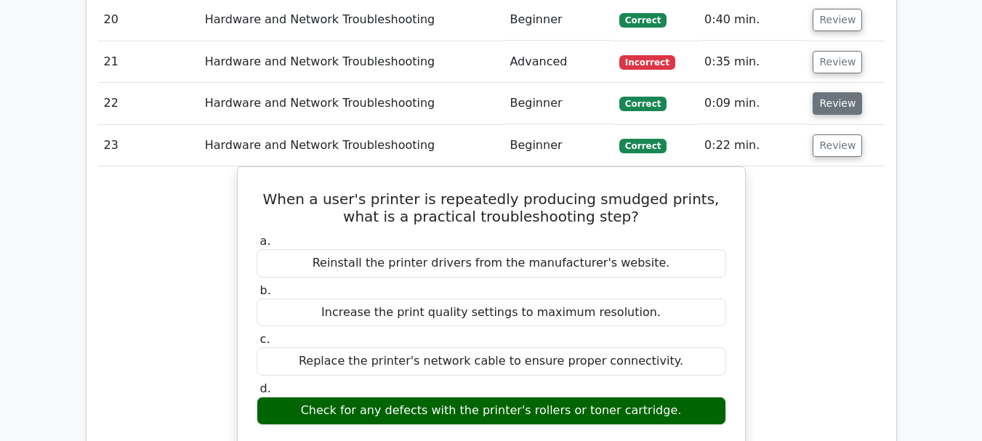
click at [838, 92] on button "Review" at bounding box center [837, 103] width 49 height 23
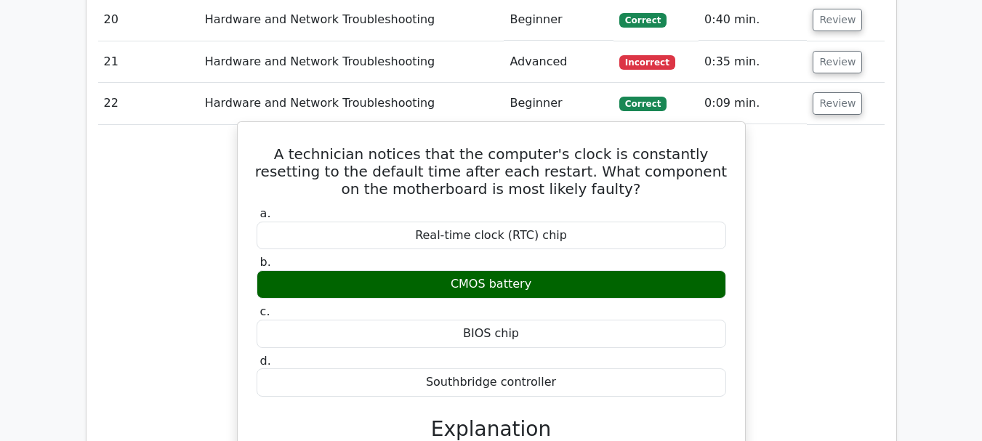
drag, startPoint x: 561, startPoint y: 132, endPoint x: 359, endPoint y: 119, distance: 201.9
click at [359, 222] on div "Real-time clock (RTC) chip" at bounding box center [492, 236] width 470 height 28
copy div "Real-time clock (RTC) chip"
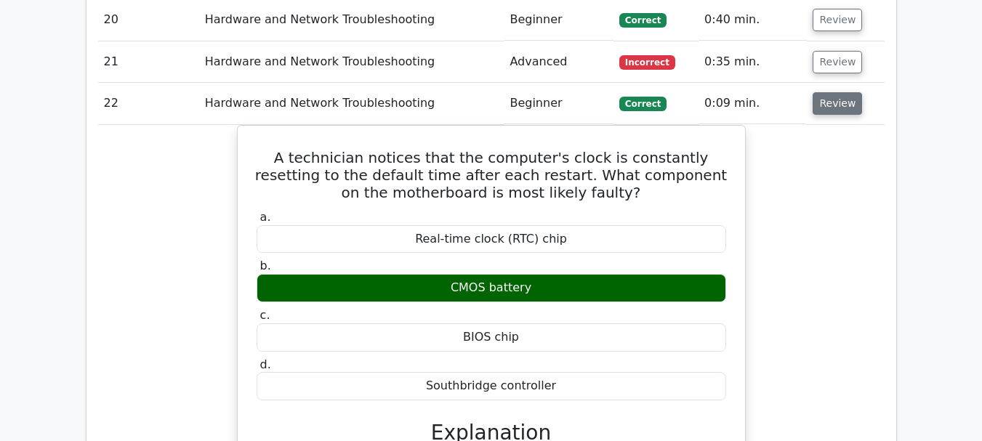
click at [828, 92] on button "Review" at bounding box center [837, 103] width 49 height 23
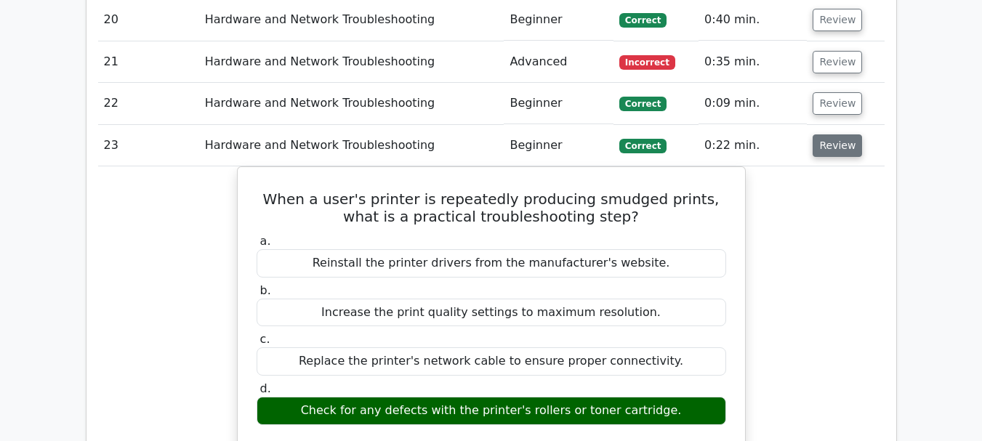
click at [824, 135] on button "Review" at bounding box center [837, 146] width 49 height 23
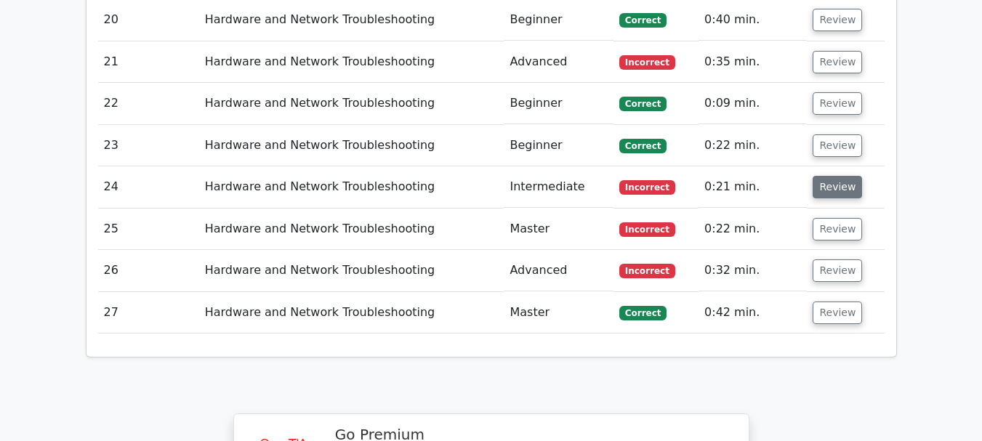
click at [837, 176] on button "Review" at bounding box center [837, 187] width 49 height 23
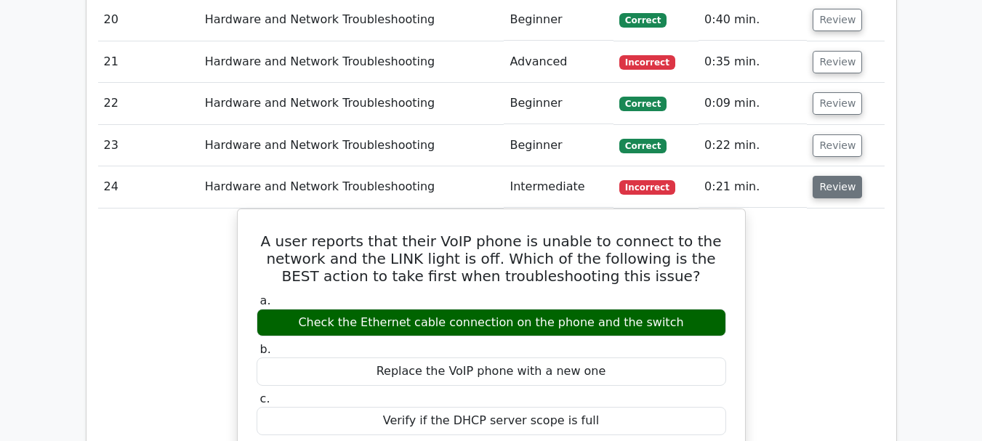
click at [825, 176] on button "Review" at bounding box center [837, 187] width 49 height 23
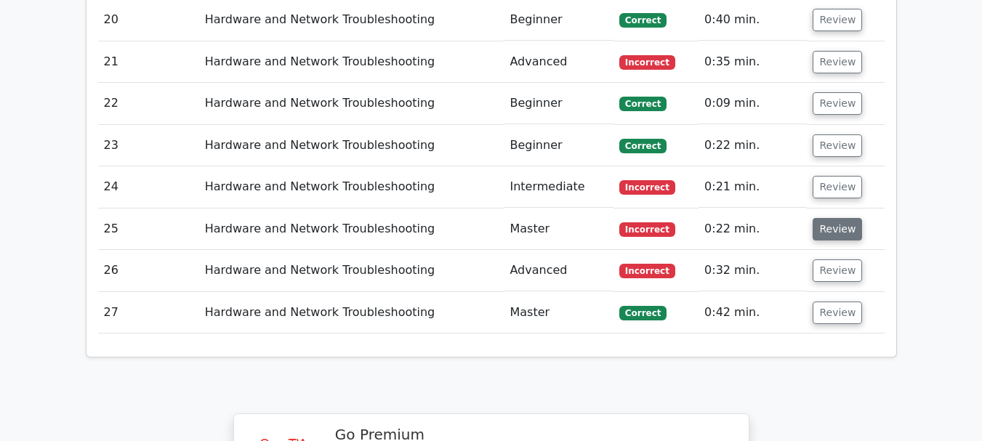
click at [828, 218] on button "Review" at bounding box center [837, 229] width 49 height 23
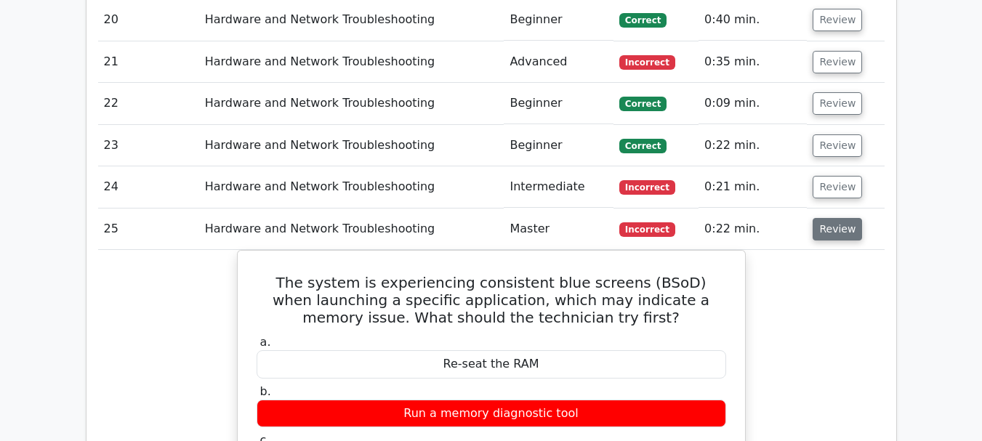
click at [842, 218] on button "Review" at bounding box center [837, 229] width 49 height 23
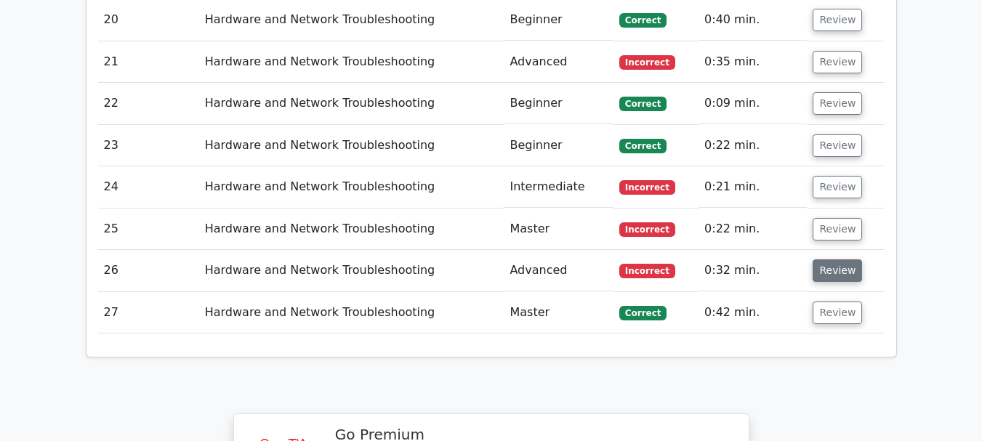
click at [831, 260] on button "Review" at bounding box center [837, 271] width 49 height 23
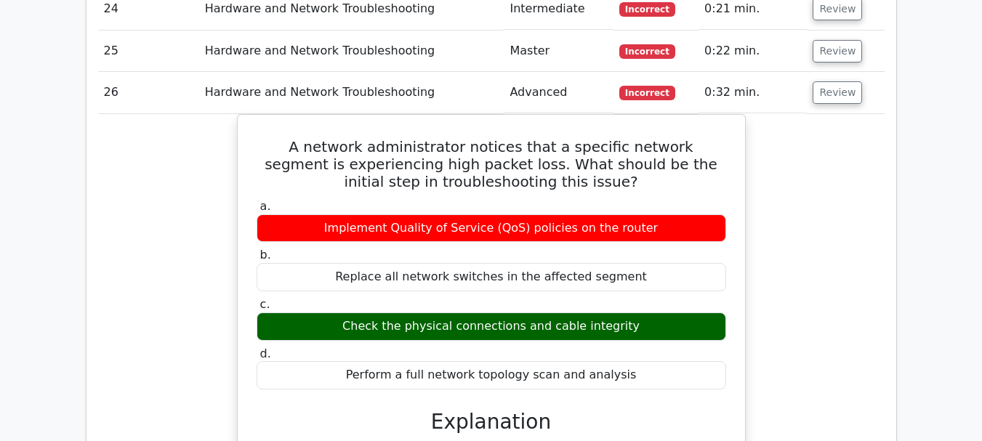
scroll to position [3636, 0]
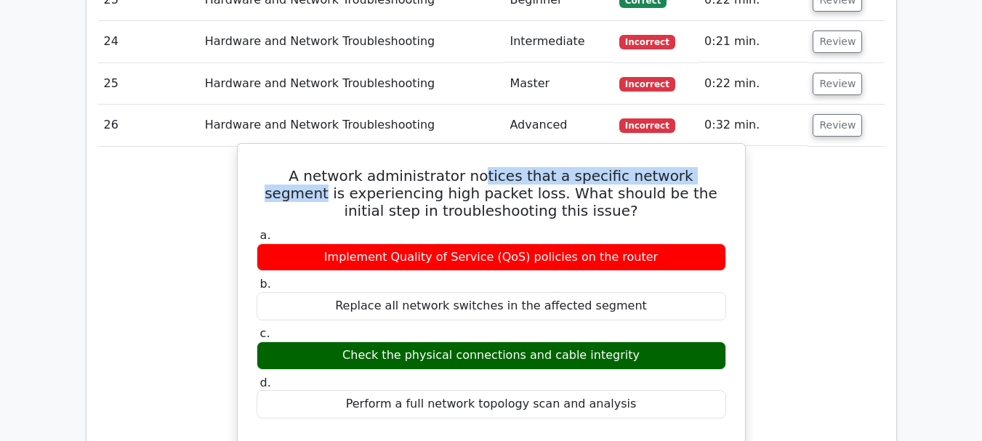
drag, startPoint x: 699, startPoint y: 73, endPoint x: 561, endPoint y: 52, distance: 139.8
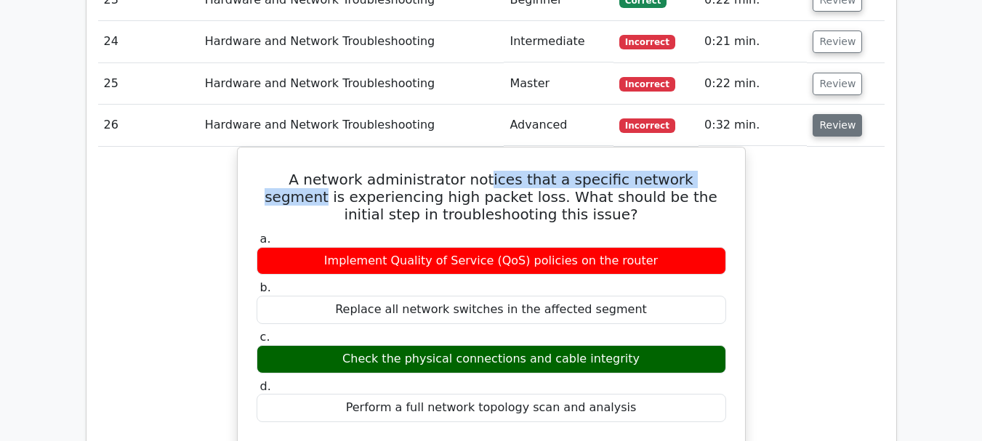
click at [832, 114] on button "Review" at bounding box center [837, 125] width 49 height 23
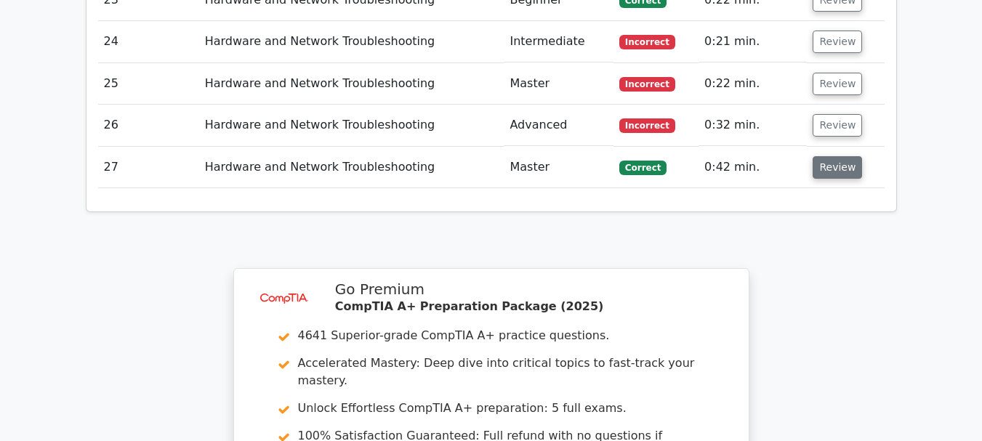
click at [838, 156] on button "Review" at bounding box center [837, 167] width 49 height 23
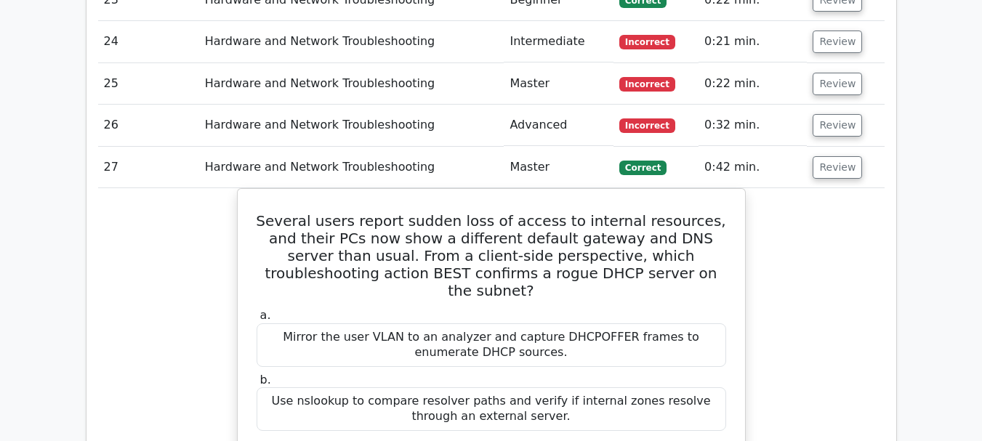
scroll to position [3563, 0]
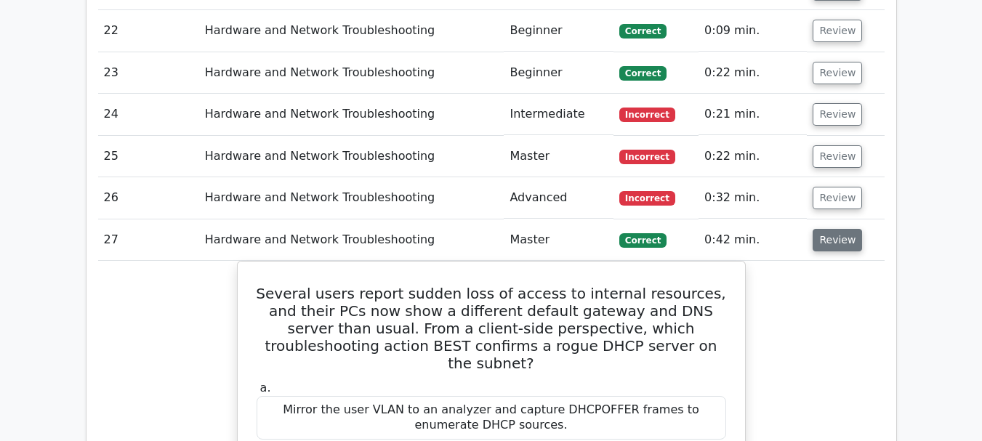
click at [841, 229] on button "Review" at bounding box center [837, 240] width 49 height 23
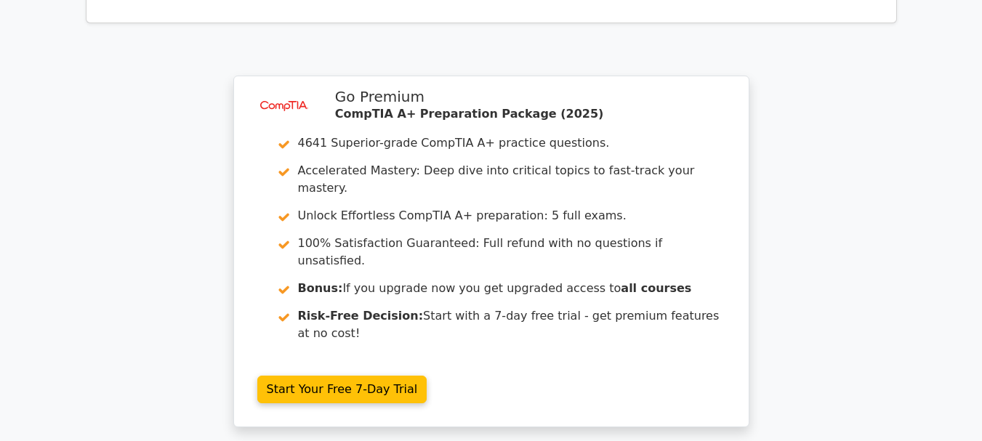
scroll to position [3958, 0]
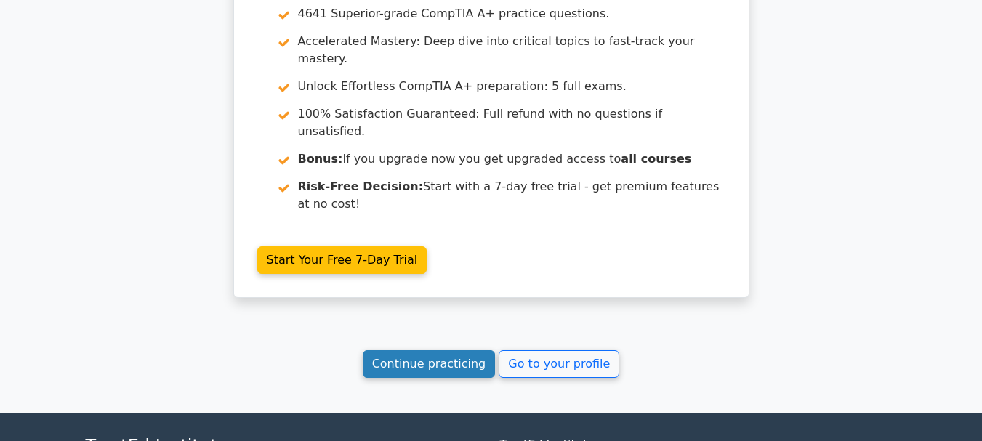
click at [463, 351] on link "Continue practicing" at bounding box center [429, 365] width 133 height 28
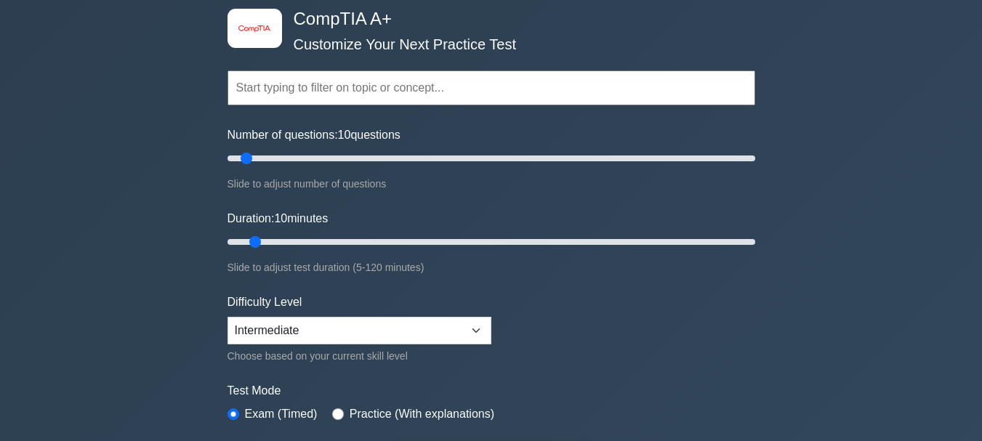
click at [420, 85] on input "text" at bounding box center [492, 88] width 528 height 35
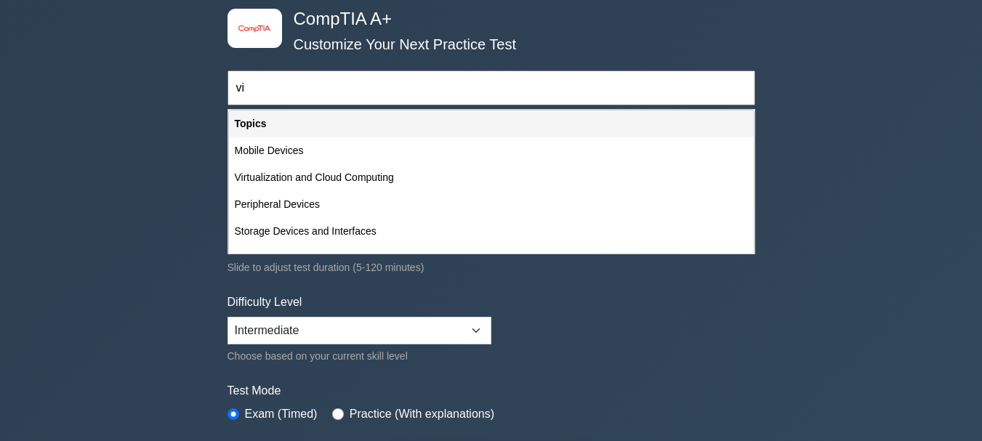
type input "v"
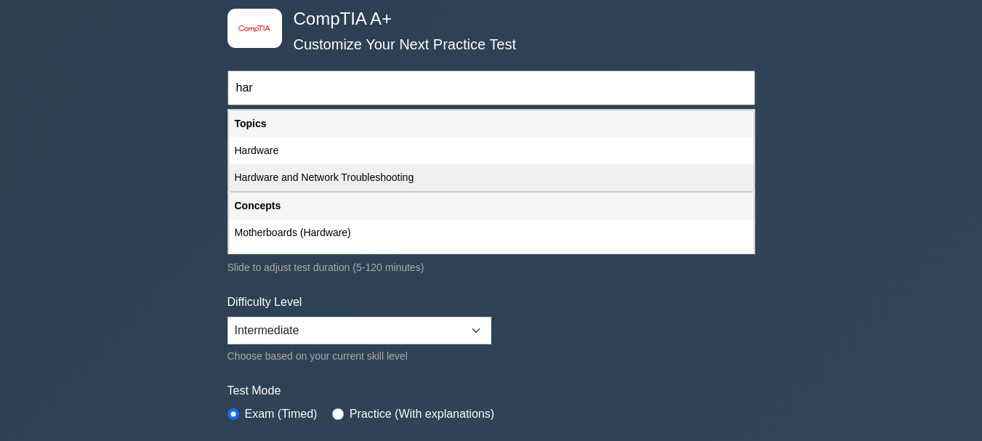
click at [421, 180] on div "Hardware and Network Troubleshooting" at bounding box center [491, 177] width 525 height 27
type input "Hardware and Network Troubleshooting"
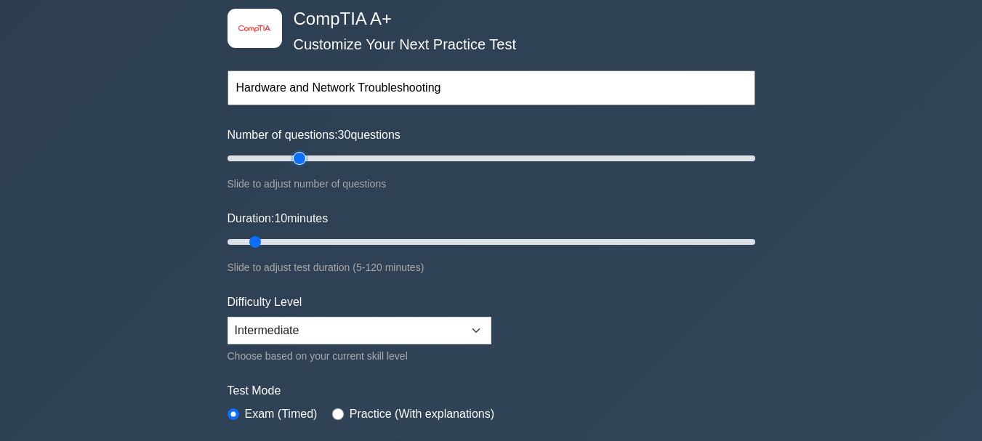
type input "30"
click at [296, 156] on input "Number of questions: 30 questions" at bounding box center [492, 158] width 528 height 17
click at [290, 238] on input "Duration: 20 minutes" at bounding box center [492, 241] width 528 height 17
type input "25"
click at [313, 242] on input "Duration: 25 minutes" at bounding box center [492, 241] width 528 height 17
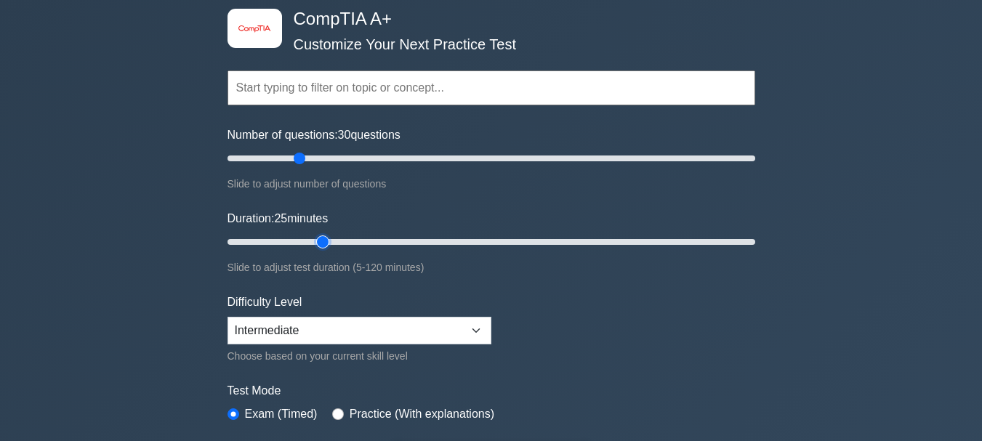
scroll to position [145, 0]
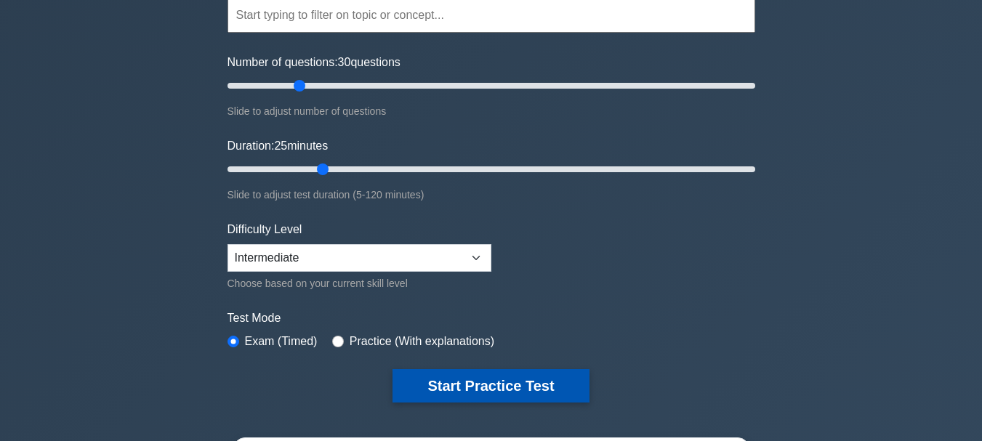
click at [540, 387] on button "Start Practice Test" at bounding box center [491, 385] width 196 height 33
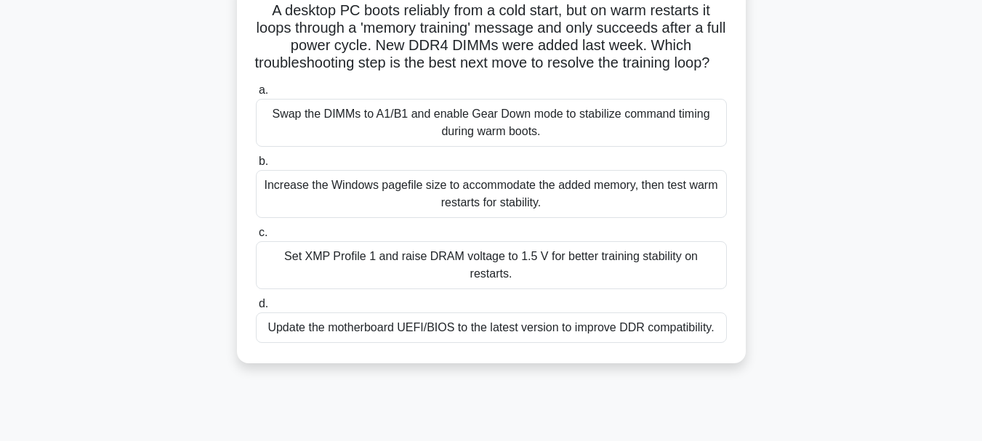
scroll to position [145, 0]
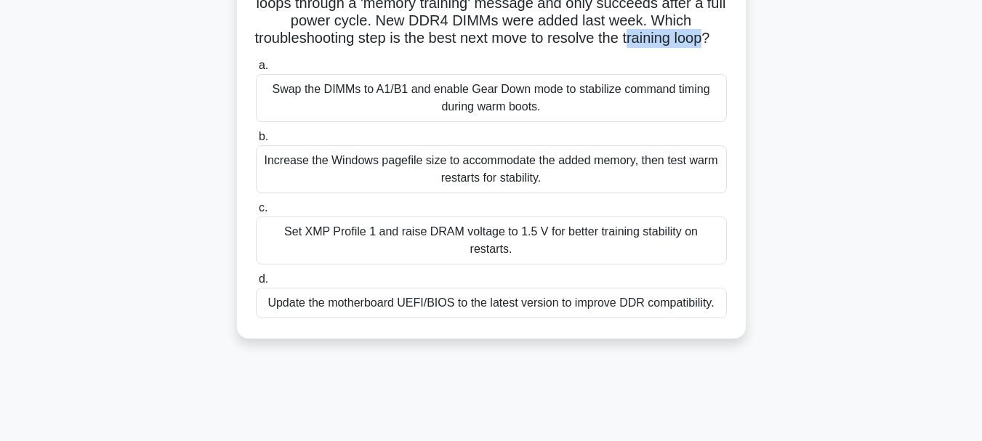
drag, startPoint x: 719, startPoint y: 41, endPoint x: 639, endPoint y: 39, distance: 80.0
click at [639, 39] on h5 "A desktop PC boots reliably from a cold start, but on warm restarts it loops th…" at bounding box center [492, 12] width 474 height 71
drag, startPoint x: 638, startPoint y: 39, endPoint x: 721, endPoint y: 40, distance: 82.9
click at [721, 40] on h5 "A desktop PC boots reliably from a cold start, but on warm restarts it loops th…" at bounding box center [492, 12] width 474 height 71
copy h5 "training loop"
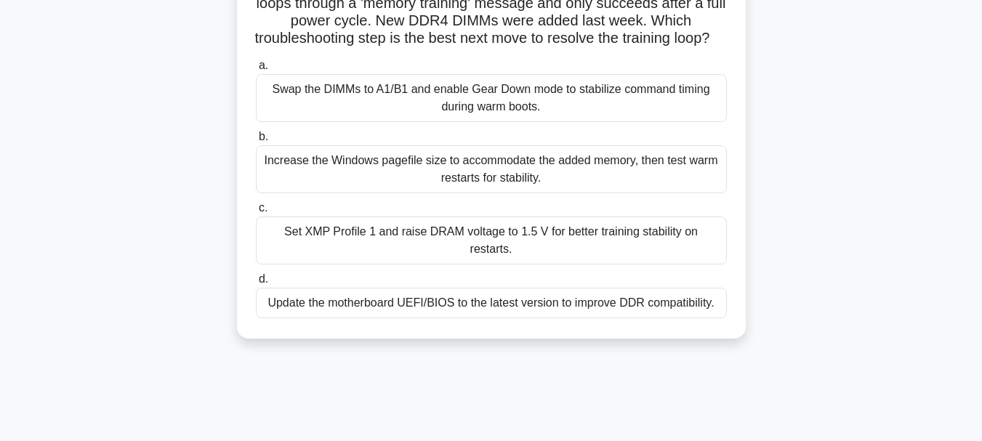
click at [513, 305] on div "Update the motherboard UEFI/BIOS to the latest version to improve DDR compatibi…" at bounding box center [491, 303] width 471 height 31
click at [256, 284] on input "d. Update the motherboard UEFI/BIOS to the latest version to improve DDR compat…" at bounding box center [256, 279] width 0 height 9
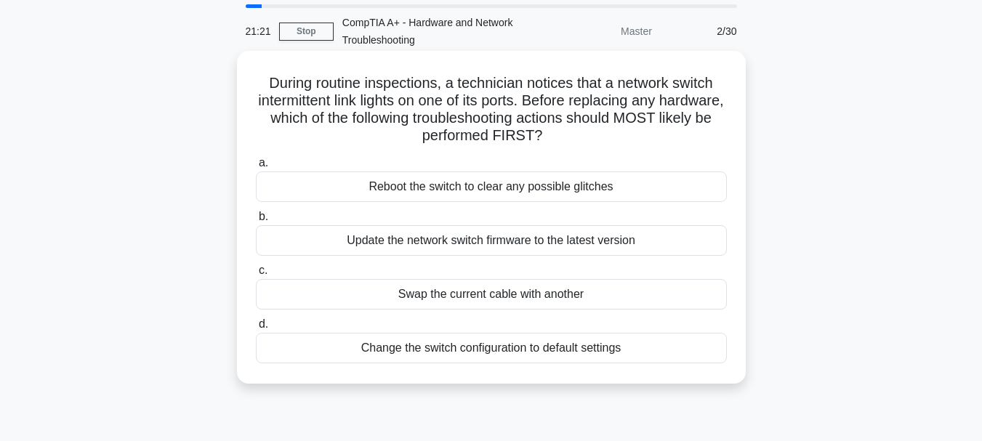
scroll to position [73, 0]
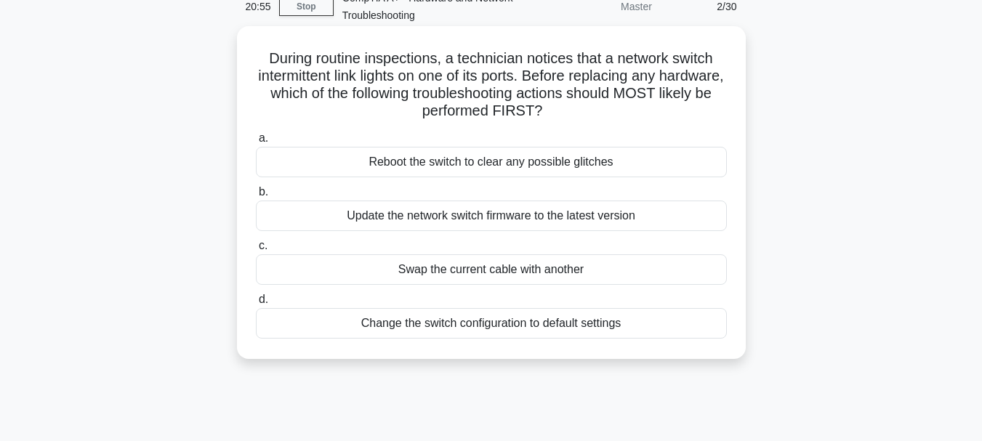
click at [536, 161] on div "Reboot the switch to clear any possible glitches" at bounding box center [491, 162] width 471 height 31
click at [256, 143] on input "a. Reboot the switch to clear any possible glitches" at bounding box center [256, 138] width 0 height 9
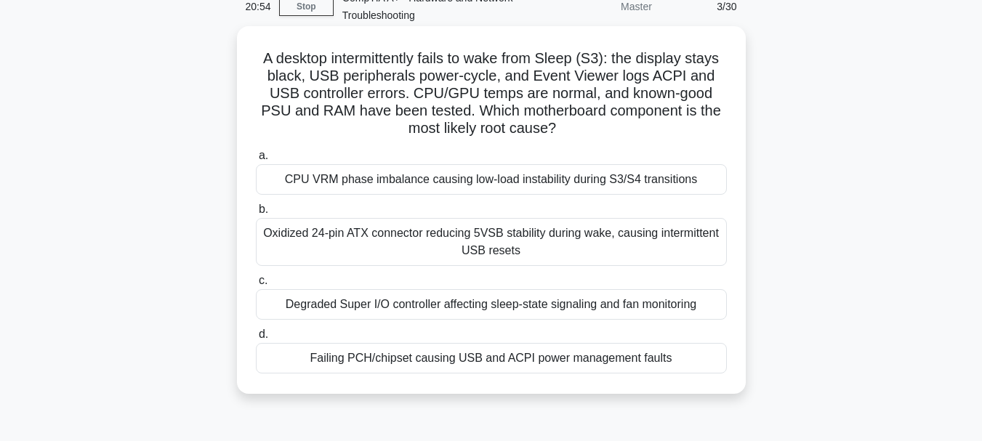
scroll to position [0, 0]
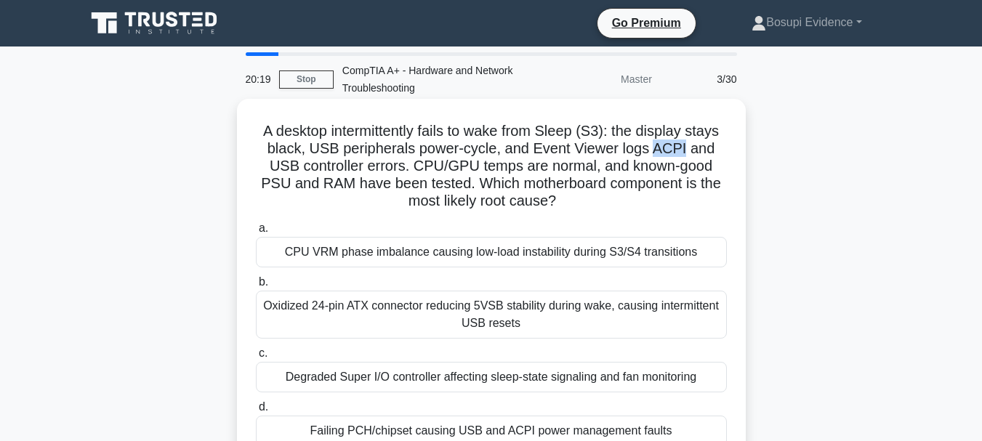
drag, startPoint x: 687, startPoint y: 147, endPoint x: 656, endPoint y: 154, distance: 32.1
click at [656, 154] on h5 "A desktop intermittently fails to wake from Sleep (S3): the display stays black…" at bounding box center [492, 166] width 474 height 89
copy h5 "ACPI"
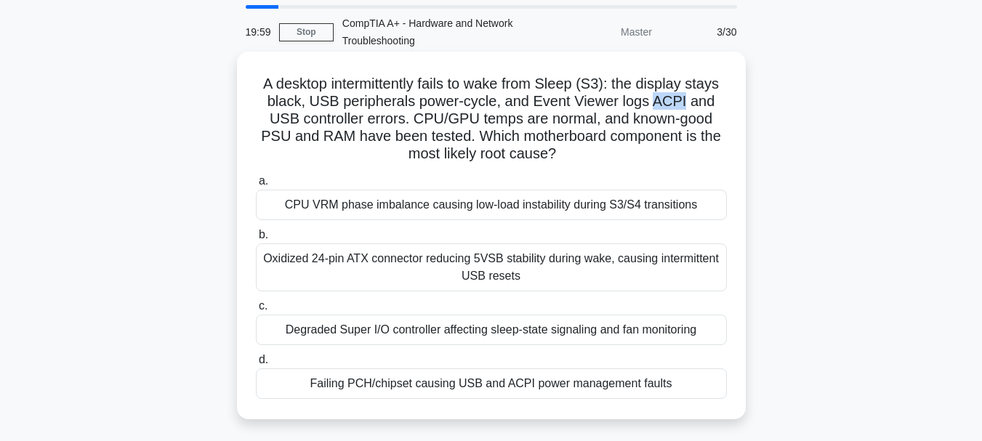
scroll to position [73, 0]
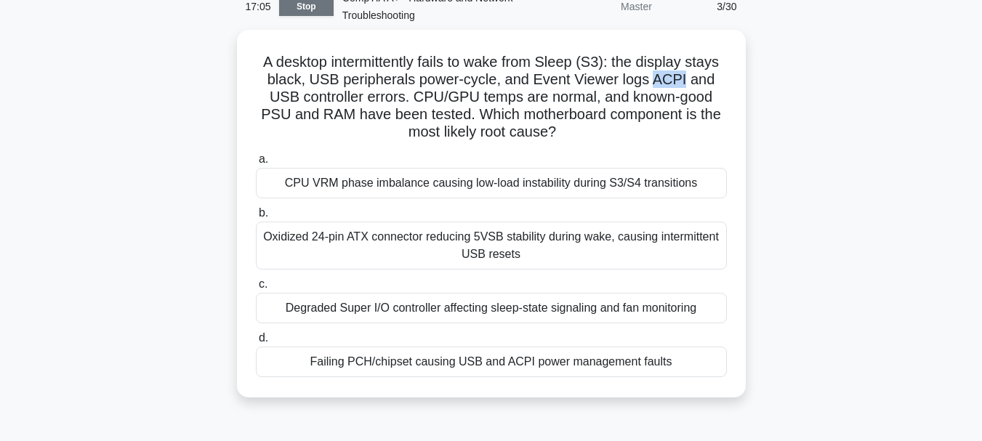
click at [313, 8] on link "Stop" at bounding box center [306, 7] width 55 height 18
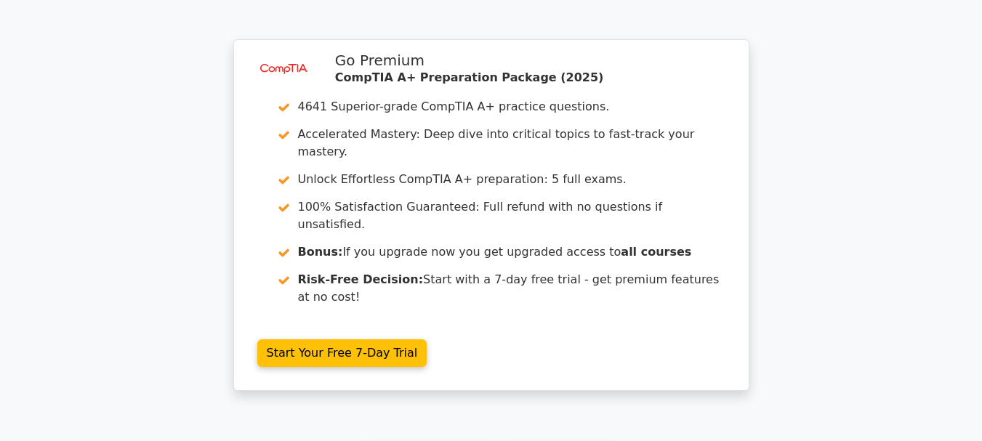
scroll to position [2109, 0]
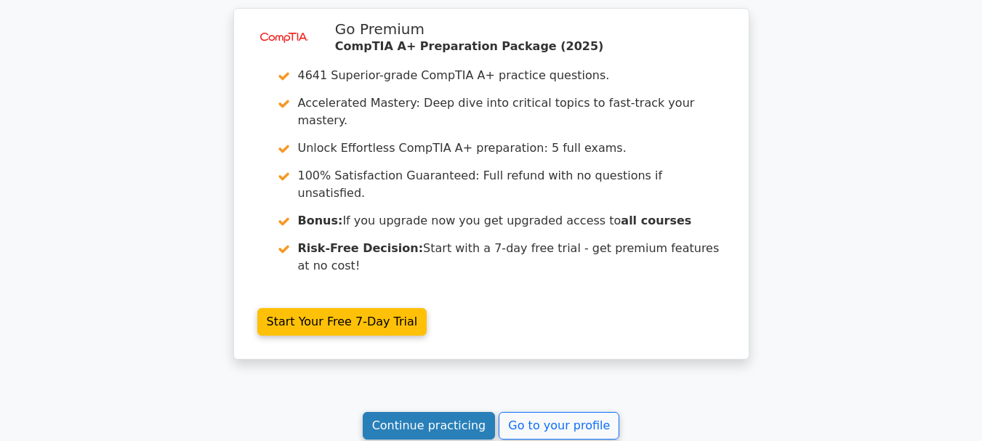
click at [432, 412] on link "Continue practicing" at bounding box center [429, 426] width 133 height 28
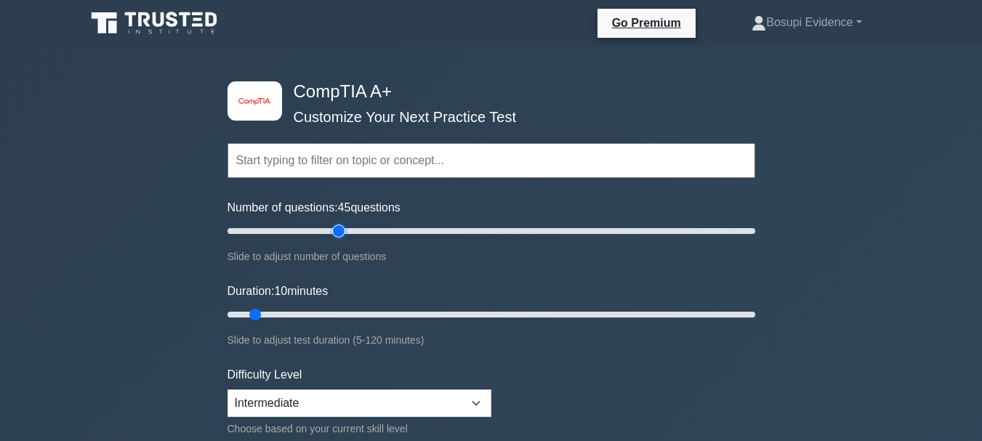
click at [341, 230] on input "Number of questions: 45 questions" at bounding box center [492, 231] width 528 height 17
click at [329, 231] on input "Number of questions: 45 questions" at bounding box center [492, 231] width 528 height 17
click at [316, 230] on input "Number of questions: 35 questions" at bounding box center [492, 231] width 528 height 17
type input "30"
click at [305, 230] on input "Number of questions: 30 questions" at bounding box center [492, 231] width 528 height 17
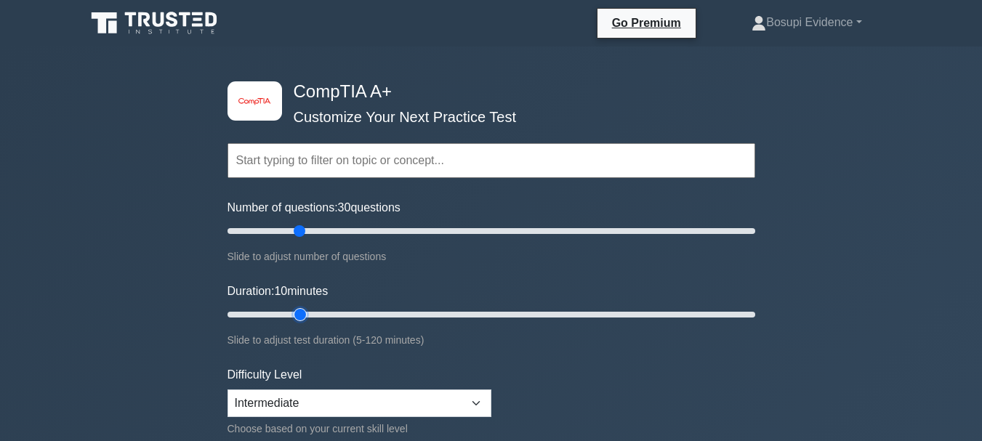
click at [292, 312] on input "Duration: 10 minutes" at bounding box center [492, 314] width 528 height 17
click at [312, 310] on input "Duration: 20 minutes" at bounding box center [492, 314] width 528 height 17
click at [329, 313] on input "Duration: 25 minutes" at bounding box center [492, 314] width 528 height 17
click at [331, 313] on input "Duration: 25 minutes" at bounding box center [492, 314] width 528 height 17
click at [332, 311] on input "Duration: 25 minutes" at bounding box center [492, 314] width 528 height 17
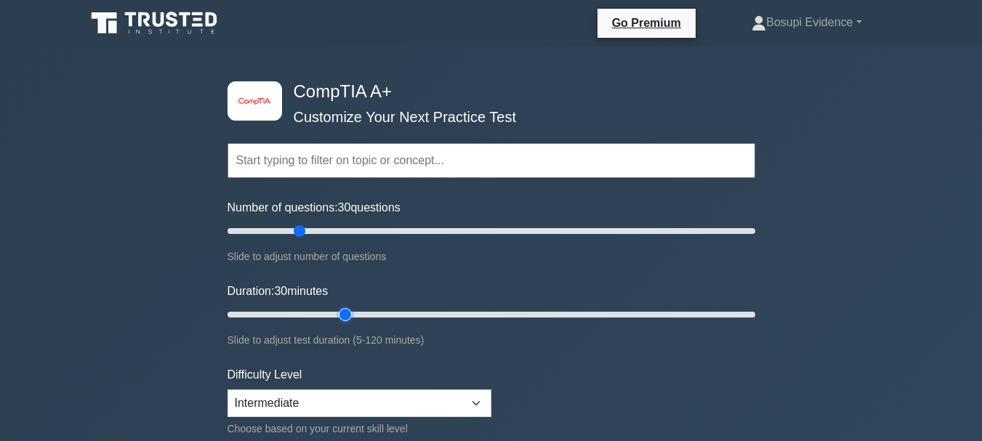
type input "30"
click at [335, 316] on input "Duration: 30 minutes" at bounding box center [492, 314] width 528 height 17
click at [484, 403] on select "Beginner Intermediate Expert" at bounding box center [360, 404] width 264 height 28
click at [484, 402] on select "Beginner Intermediate Expert" at bounding box center [360, 404] width 264 height 28
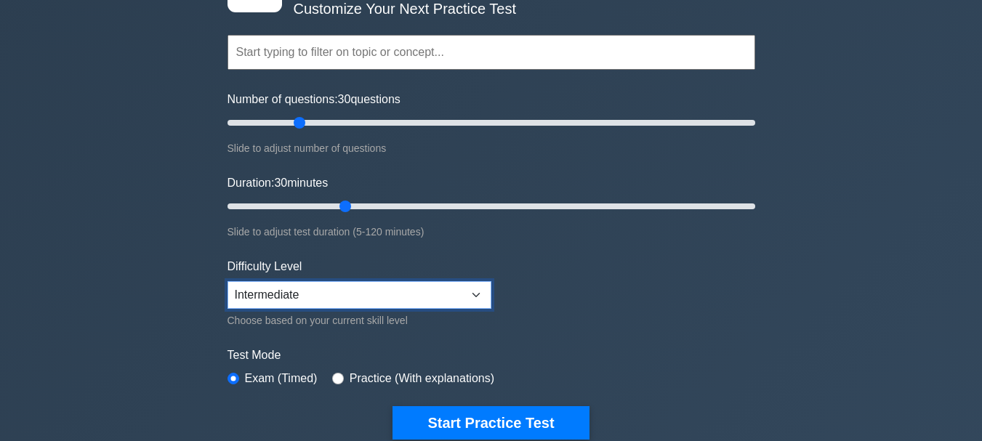
scroll to position [145, 0]
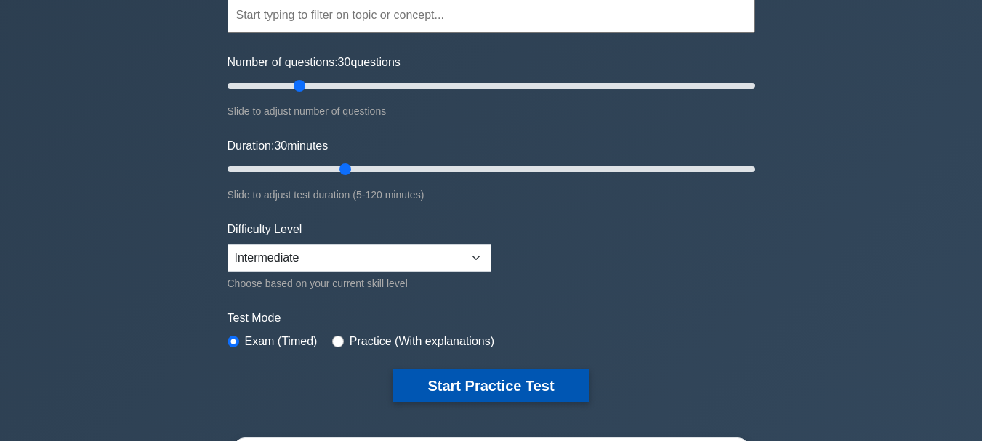
click at [503, 389] on button "Start Practice Test" at bounding box center [491, 385] width 196 height 33
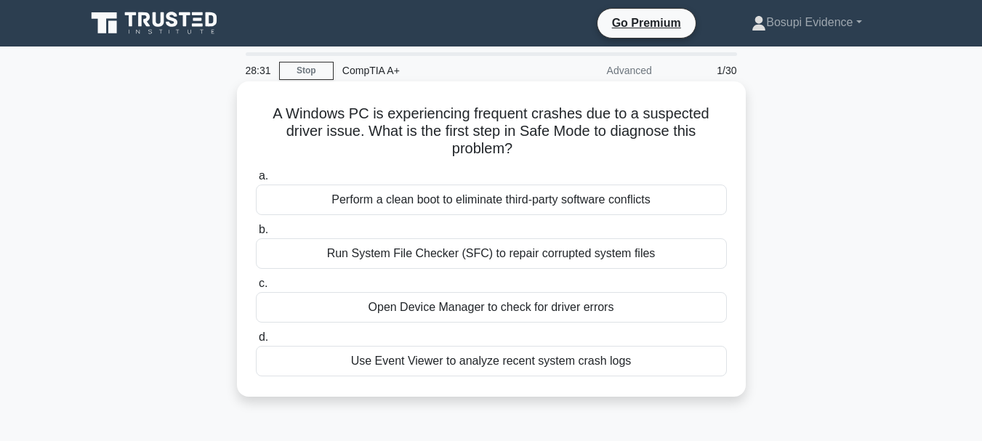
click at [505, 364] on div "Use Event Viewer to analyze recent system crash logs" at bounding box center [491, 361] width 471 height 31
click at [256, 343] on input "d. Use Event Viewer to analyze recent system crash logs" at bounding box center [256, 337] width 0 height 9
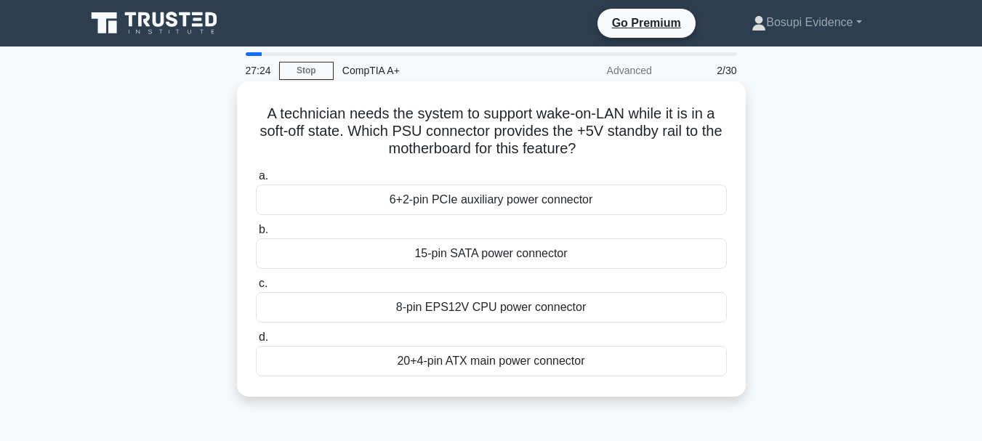
click at [476, 309] on div "8-pin EPS12V CPU power connector" at bounding box center [491, 307] width 471 height 31
click at [256, 289] on input "c. 8-pin EPS12V CPU power connector" at bounding box center [256, 283] width 0 height 9
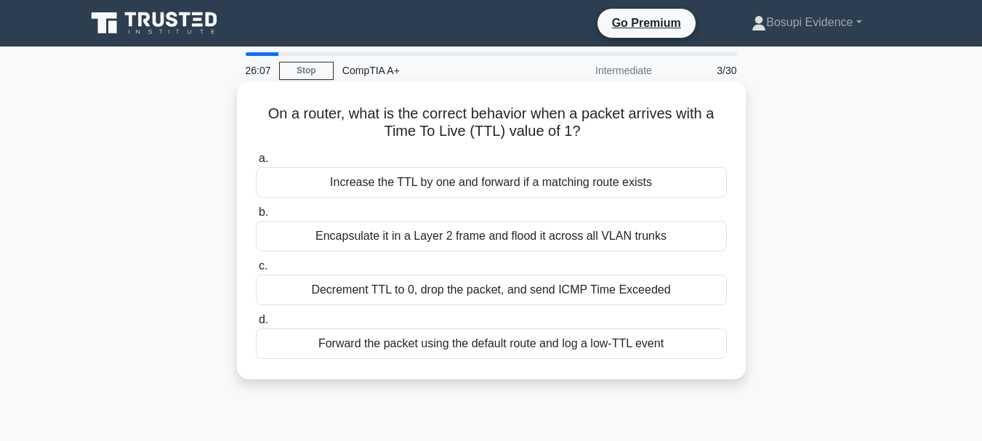
click at [650, 175] on div "Increase the TTL by one and forward if a matching route exists" at bounding box center [491, 182] width 471 height 31
click at [256, 164] on input "a. Increase the TTL by one and forward if a matching route exists" at bounding box center [256, 158] width 0 height 9
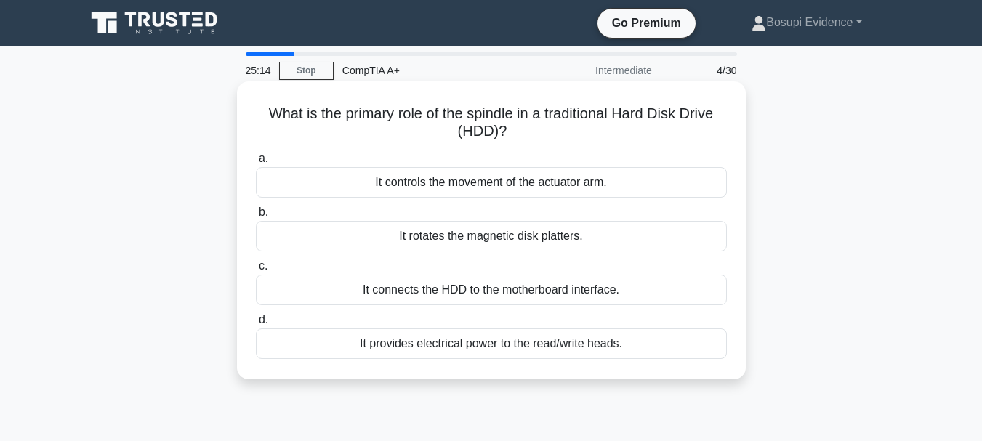
click at [630, 231] on div "It rotates the magnetic disk platters." at bounding box center [491, 236] width 471 height 31
click at [256, 217] on input "b. It rotates the magnetic disk platters." at bounding box center [256, 212] width 0 height 9
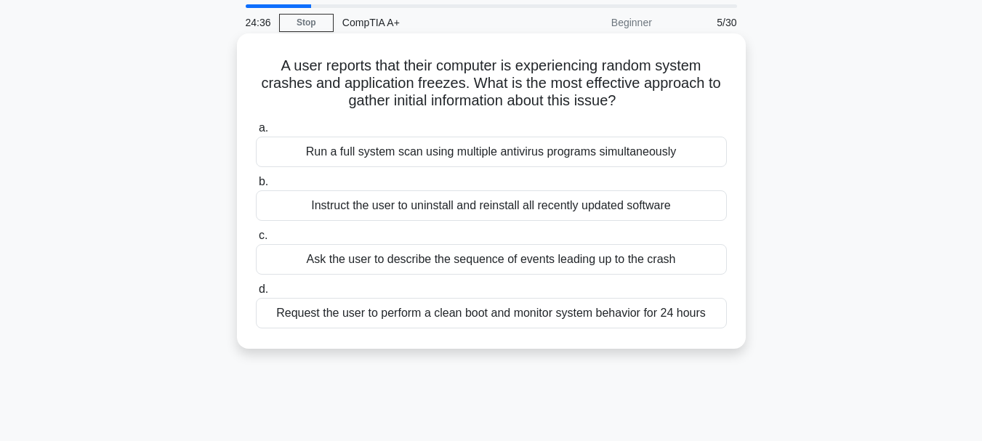
scroll to position [73, 0]
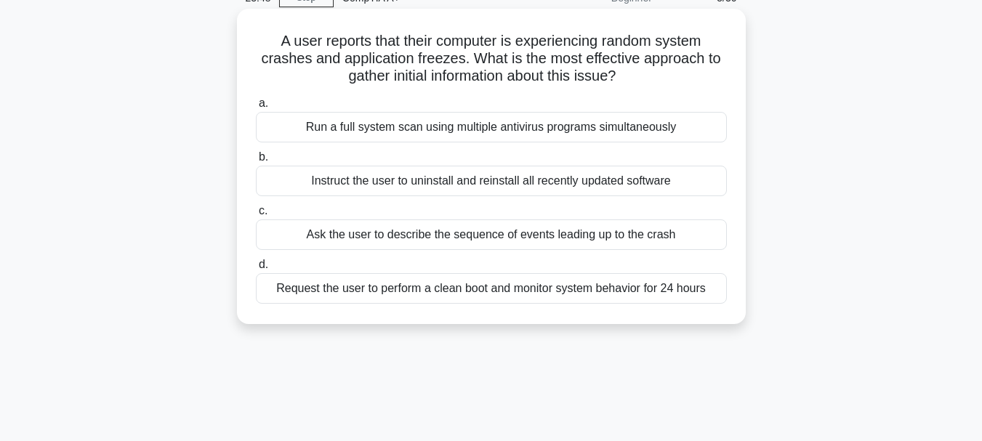
click at [538, 187] on div "Instruct the user to uninstall and reinstall all recently updated software" at bounding box center [491, 181] width 471 height 31
click at [256, 162] on input "b. Instruct the user to uninstall and reinstall all recently updated software" at bounding box center [256, 157] width 0 height 9
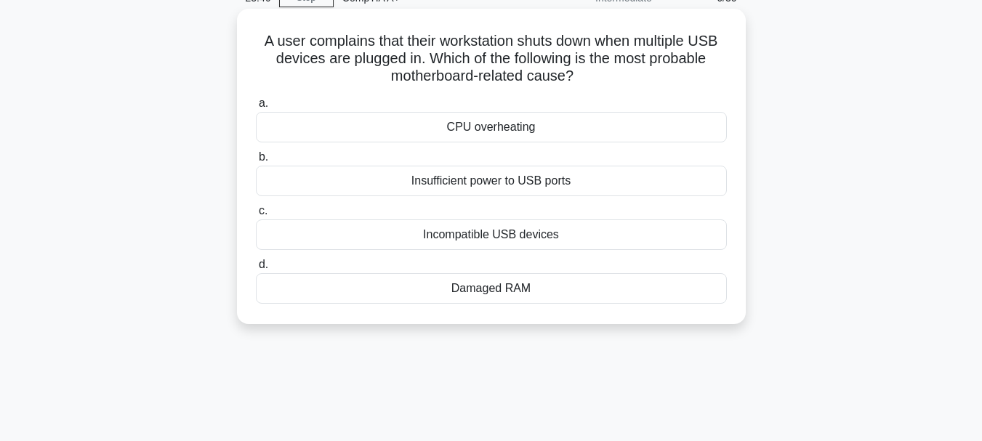
scroll to position [0, 0]
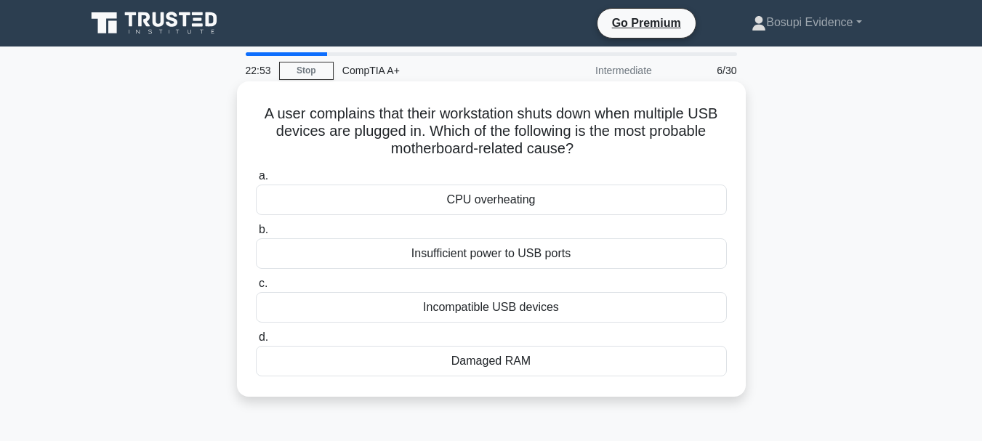
click at [592, 253] on div "Insufficient power to USB ports" at bounding box center [491, 254] width 471 height 31
click at [256, 235] on input "b. Insufficient power to USB ports" at bounding box center [256, 229] width 0 height 9
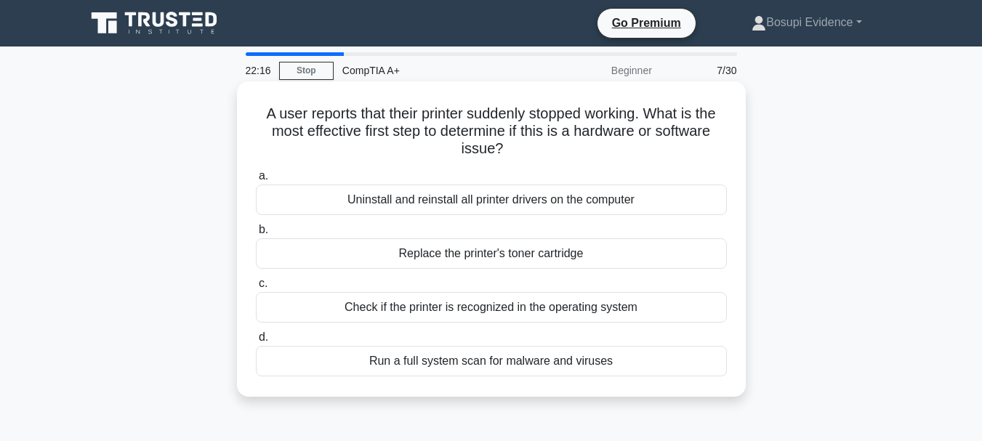
click at [566, 201] on div "Uninstall and reinstall all printer drivers on the computer" at bounding box center [491, 200] width 471 height 31
click at [256, 181] on input "a. Uninstall and reinstall all printer drivers on the computer" at bounding box center [256, 176] width 0 height 9
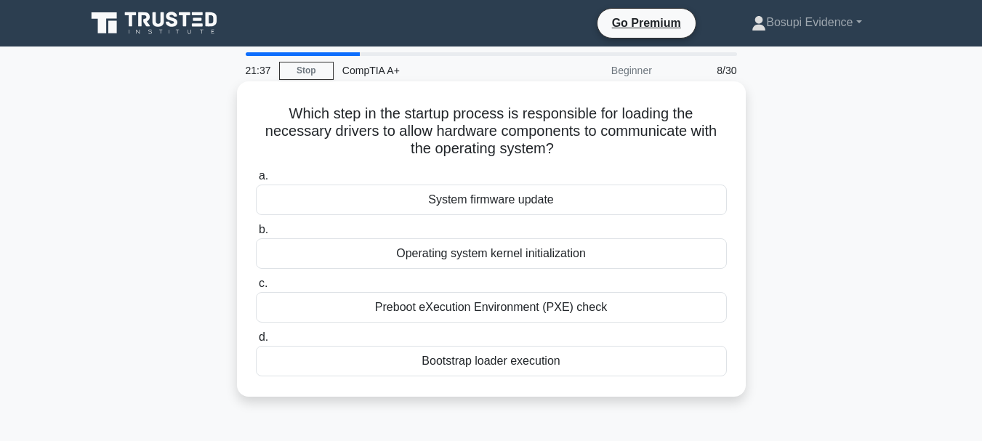
click at [541, 201] on div "System firmware update" at bounding box center [491, 200] width 471 height 31
click at [256, 181] on input "a. System firmware update" at bounding box center [256, 176] width 0 height 9
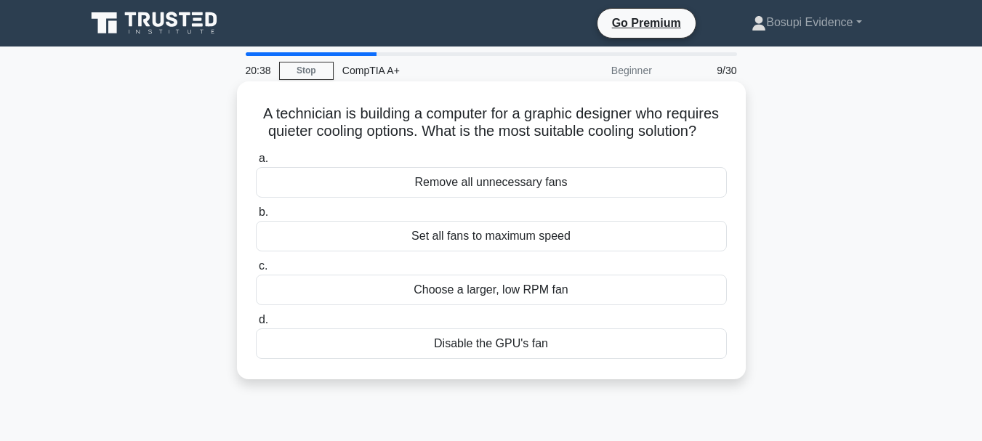
click at [543, 289] on div "Choose a larger, low RPM fan" at bounding box center [491, 290] width 471 height 31
click at [256, 271] on input "c. Choose a larger, low RPM fan" at bounding box center [256, 266] width 0 height 9
